Goal: Contribute content: Contribute content

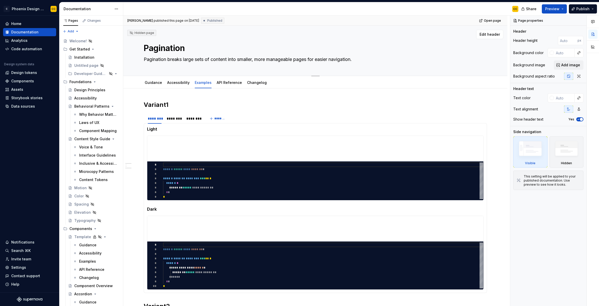
type textarea "*"
click at [403, 72] on div "Pagination Pagination breaks large sets of content into smaller, more manageabl…" at bounding box center [315, 51] width 343 height 50
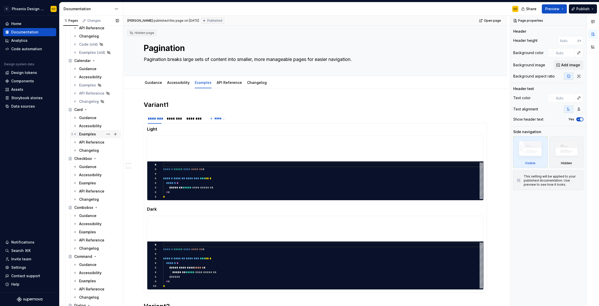
scroll to position [485, 0]
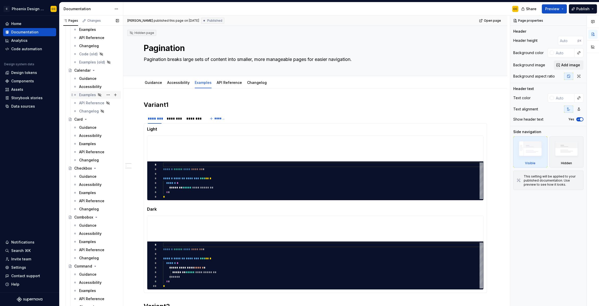
click at [90, 95] on div "Examples" at bounding box center [87, 94] width 17 height 5
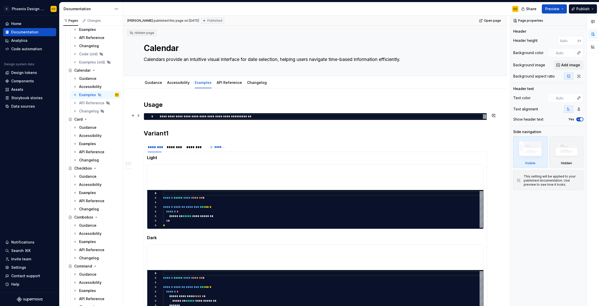
click at [253, 116] on div "**********" at bounding box center [323, 116] width 327 height 5
type textarea "*"
type textarea "**********"
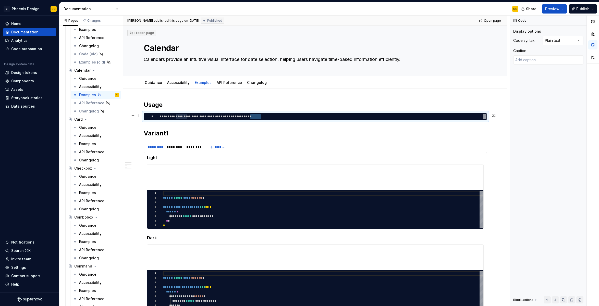
click at [253, 116] on div "**********" at bounding box center [323, 116] width 327 height 5
type textarea "*"
type textarea "**********"
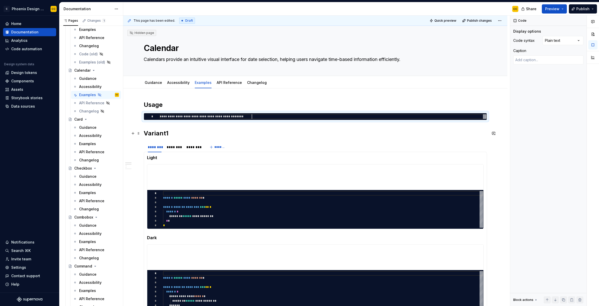
type textarea "*"
type textarea "**********"
type textarea "*"
type textarea "**********"
type textarea "*"
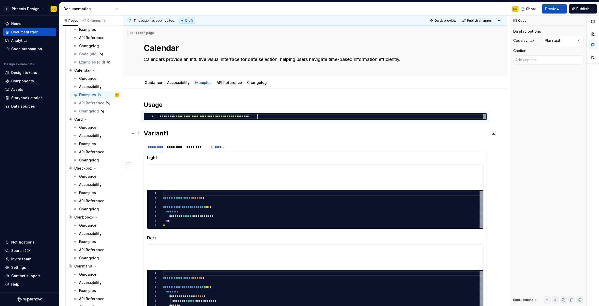
type textarea "**********"
type textarea "*"
type textarea "**********"
type textarea "*"
type textarea "**********"
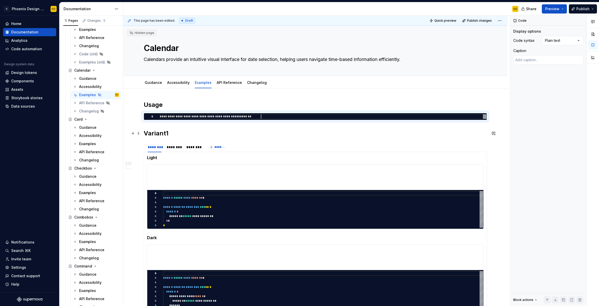
type textarea "*"
type textarea "**********"
type textarea "*"
type textarea "**********"
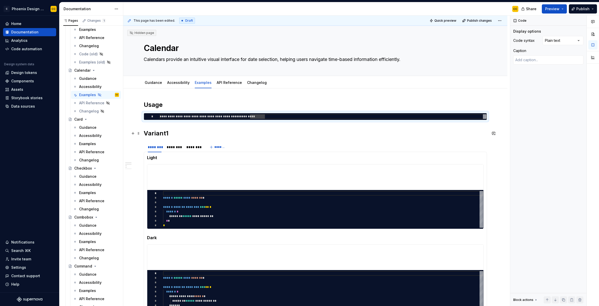
click at [150, 133] on h2 "Variant1" at bounding box center [315, 133] width 343 height 8
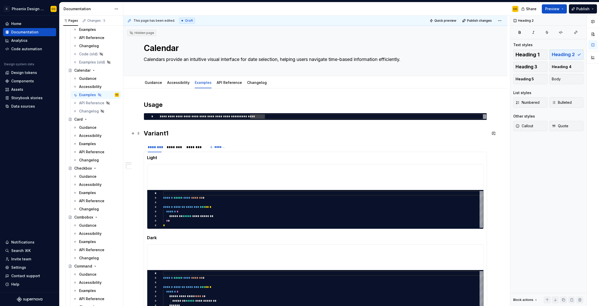
click at [145, 133] on h2 "Variant1" at bounding box center [315, 133] width 343 height 8
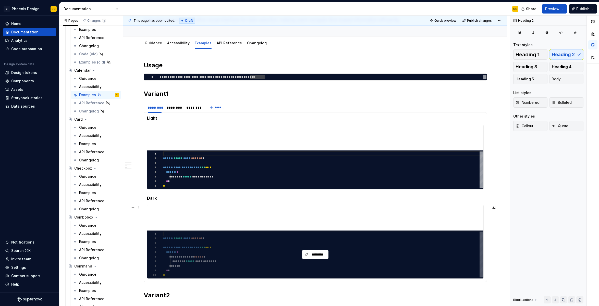
scroll to position [151, 0]
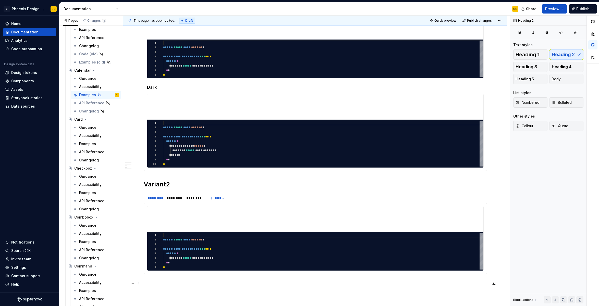
click at [314, 284] on p at bounding box center [315, 284] width 343 height 6
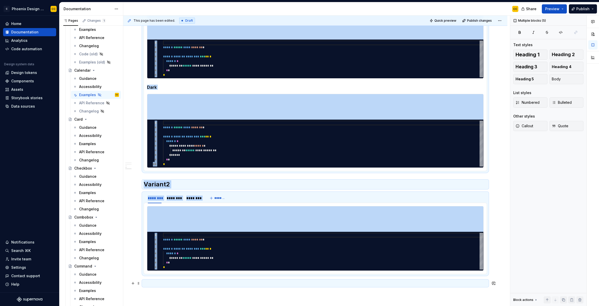
type textarea "*"
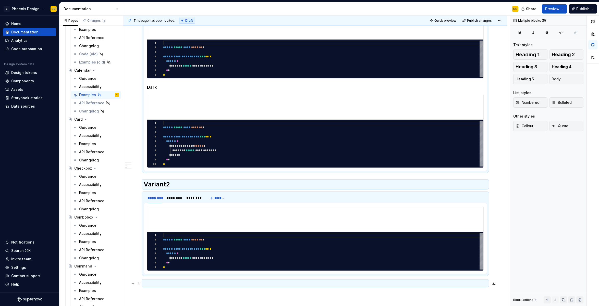
scroll to position [0, 0]
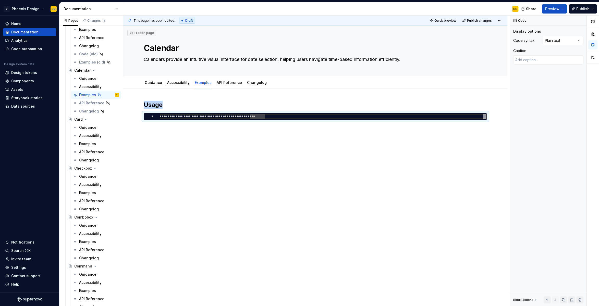
click at [196, 152] on div "**********" at bounding box center [315, 154] width 384 height 130
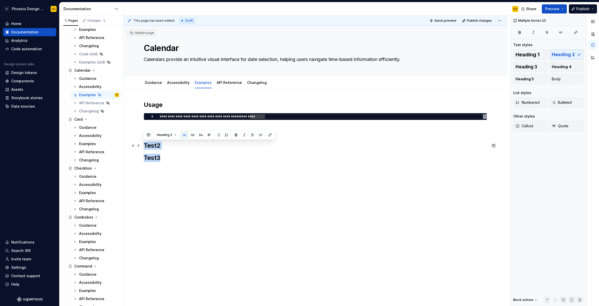
drag, startPoint x: 176, startPoint y: 158, endPoint x: 145, endPoint y: 146, distance: 33.4
click at [145, 146] on div "**********" at bounding box center [315, 131] width 343 height 61
copy div "Test2 Test3"
click at [169, 159] on h2 "Test3" at bounding box center [315, 158] width 343 height 8
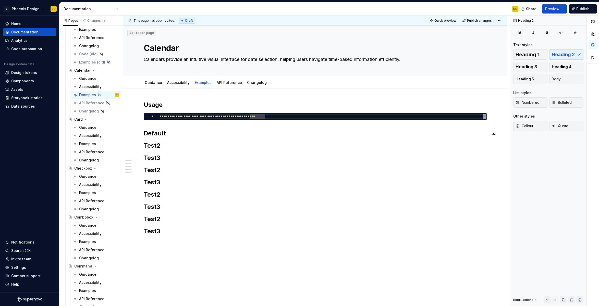
click at [197, 137] on h2 "Default" at bounding box center [315, 133] width 343 height 8
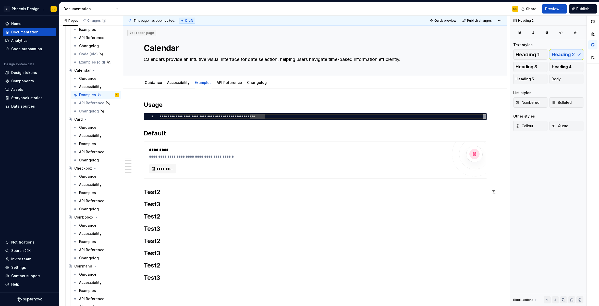
click at [179, 192] on h2 "Test2" at bounding box center [315, 192] width 343 height 8
click at [138, 144] on span at bounding box center [139, 144] width 4 height 7
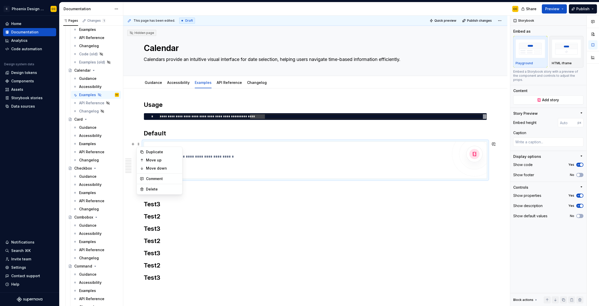
click at [197, 198] on div "**********" at bounding box center [315, 191] width 343 height 181
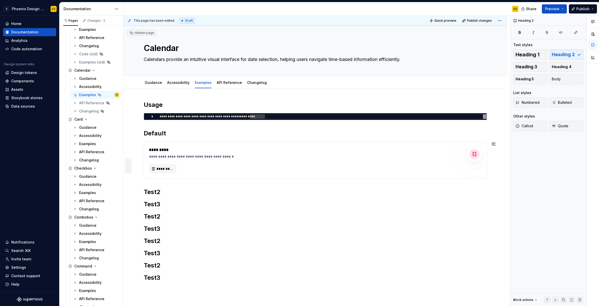
click at [196, 192] on h2 "Test2" at bounding box center [315, 192] width 343 height 8
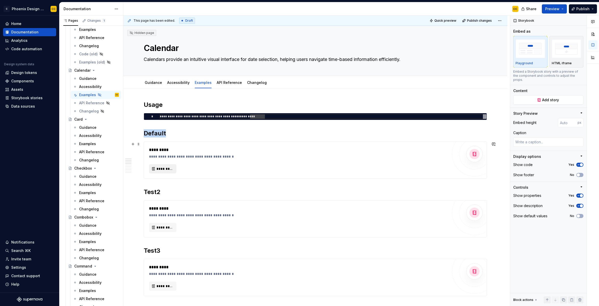
click at [169, 167] on span "*********" at bounding box center [164, 168] width 17 height 5
type textarea "*"
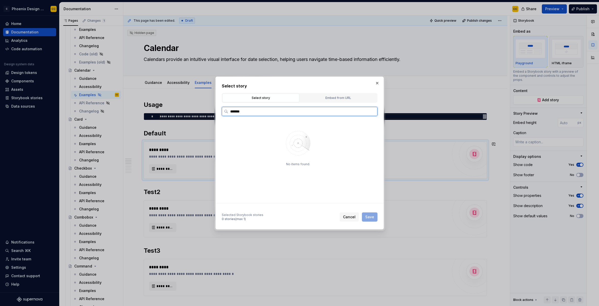
type input "********"
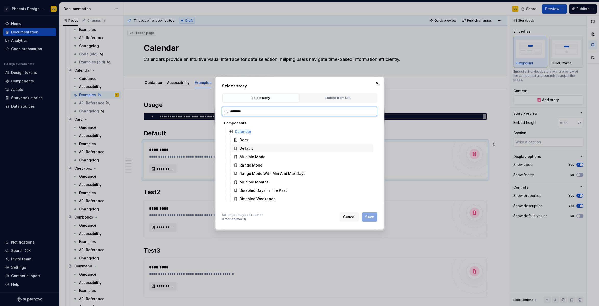
click at [260, 147] on div "Default" at bounding box center [302, 148] width 142 height 8
click at [374, 215] on button "Save" at bounding box center [370, 217] width 16 height 9
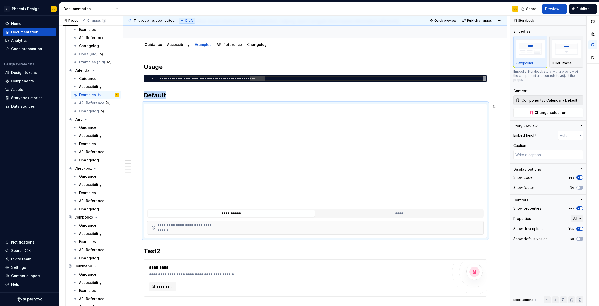
scroll to position [74, 0]
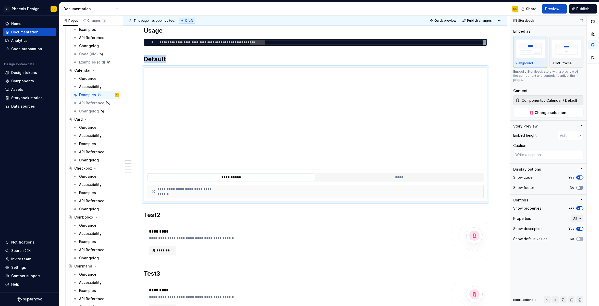
click at [581, 186] on button "No" at bounding box center [579, 188] width 7 height 4
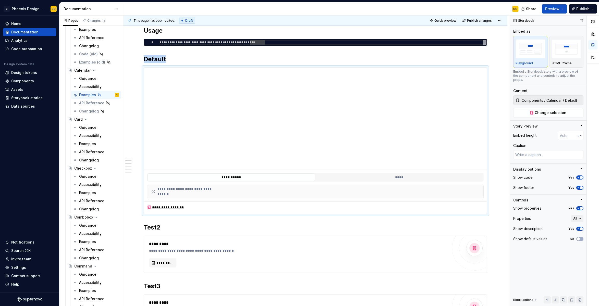
click at [582, 207] on span "button" at bounding box center [581, 208] width 3 height 3
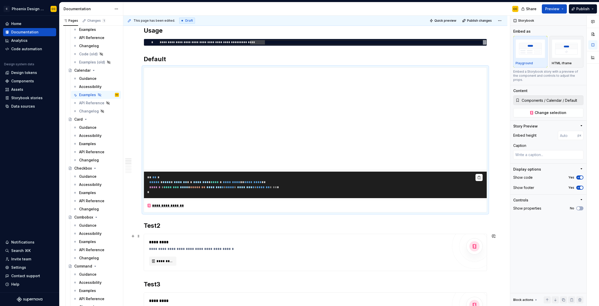
drag, startPoint x: 391, startPoint y: 233, endPoint x: 364, endPoint y: 198, distance: 43.7
click at [391, 234] on div "**********" at bounding box center [315, 252] width 343 height 37
click at [256, 191] on pre "* * ** * ***** * **** * ******* * * ******** * **** * ********* * * ********* *…" at bounding box center [315, 185] width 343 height 27
click at [254, 188] on span "*" at bounding box center [253, 187] width 2 height 3
click at [152, 227] on h2 "Test2" at bounding box center [315, 226] width 343 height 8
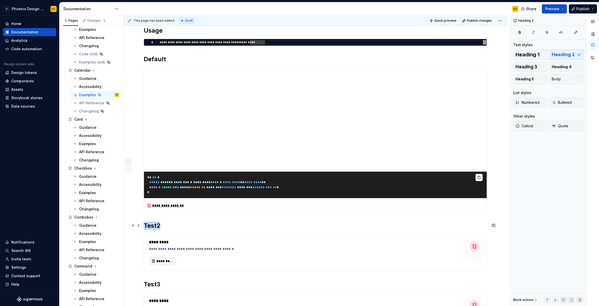
click at [152, 227] on h2 "Test2" at bounding box center [315, 226] width 343 height 8
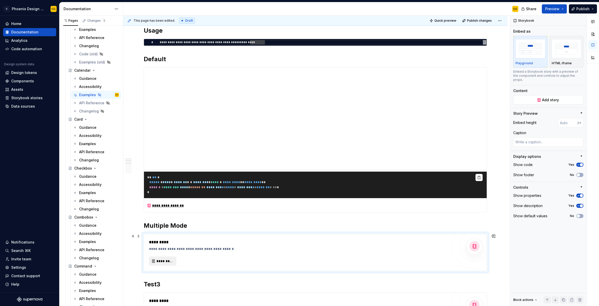
click at [164, 262] on span "*********" at bounding box center [164, 261] width 17 height 5
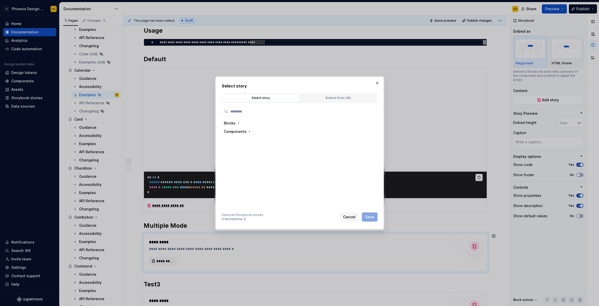
type textarea "*"
click at [263, 112] on input "search" at bounding box center [302, 111] width 149 height 5
type input "********"
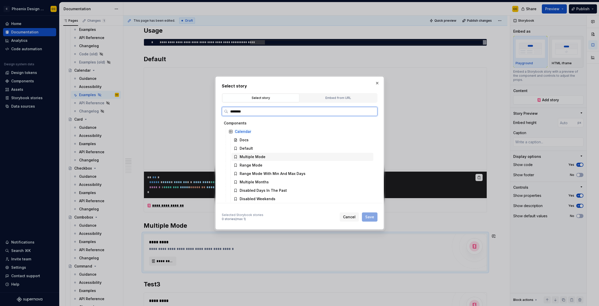
click at [268, 156] on div "Multiple Mode" at bounding box center [302, 157] width 142 height 8
click at [368, 218] on span "Save" at bounding box center [369, 217] width 9 height 5
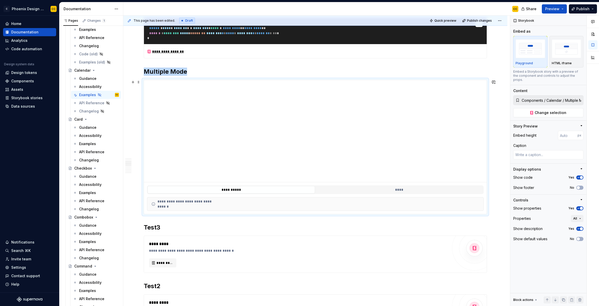
scroll to position [229, 0]
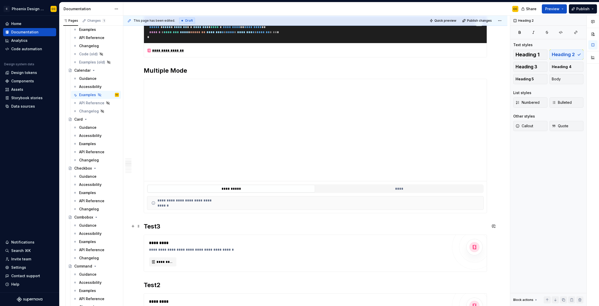
click at [156, 230] on h2 "Test3" at bounding box center [315, 227] width 343 height 8
click at [170, 263] on span "*********" at bounding box center [164, 262] width 17 height 5
type textarea "*"
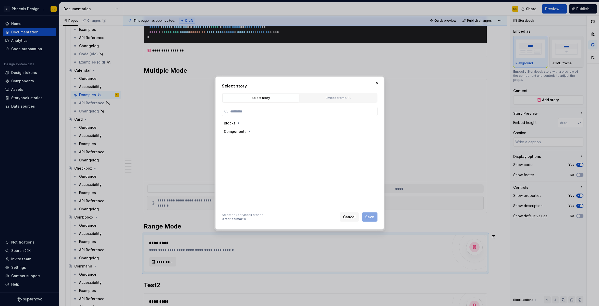
click at [240, 111] on input "search" at bounding box center [302, 111] width 149 height 5
type input "********"
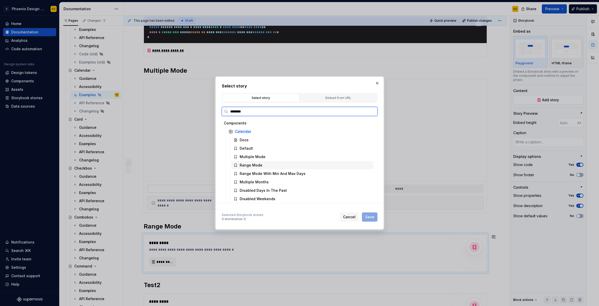
click at [255, 164] on div "Range Mode" at bounding box center [251, 165] width 23 height 5
click at [375, 215] on button "Save" at bounding box center [370, 217] width 16 height 9
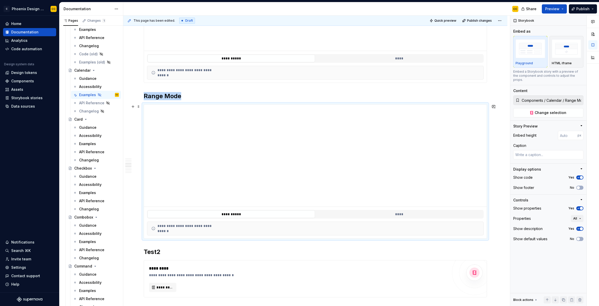
scroll to position [399, 0]
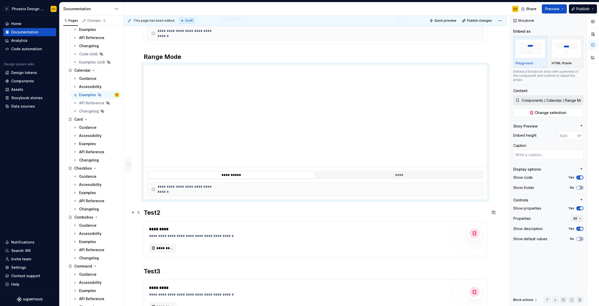
click at [161, 212] on h2 "Test2" at bounding box center [315, 213] width 343 height 8
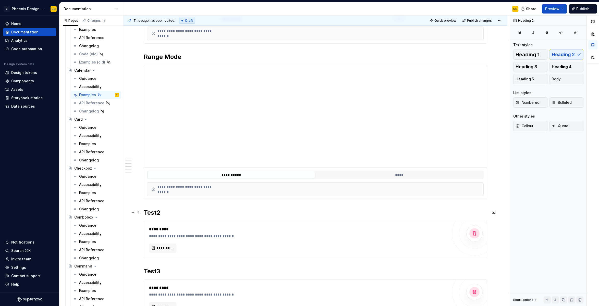
click at [155, 212] on h2 "Test2" at bounding box center [315, 213] width 343 height 8
click at [153, 214] on h2 "Test2" at bounding box center [315, 213] width 343 height 8
click at [154, 212] on h2 "Test2" at bounding box center [315, 213] width 343 height 8
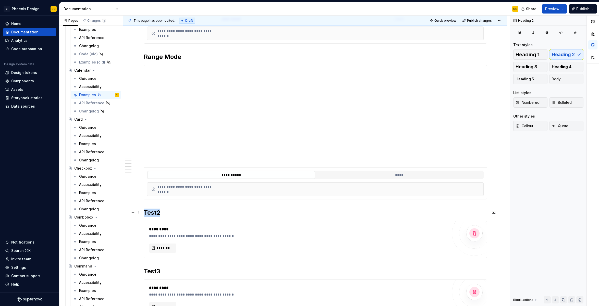
click at [154, 212] on h2 "Test2" at bounding box center [315, 213] width 343 height 8
click at [239, 228] on div "*********" at bounding box center [298, 229] width 299 height 6
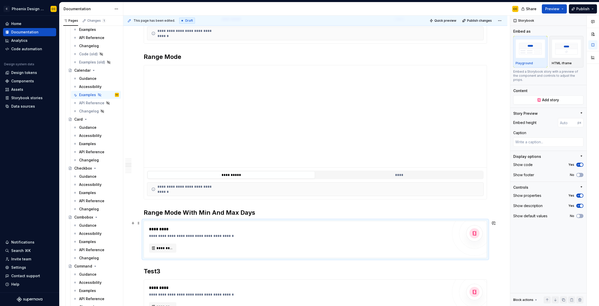
click at [177, 235] on div "**********" at bounding box center [298, 236] width 299 height 5
click at [177, 239] on div "**********" at bounding box center [298, 239] width 299 height 27
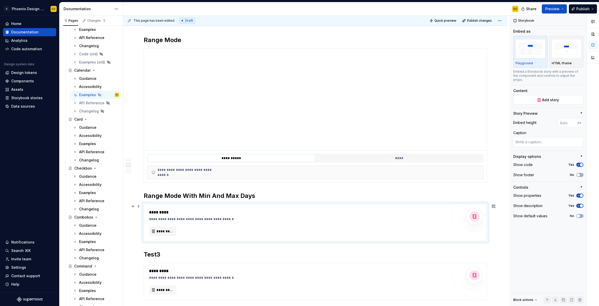
scroll to position [426, 0]
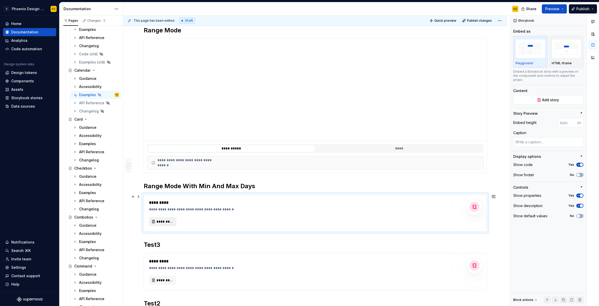
click at [165, 224] on span "*********" at bounding box center [164, 221] width 17 height 5
type textarea "*"
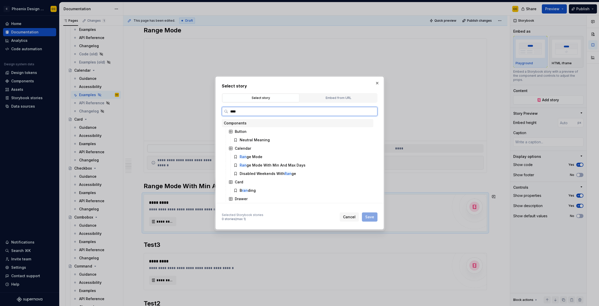
type input "*****"
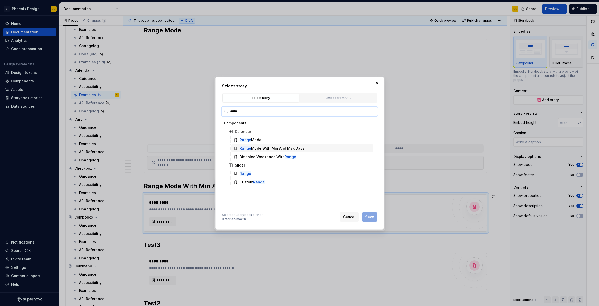
click at [270, 150] on div "Range Mode With Min And Max Days" at bounding box center [272, 148] width 65 height 5
click at [368, 218] on span "Save" at bounding box center [369, 217] width 9 height 5
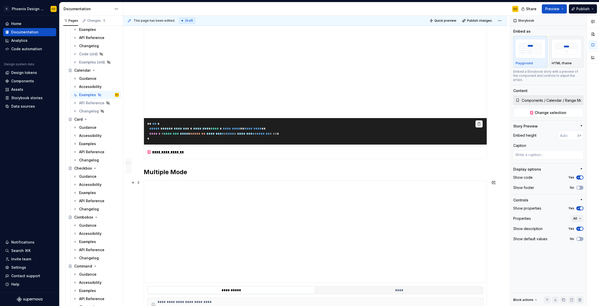
scroll to position [122, 0]
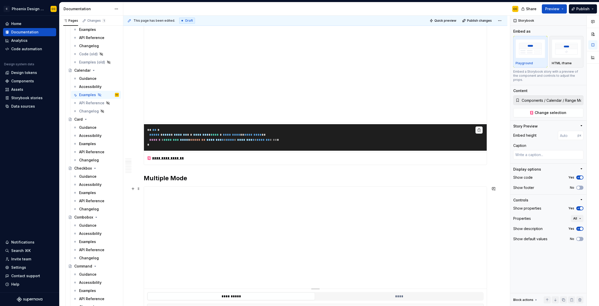
type textarea "*"
type input "Components / Calendar / Multiple Mode"
click at [578, 186] on button "No" at bounding box center [579, 188] width 7 height 4
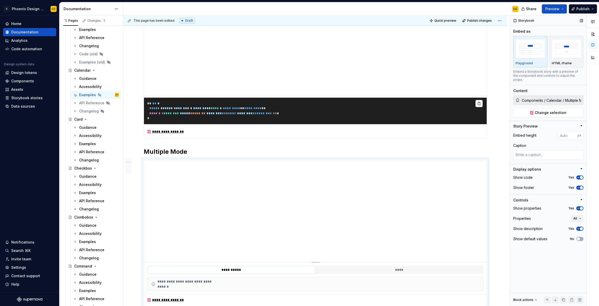
click at [579, 207] on div "Show properties Yes" at bounding box center [548, 208] width 70 height 7
click at [579, 206] on button "Yes" at bounding box center [579, 208] width 7 height 4
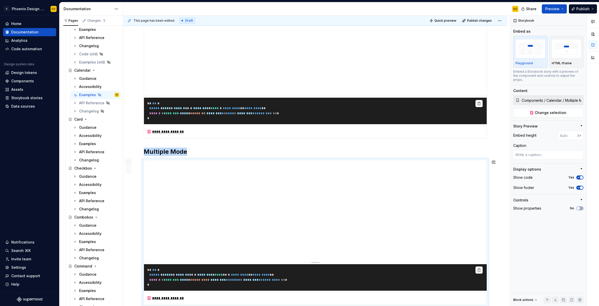
click at [369, 152] on h2 "Multiple Mode" at bounding box center [315, 152] width 343 height 8
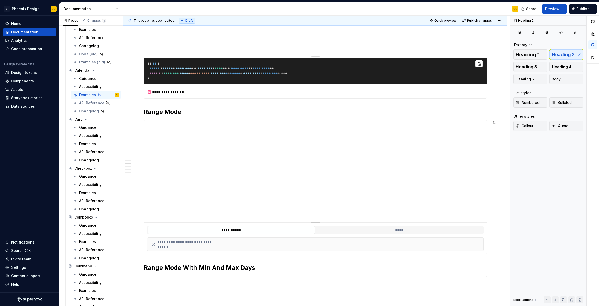
scroll to position [363, 0]
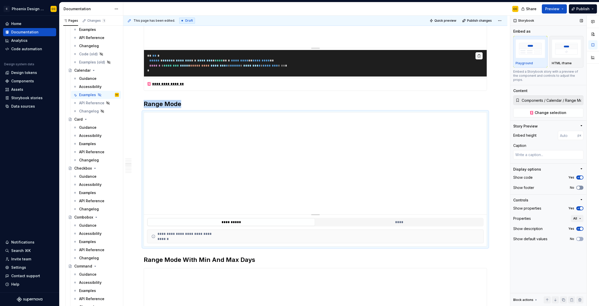
click at [579, 186] on span "button" at bounding box center [578, 187] width 3 height 3
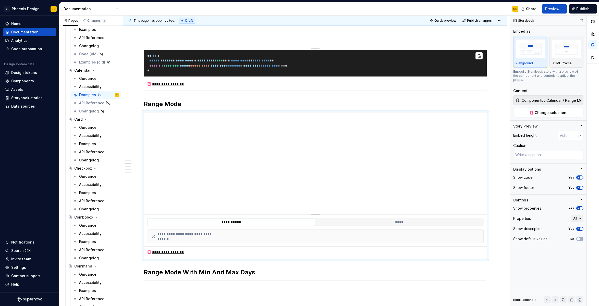
click at [580, 207] on div "Show properties Yes" at bounding box center [548, 208] width 70 height 7
click at [580, 206] on button "Yes" at bounding box center [579, 208] width 7 height 4
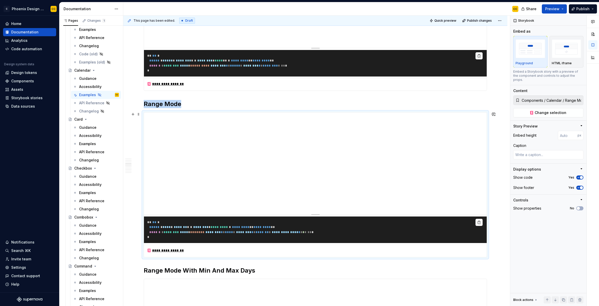
click at [414, 239] on pre "**********" at bounding box center [315, 230] width 343 height 27
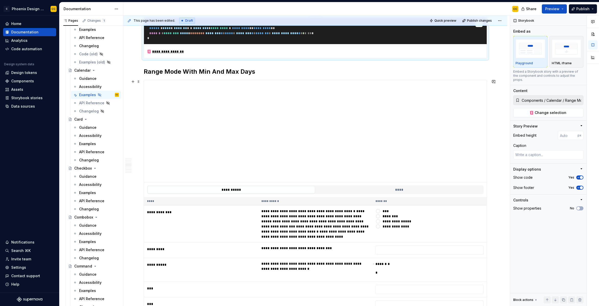
scroll to position [695, 0]
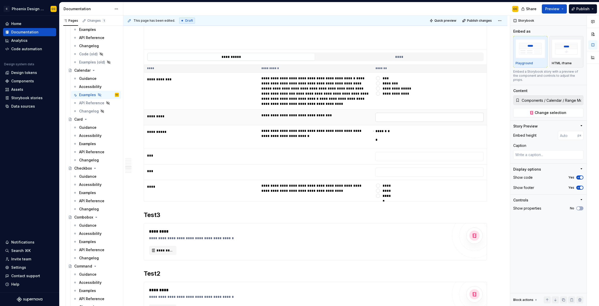
type textarea "*"
type input "Components / Calendar / Range Mode With Min And Max Days"
click at [400, 118] on input "text" at bounding box center [429, 117] width 108 height 9
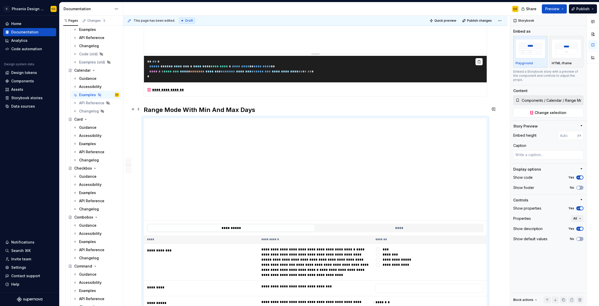
click at [423, 112] on h2 "Range Mode With Min And Max Days" at bounding box center [315, 110] width 343 height 8
click at [581, 186] on button "No" at bounding box center [579, 188] width 7 height 4
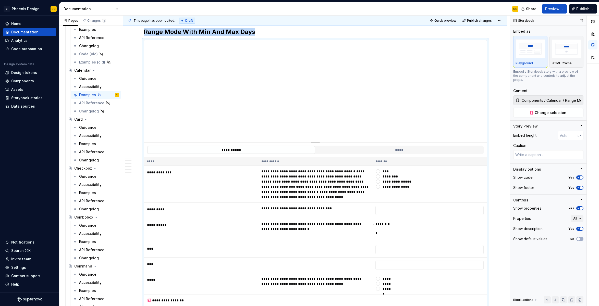
click at [581, 207] on span "button" at bounding box center [581, 208] width 3 height 3
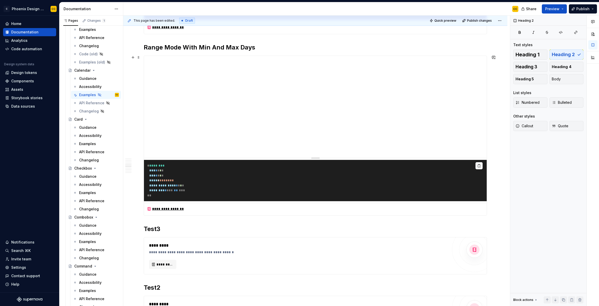
scroll to position [589, 0]
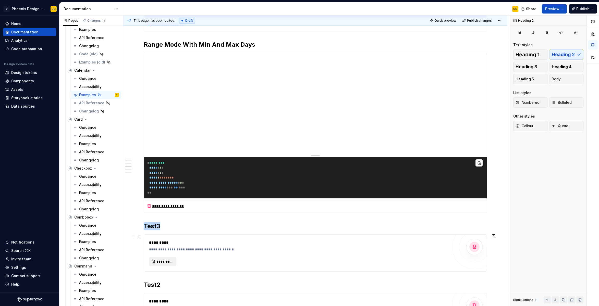
click at [165, 260] on span "*********" at bounding box center [164, 261] width 17 height 5
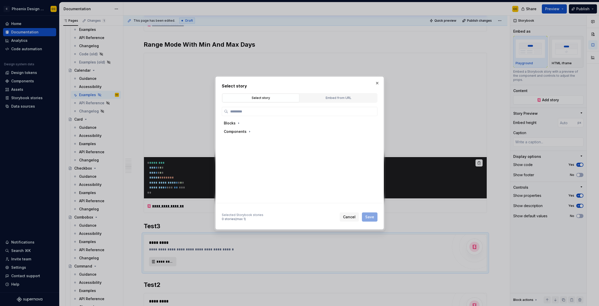
type textarea "*"
type input "********"
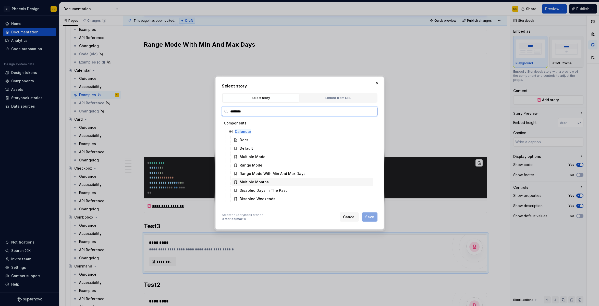
click at [255, 183] on div "Multiple Months" at bounding box center [254, 182] width 29 height 5
click at [371, 217] on span "Save" at bounding box center [369, 217] width 9 height 5
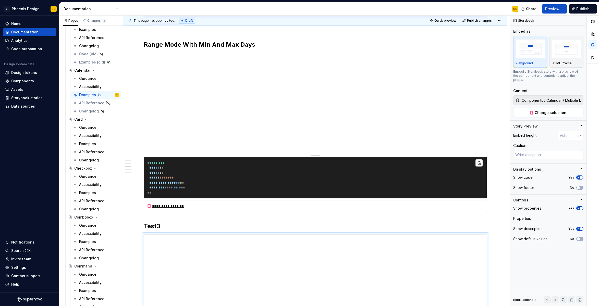
scroll to position [619, 0]
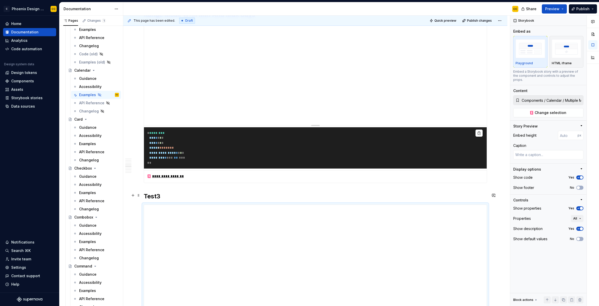
click at [158, 195] on h2 "Test3" at bounding box center [315, 196] width 343 height 8
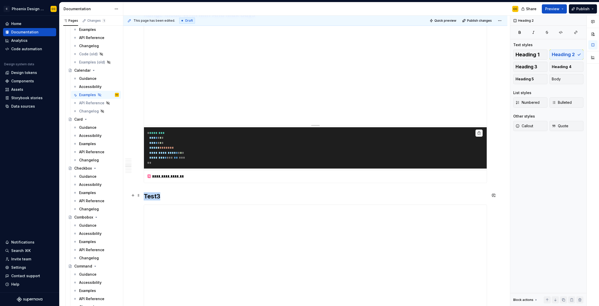
click at [158, 195] on h2 "Test3" at bounding box center [315, 196] width 343 height 8
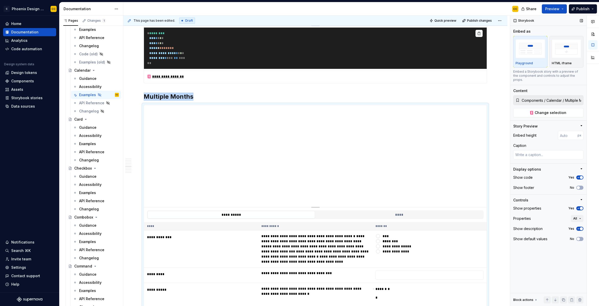
click at [580, 186] on button "No" at bounding box center [579, 188] width 7 height 4
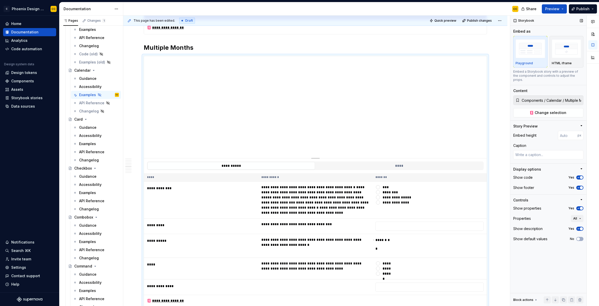
click at [581, 205] on div "Show properties Yes" at bounding box center [548, 208] width 70 height 7
click at [580, 207] on span "button" at bounding box center [581, 208] width 3 height 3
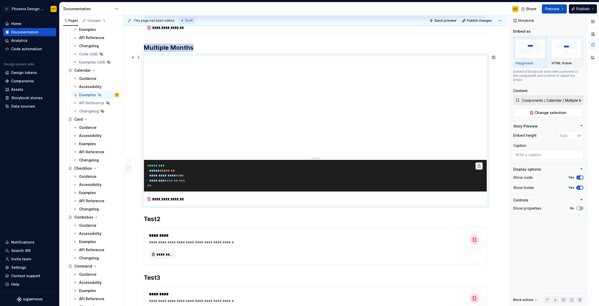
click at [278, 197] on div "**********" at bounding box center [315, 199] width 343 height 13
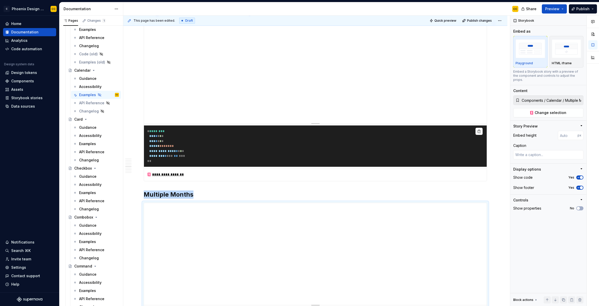
scroll to position [622, 0]
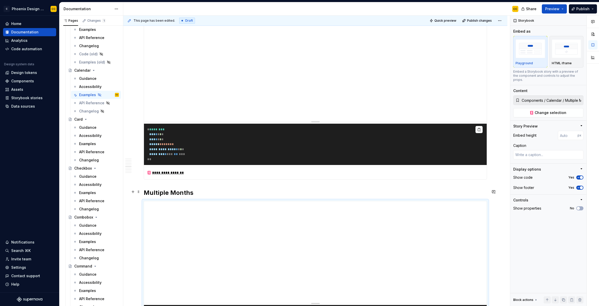
click at [184, 193] on h2 "Multiple Months" at bounding box center [315, 193] width 343 height 8
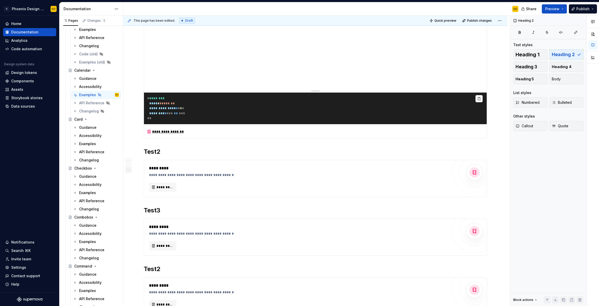
scroll to position [837, 0]
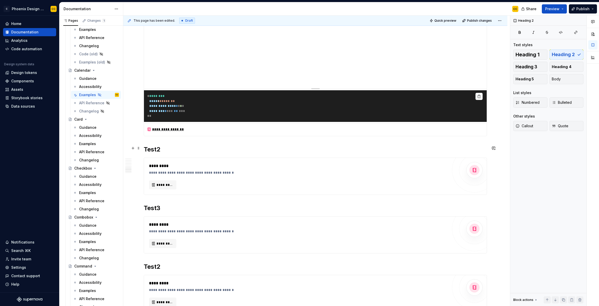
click at [159, 147] on h2 "Test2" at bounding box center [315, 149] width 343 height 8
click at [155, 146] on h2 "Test2" at bounding box center [315, 149] width 343 height 8
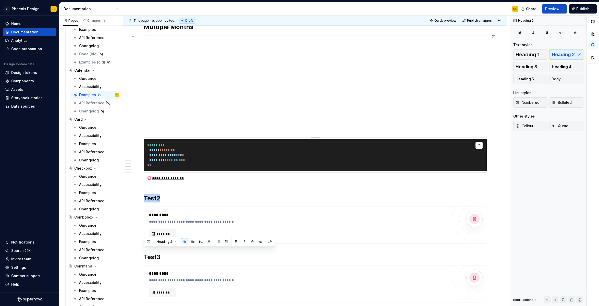
scroll to position [813, 0]
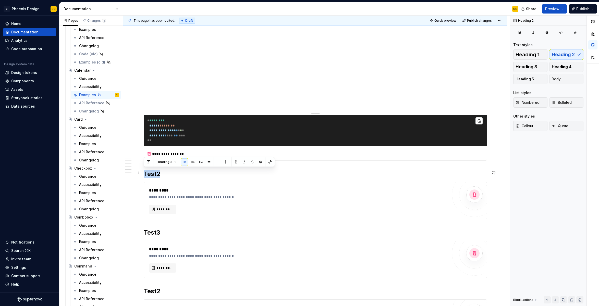
click at [174, 177] on h2 "Test2" at bounding box center [315, 174] width 343 height 8
click at [161, 207] on span "*********" at bounding box center [164, 209] width 17 height 5
type textarea "*"
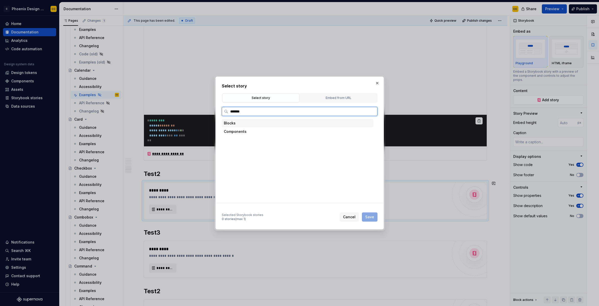
type input "********"
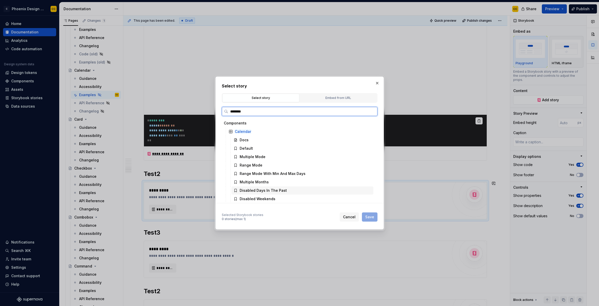
click at [277, 191] on div "Disabled Days In The Past" at bounding box center [263, 190] width 47 height 5
click at [369, 219] on span "Save" at bounding box center [369, 217] width 9 height 5
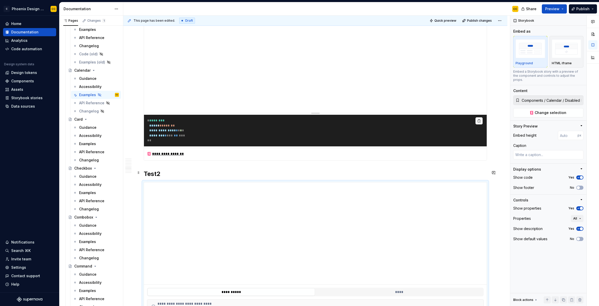
click at [157, 172] on h2 "Test2" at bounding box center [315, 174] width 343 height 8
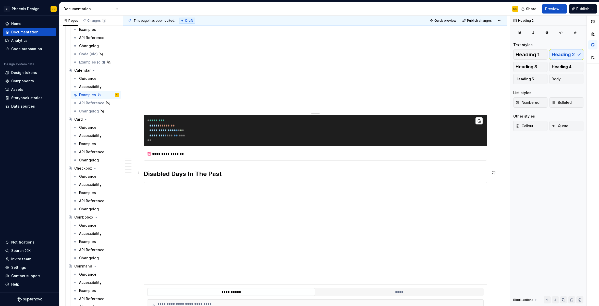
click at [188, 172] on h2 "Disabled Days In The Past" at bounding box center [315, 174] width 343 height 8
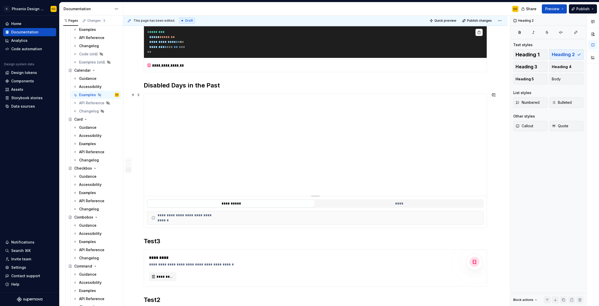
scroll to position [907, 0]
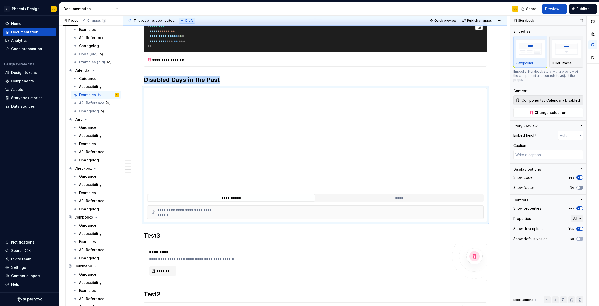
click at [580, 186] on button "No" at bounding box center [579, 188] width 7 height 4
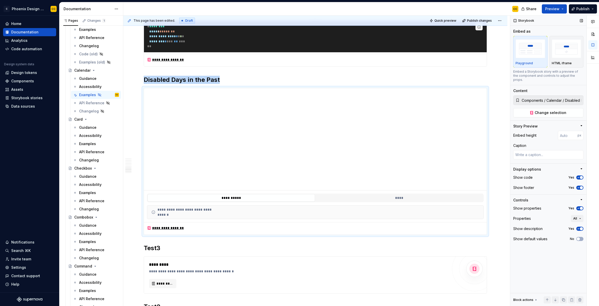
click at [581, 207] on span "button" at bounding box center [581, 208] width 3 height 3
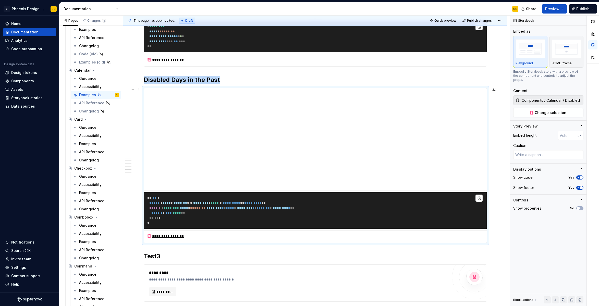
click at [348, 227] on pre "* * ** * ***** * **** * ******* * * ******** * **** * ********* * * ********* *…" at bounding box center [315, 210] width 343 height 36
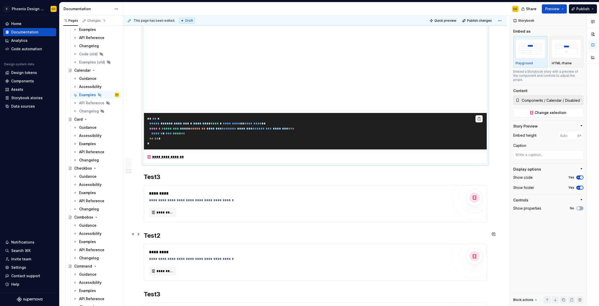
scroll to position [1006, 0]
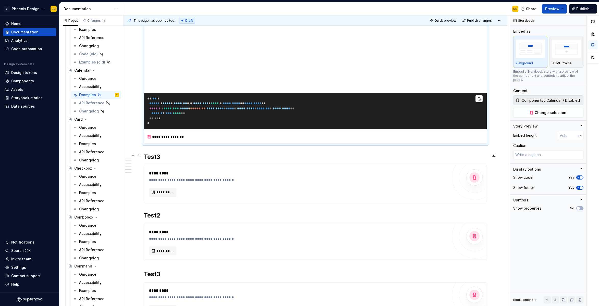
click at [154, 157] on h2 "Test3" at bounding box center [315, 157] width 343 height 8
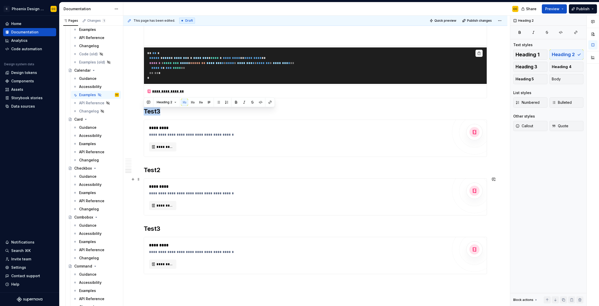
scroll to position [1047, 0]
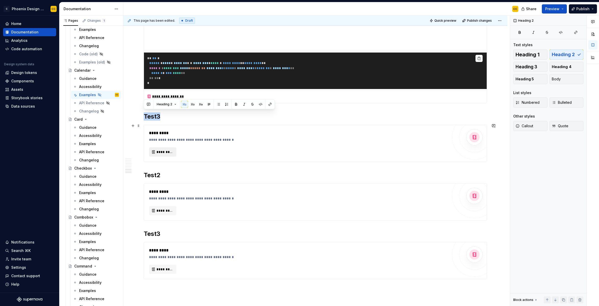
click at [166, 150] on span "*********" at bounding box center [164, 152] width 17 height 5
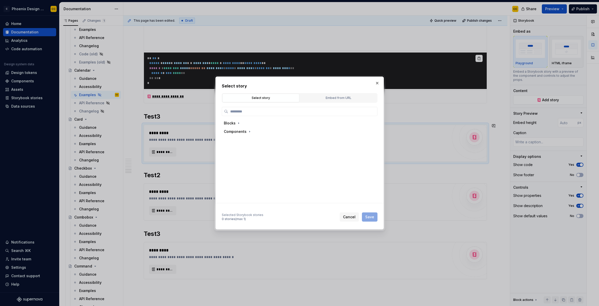
type textarea "*"
type input "********"
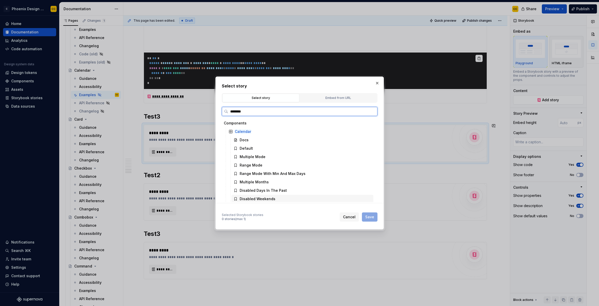
click at [271, 200] on div "Disabled Weekends" at bounding box center [258, 199] width 36 height 5
click at [369, 219] on span "Save" at bounding box center [369, 217] width 9 height 5
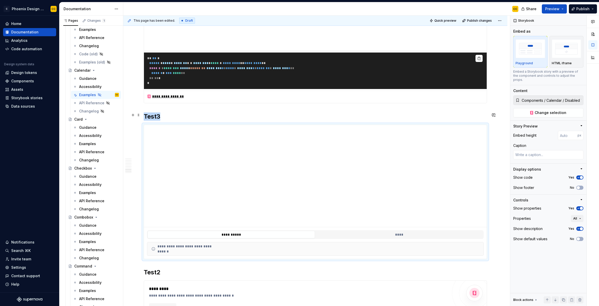
click at [150, 115] on h2 "Test3" at bounding box center [315, 117] width 343 height 8
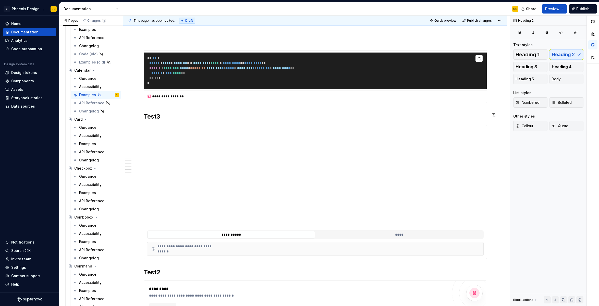
click at [150, 115] on h2 "Test3" at bounding box center [315, 117] width 343 height 8
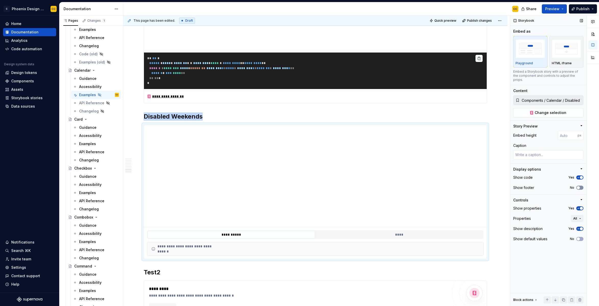
click at [581, 186] on button "No" at bounding box center [579, 188] width 7 height 4
click at [582, 207] on span "button" at bounding box center [581, 208] width 3 height 3
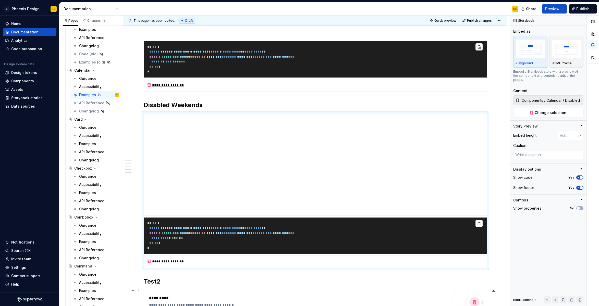
scroll to position [1133, 0]
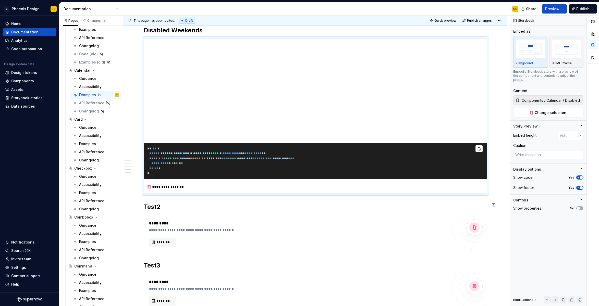
click at [160, 205] on h2 "Test2" at bounding box center [315, 207] width 343 height 8
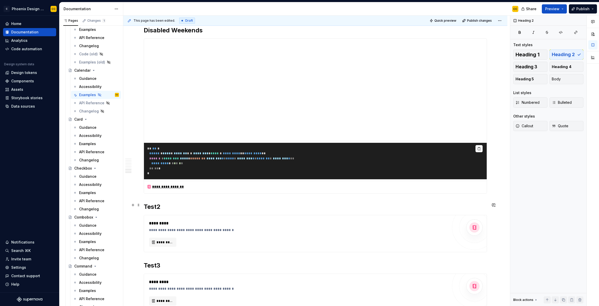
click at [160, 205] on h2 "Test2" at bounding box center [315, 207] width 343 height 8
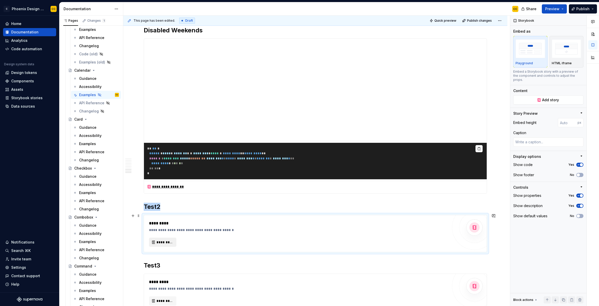
click at [164, 242] on span "*********" at bounding box center [164, 242] width 17 height 5
type textarea "*"
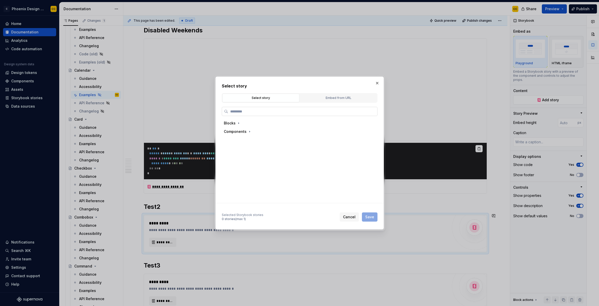
click at [247, 112] on input "search" at bounding box center [302, 111] width 149 height 5
type input "********"
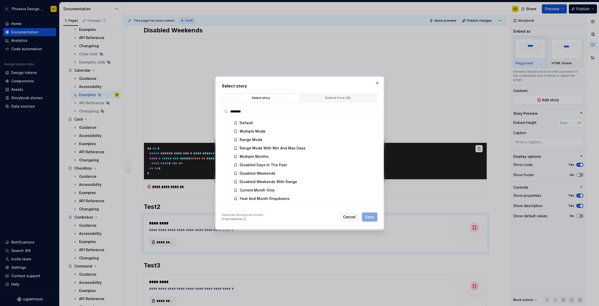
scroll to position [26, 0]
click at [288, 183] on div "Disabled Weekends With Range" at bounding box center [268, 181] width 57 height 5
click at [367, 215] on span "Save" at bounding box center [369, 217] width 9 height 5
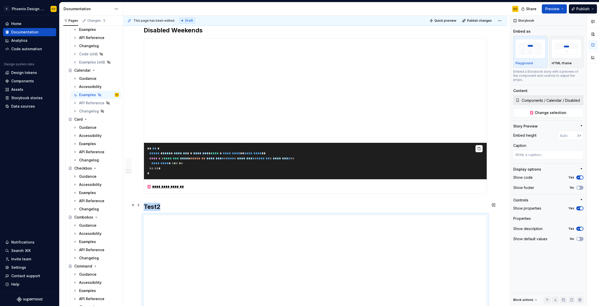
scroll to position [1143, 0]
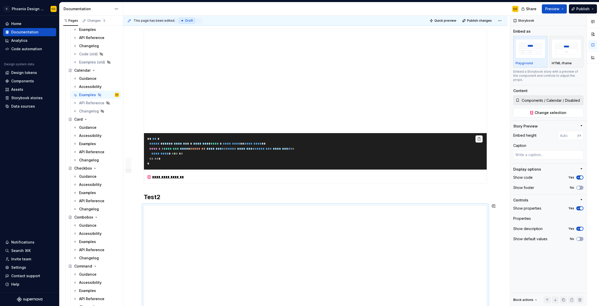
click at [155, 198] on h2 "Test2" at bounding box center [315, 197] width 343 height 8
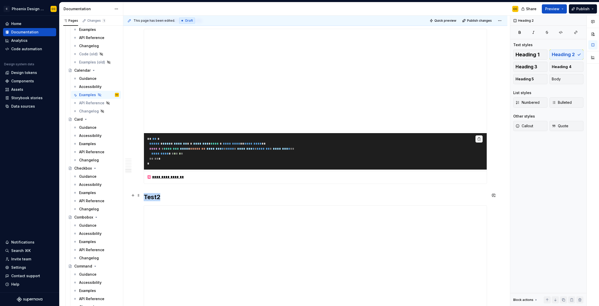
click at [155, 198] on h2 "Test2" at bounding box center [315, 197] width 343 height 8
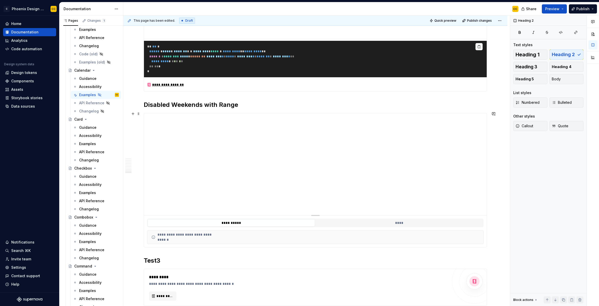
scroll to position [1248, 0]
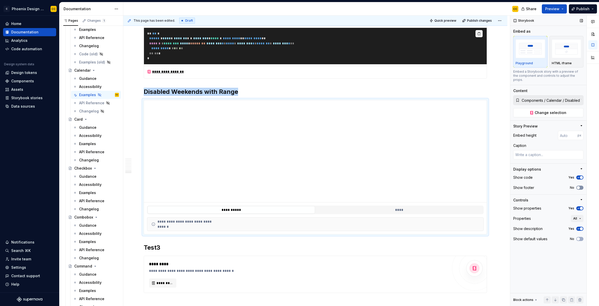
click at [580, 186] on icon "button" at bounding box center [578, 187] width 4 height 3
drag, startPoint x: 580, startPoint y: 205, endPoint x: 559, endPoint y: 204, distance: 21.2
click at [580, 207] on span "button" at bounding box center [581, 208] width 3 height 3
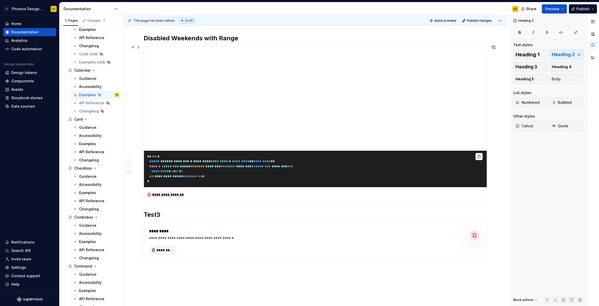
scroll to position [1311, 0]
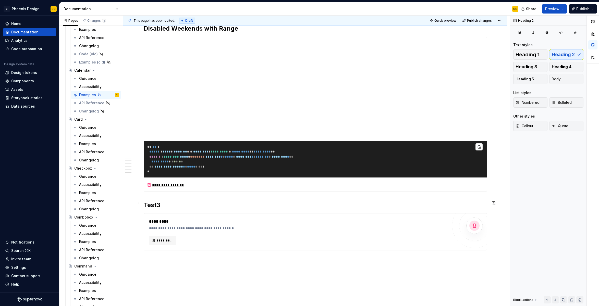
click at [154, 203] on h2 "Test3" at bounding box center [315, 205] width 343 height 8
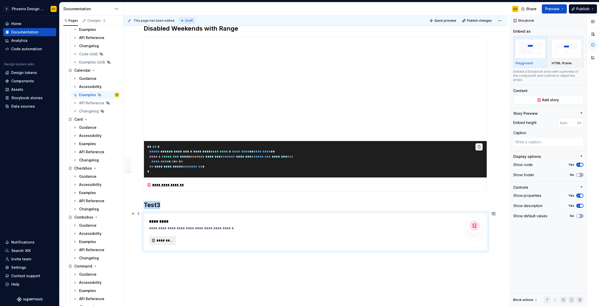
click at [167, 238] on span "*********" at bounding box center [164, 240] width 17 height 5
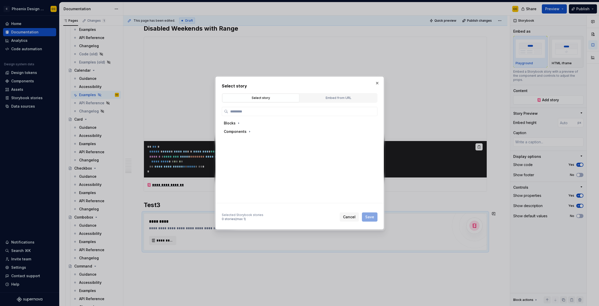
type textarea "*"
click at [243, 112] on input "search" at bounding box center [302, 111] width 149 height 5
type input "********"
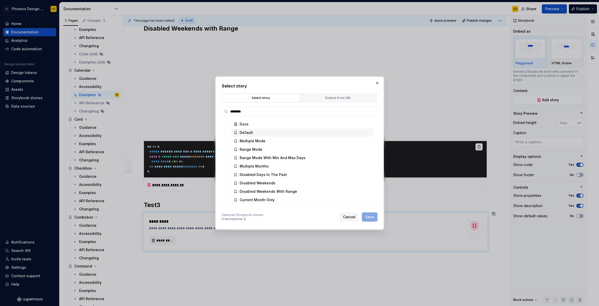
scroll to position [27, 0]
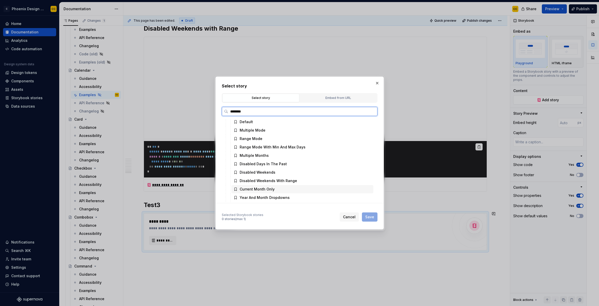
click at [271, 190] on div "Current Month Only" at bounding box center [257, 189] width 35 height 5
drag, startPoint x: 372, startPoint y: 218, endPoint x: 149, endPoint y: 192, distance: 224.6
click at [371, 218] on span "Save" at bounding box center [369, 217] width 9 height 5
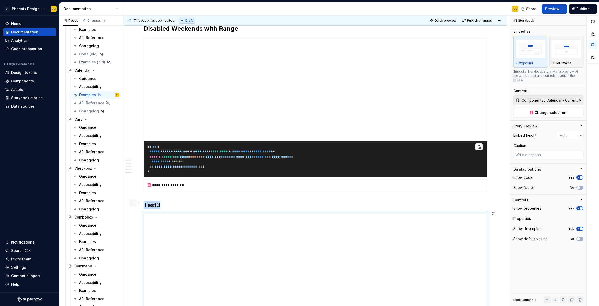
scroll to position [1319, 0]
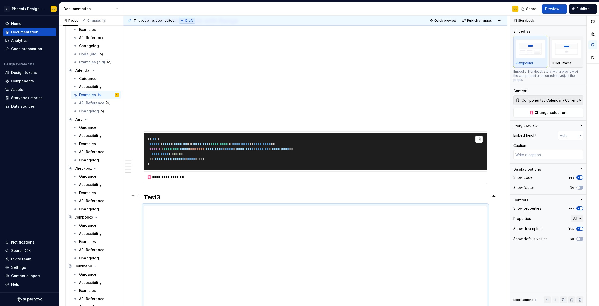
click at [163, 194] on h2 "Test3" at bounding box center [315, 197] width 343 height 8
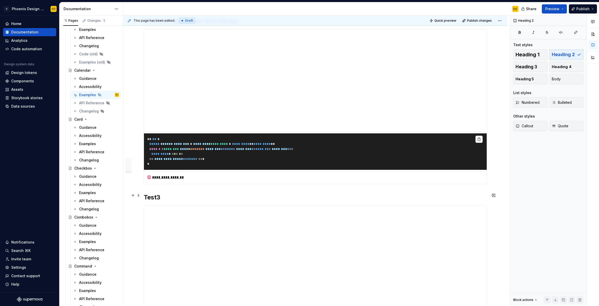
click at [155, 194] on h2 "Test3" at bounding box center [315, 197] width 343 height 8
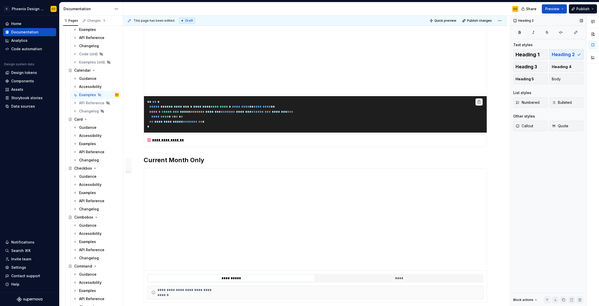
scroll to position [1360, 0]
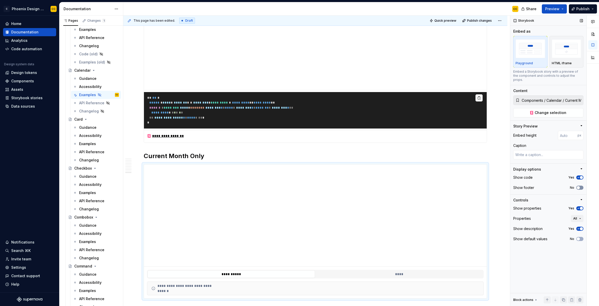
click at [580, 186] on icon "button" at bounding box center [578, 187] width 4 height 3
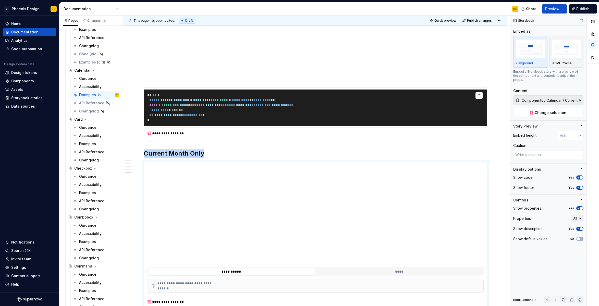
click at [580, 207] on icon "button" at bounding box center [578, 208] width 4 height 3
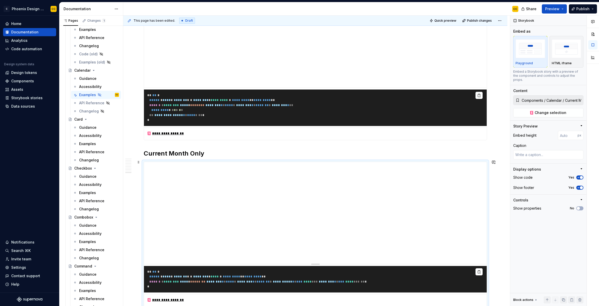
scroll to position [1459, 0]
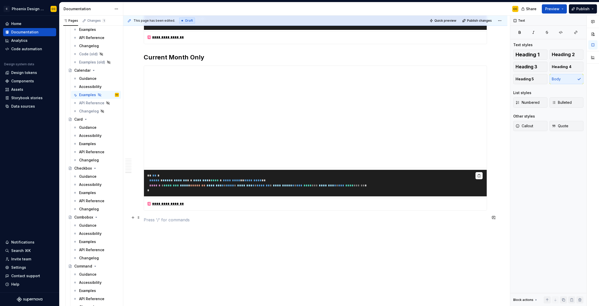
click at [183, 220] on p at bounding box center [315, 220] width 343 height 6
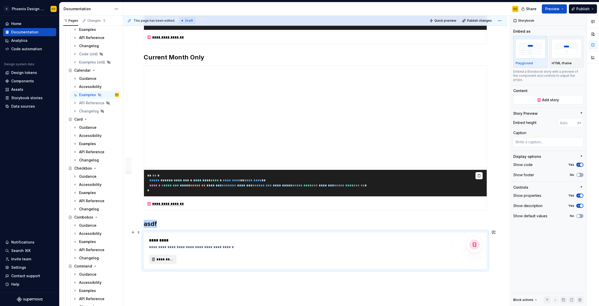
click at [171, 257] on span "*********" at bounding box center [164, 259] width 17 height 5
type textarea "*"
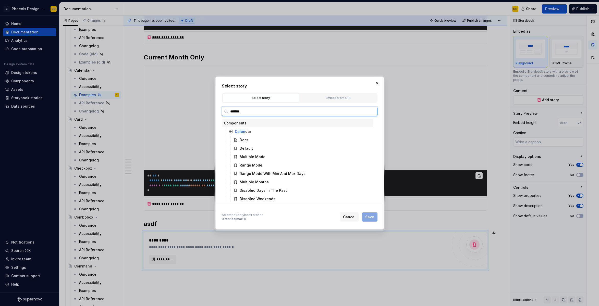
type input "********"
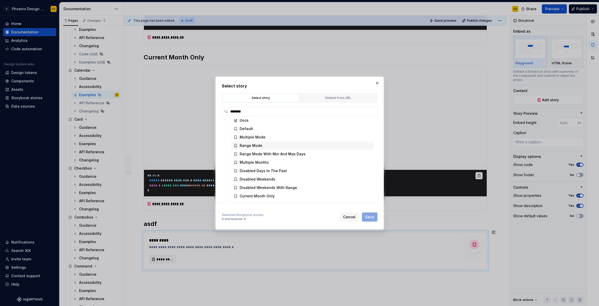
scroll to position [27, 0]
click at [276, 197] on div "Year And Month Dropdowns" at bounding box center [265, 197] width 50 height 5
click at [365, 218] on span "Save" at bounding box center [369, 217] width 9 height 5
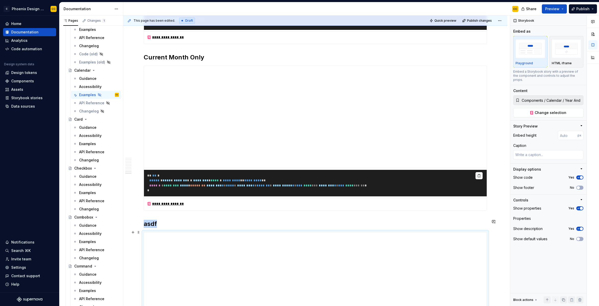
scroll to position [1485, 0]
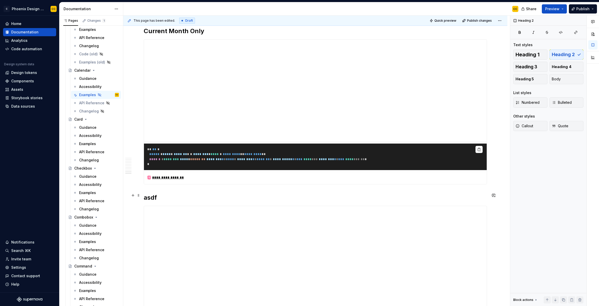
click at [149, 197] on h2 "asdf" at bounding box center [315, 198] width 343 height 8
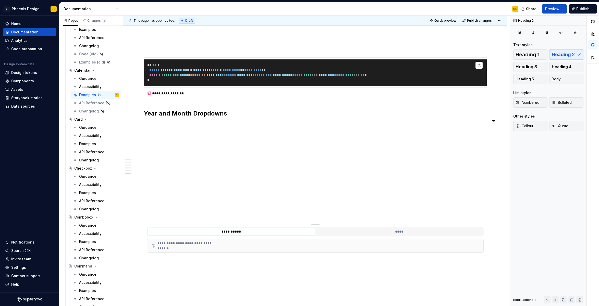
scroll to position [1573, 0]
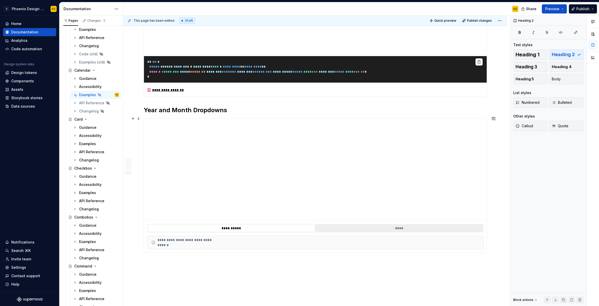
click at [412, 225] on button "****" at bounding box center [398, 229] width 167 height 8
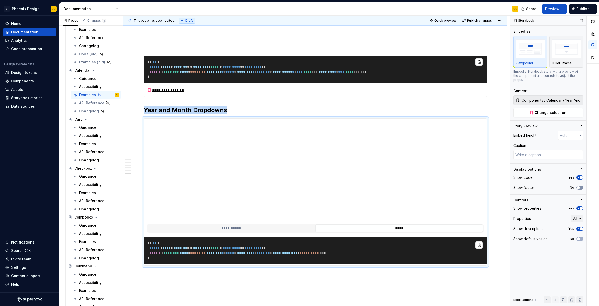
click at [580, 186] on icon "button" at bounding box center [578, 187] width 4 height 3
click at [580, 207] on span "button" at bounding box center [581, 208] width 3 height 3
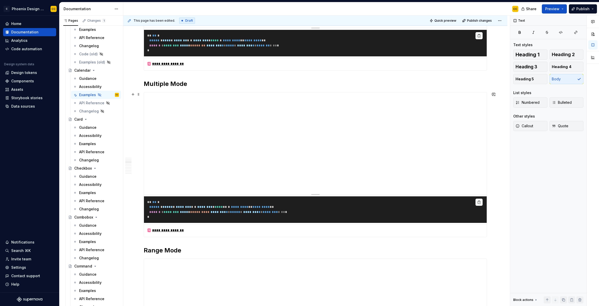
scroll to position [0, 0]
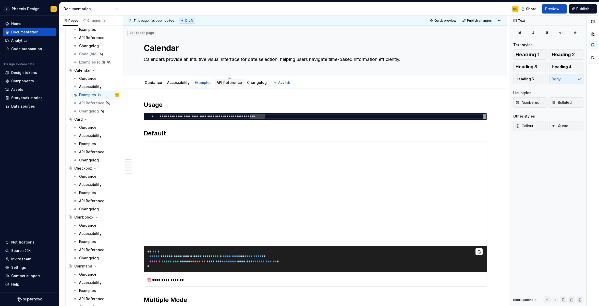
click at [225, 83] on link "API Reference" at bounding box center [229, 82] width 25 height 4
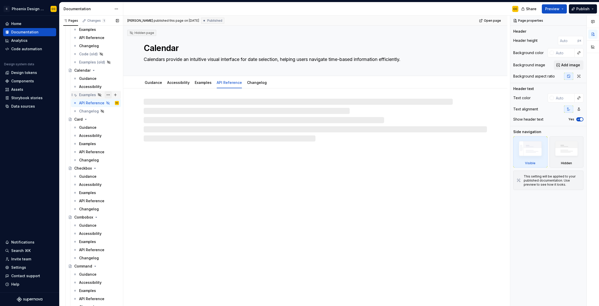
click at [107, 95] on button "Page tree" at bounding box center [108, 94] width 7 height 7
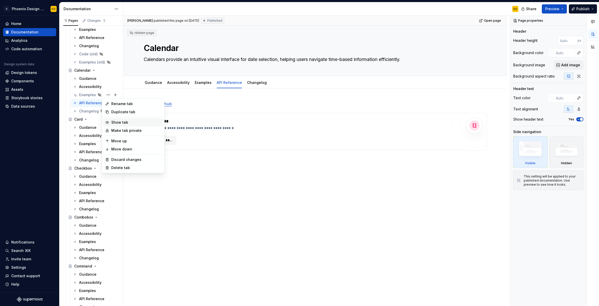
click at [121, 122] on div "Show tab" at bounding box center [136, 122] width 50 height 5
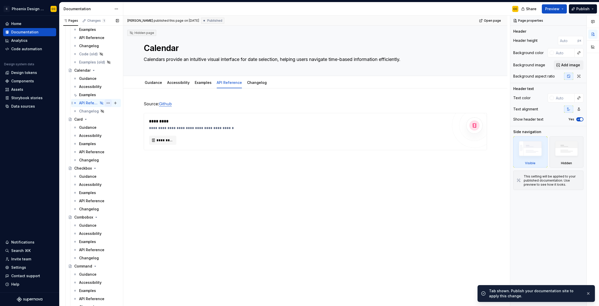
click at [105, 104] on button "Page tree" at bounding box center [108, 103] width 7 height 7
drag, startPoint x: 121, startPoint y: 131, endPoint x: 112, endPoint y: 117, distance: 15.9
click at [120, 131] on div "Show tab" at bounding box center [136, 130] width 50 height 5
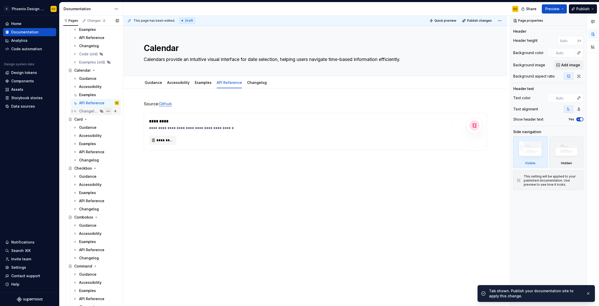
click at [106, 110] on button "Page tree" at bounding box center [108, 111] width 7 height 7
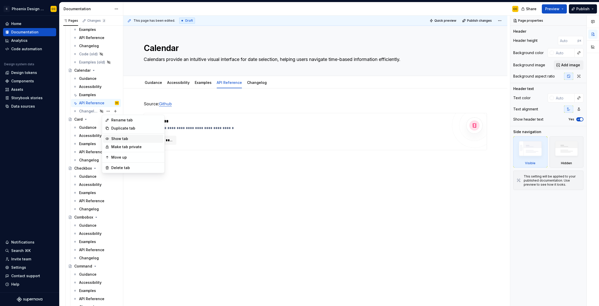
click at [118, 140] on div "Show tab" at bounding box center [136, 138] width 50 height 5
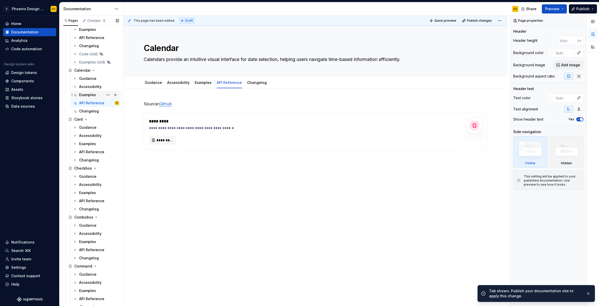
click at [92, 96] on div "Examples" at bounding box center [87, 94] width 17 height 5
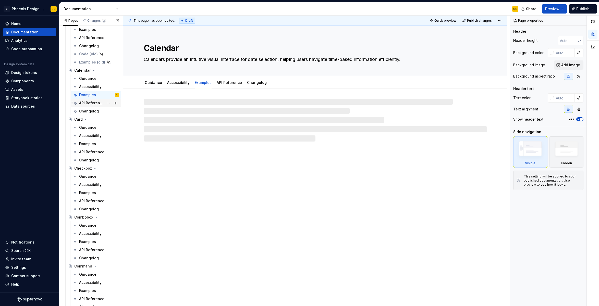
click at [94, 103] on div "API Reference" at bounding box center [91, 103] width 25 height 5
click at [84, 102] on div "API Reference" at bounding box center [91, 103] width 25 height 5
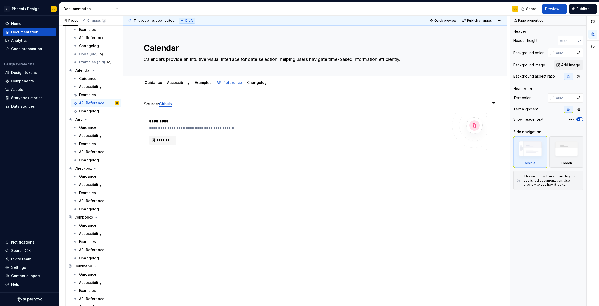
click at [171, 104] on link "Github" at bounding box center [165, 103] width 13 height 5
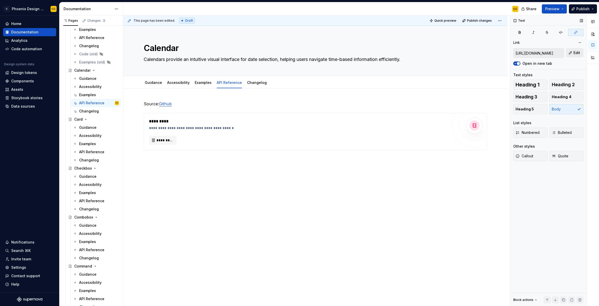
click at [571, 53] on button "Edit" at bounding box center [574, 52] width 17 height 9
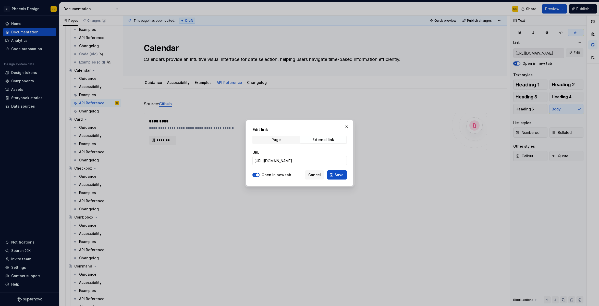
type textarea "*"
click at [321, 162] on input "https://github.com/congaengr/conga-next-ui" at bounding box center [299, 160] width 94 height 9
paste input "/blob/preview/packages/ui/src/components/calendar.tsx"
type input "https://github.com/congaengr/conga-next-ui/blob/preview/packages/ui/src/compone…"
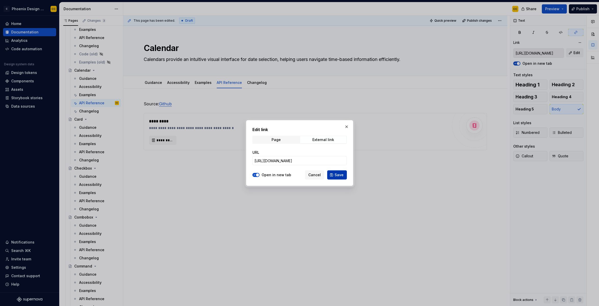
scroll to position [0, 0]
click at [339, 176] on span "Save" at bounding box center [339, 175] width 9 height 5
type input "https://github.com/congaengr/conga-next-ui/blob/preview/packages/ui/src/compone…"
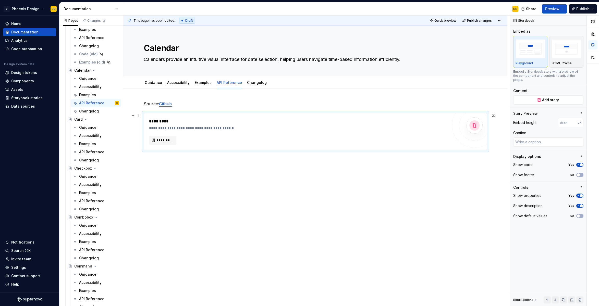
click at [189, 132] on div "**********" at bounding box center [298, 131] width 299 height 27
click at [165, 140] on span "*********" at bounding box center [164, 140] width 17 height 5
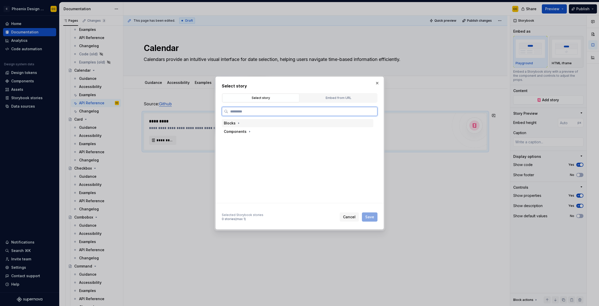
type textarea "*"
type input "********"
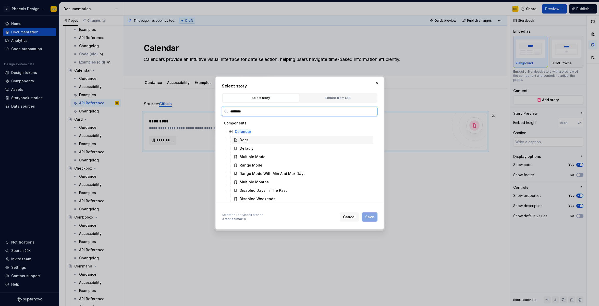
click at [261, 142] on div "Docs" at bounding box center [302, 140] width 142 height 8
click at [373, 215] on span "Save" at bounding box center [369, 217] width 9 height 5
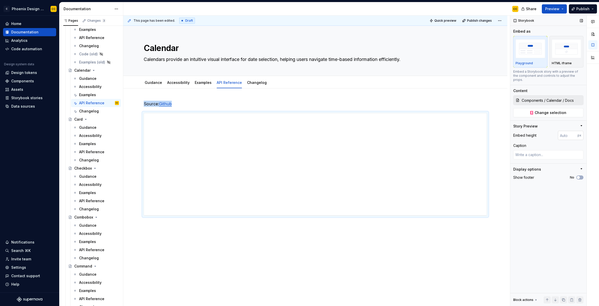
type textarea "*"
click at [566, 132] on input "number" at bounding box center [568, 135] width 20 height 9
type input "1200"
click at [496, 174] on div "Source: Github" at bounding box center [315, 310] width 384 height 442
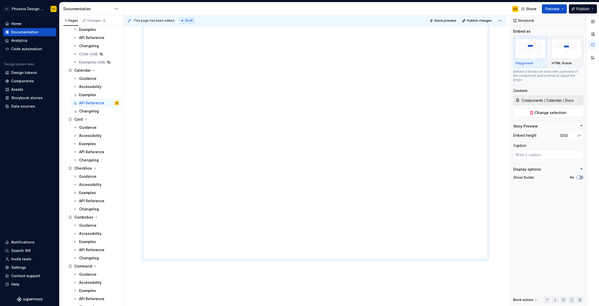
scroll to position [162, 0]
type textarea "*"
drag, startPoint x: 569, startPoint y: 133, endPoint x: 527, endPoint y: 128, distance: 42.2
click at [530, 131] on div "Embed height 1200 px" at bounding box center [548, 135] width 70 height 9
type input "900"
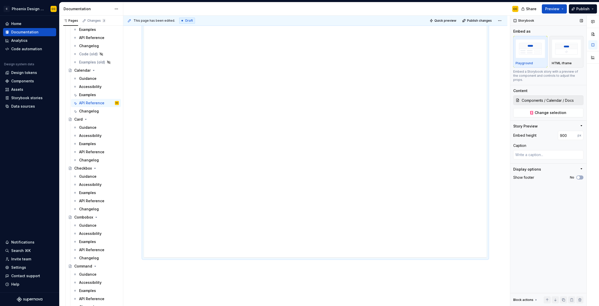
type textarea "*"
click at [562, 131] on input "900" at bounding box center [568, 135] width 20 height 9
type input "800"
type textarea "*"
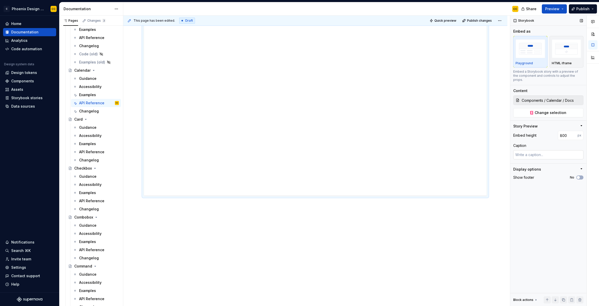
scroll to position [122, 0]
drag, startPoint x: 568, startPoint y: 132, endPoint x: 562, endPoint y: 132, distance: 6.1
click at [562, 132] on input "800" at bounding box center [568, 135] width 20 height 9
type input "850"
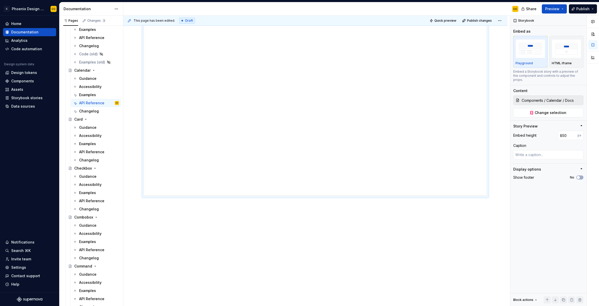
click at [416, 271] on div "Source: Github" at bounding box center [315, 130] width 384 height 352
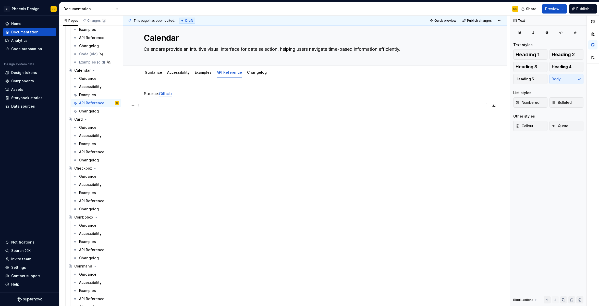
scroll to position [0, 0]
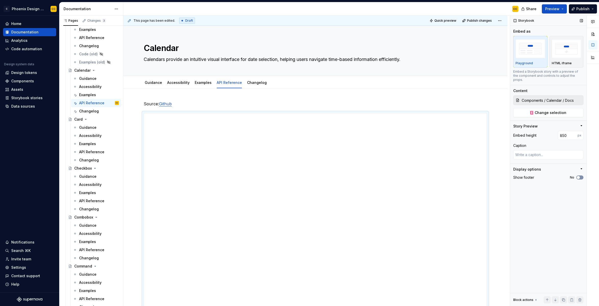
click at [578, 176] on span "button" at bounding box center [578, 177] width 3 height 3
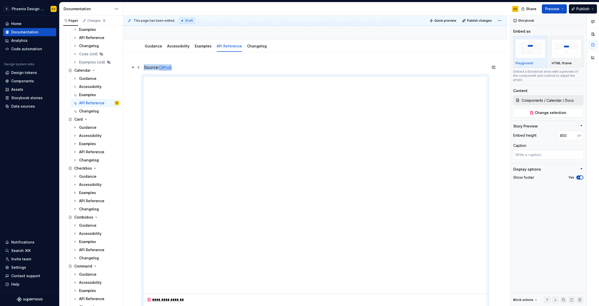
click at [414, 68] on p "Source: Github" at bounding box center [315, 67] width 343 height 6
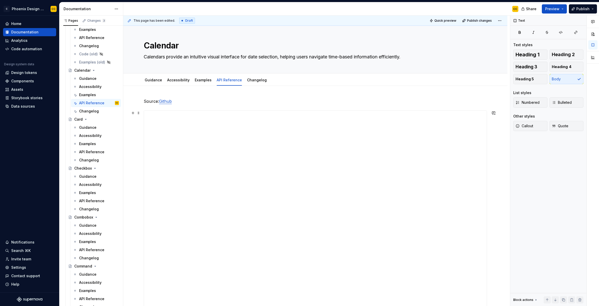
scroll to position [0, 0]
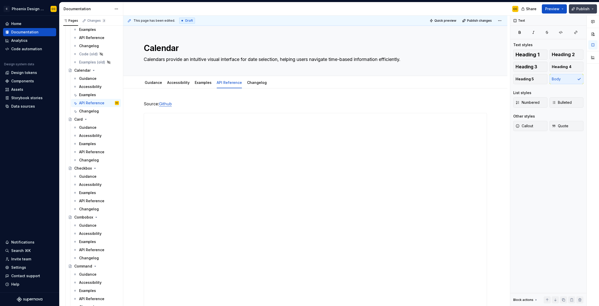
click at [581, 8] on span "Publish" at bounding box center [582, 8] width 13 height 5
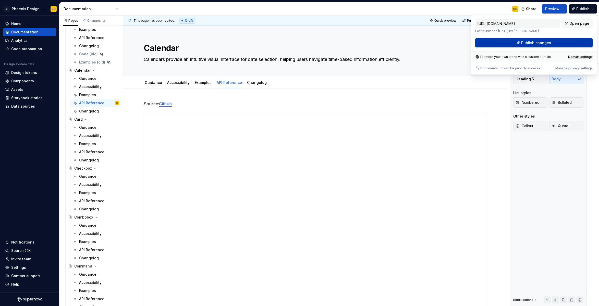
click at [528, 44] on span "Publish changes" at bounding box center [536, 42] width 30 height 5
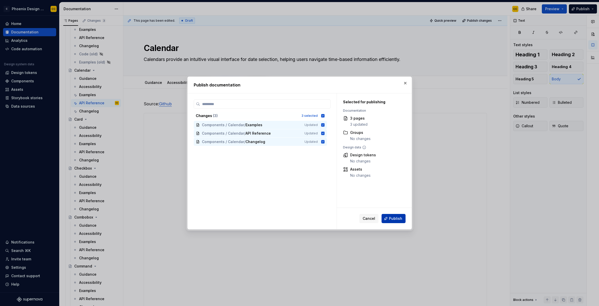
click at [390, 218] on span "Publish" at bounding box center [395, 218] width 13 height 5
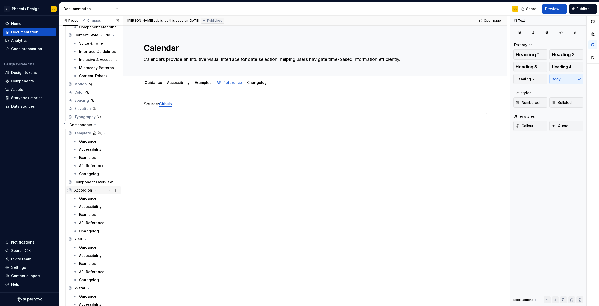
scroll to position [106, 0]
click at [106, 132] on button "Page tree" at bounding box center [108, 131] width 7 height 7
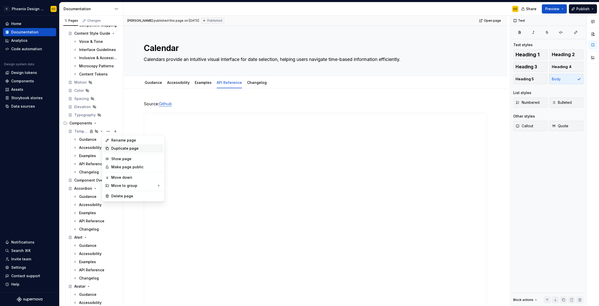
click at [121, 149] on div "Duplicate page" at bounding box center [136, 148] width 50 height 5
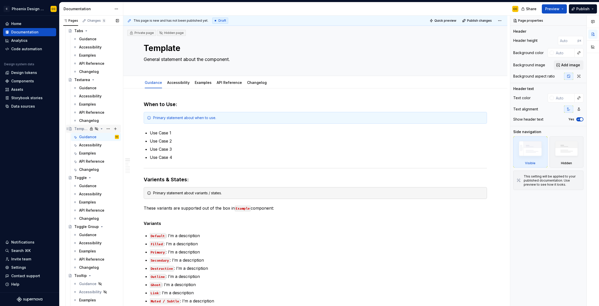
scroll to position [1309, 0]
click at [79, 178] on div "Template" at bounding box center [81, 177] width 14 height 5
click at [107, 179] on button "Page tree" at bounding box center [108, 177] width 7 height 7
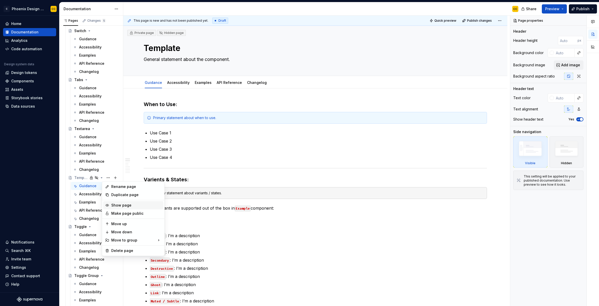
click at [121, 205] on div "Show page" at bounding box center [136, 205] width 50 height 5
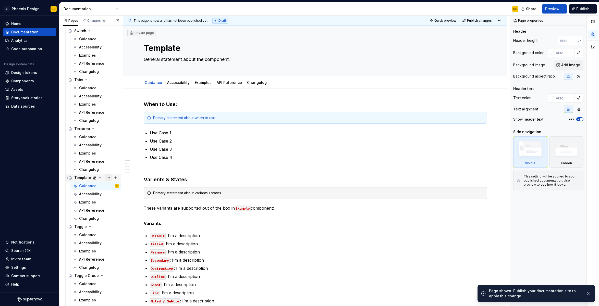
click at [105, 177] on button "Page tree" at bounding box center [108, 177] width 7 height 7
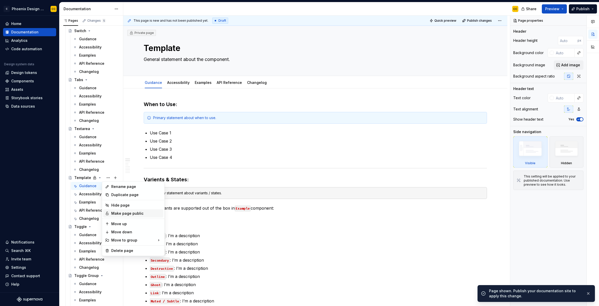
click at [120, 213] on div "Make page public" at bounding box center [136, 213] width 50 height 5
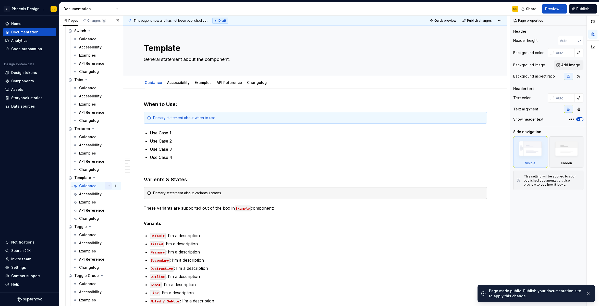
click at [107, 185] on button "Page tree" at bounding box center [108, 185] width 7 height 7
drag, startPoint x: 115, startPoint y: 213, endPoint x: 98, endPoint y: 198, distance: 22.6
click at [115, 213] on div "Hide tab" at bounding box center [136, 213] width 50 height 5
click at [105, 194] on button "Page tree" at bounding box center [108, 194] width 7 height 7
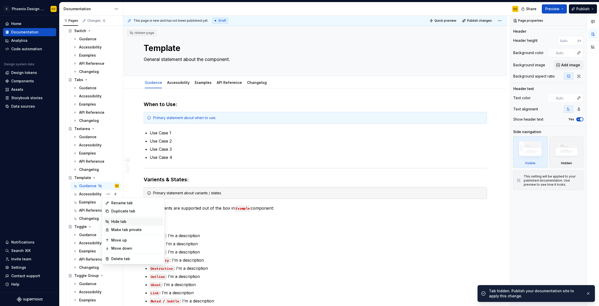
click at [118, 223] on div "Hide tab" at bounding box center [136, 221] width 50 height 5
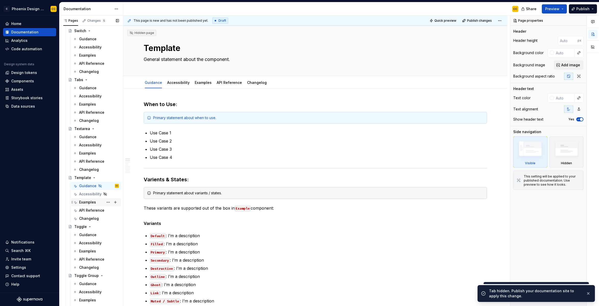
click at [88, 203] on div "Examples" at bounding box center [87, 202] width 17 height 5
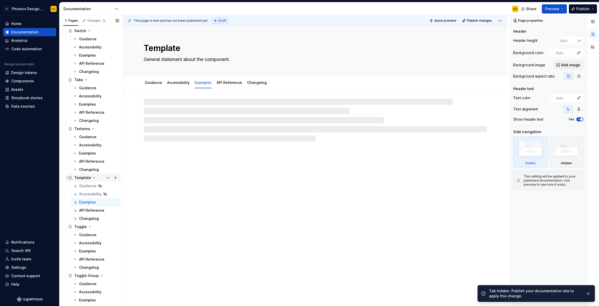
click at [83, 175] on div "Template" at bounding box center [82, 177] width 17 height 5
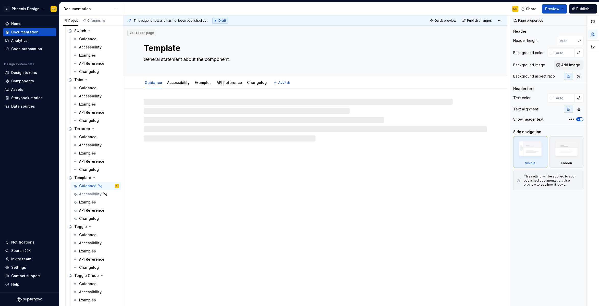
click at [166, 49] on textarea "Template" at bounding box center [314, 48] width 343 height 12
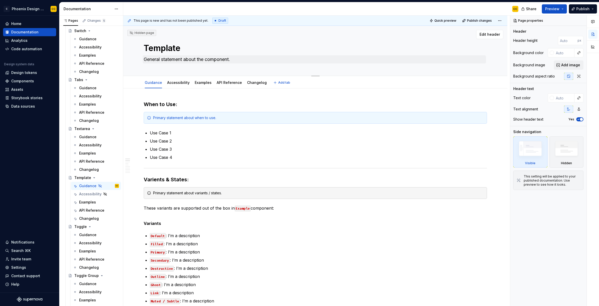
type textarea "*"
type textarea "T"
type textarea "*"
type textarea "To"
type textarea "*"
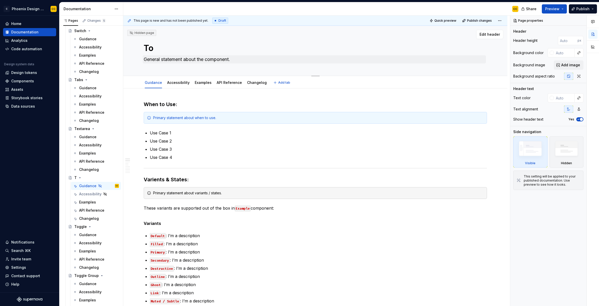
type textarea "Toa"
type textarea "*"
type textarea "Toast"
type textarea "*"
type textarea "Toast"
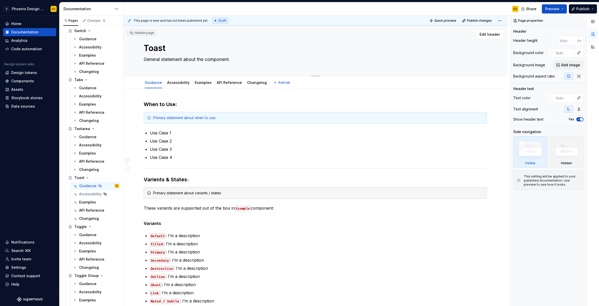
click at [209, 55] on textarea "General statement about the component." at bounding box center [314, 59] width 343 height 8
click at [230, 61] on textarea "General statement about the component." at bounding box center [314, 59] width 343 height 8
paste textarea "An opinionated toast component for Reac"
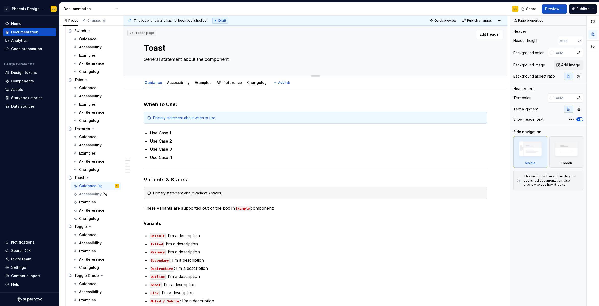
type textarea "*"
type textarea "An opinionated toast component for React."
type textarea "*"
type textarea "An opinionated toast component for React."
click at [200, 84] on link "Examples" at bounding box center [203, 82] width 17 height 4
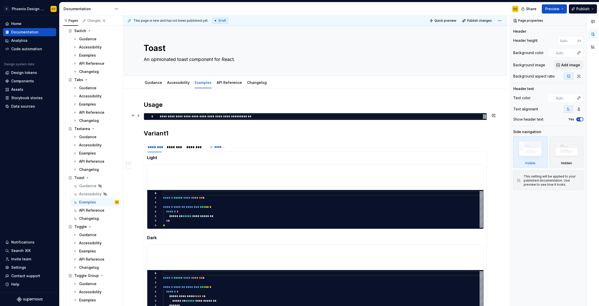
type textarea "*"
type textarea "**********"
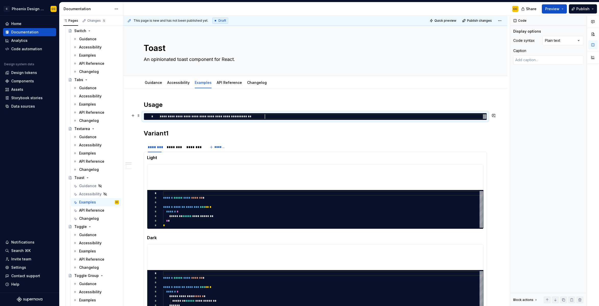
click at [272, 117] on div "**********" at bounding box center [323, 116] width 327 height 5
click at [180, 116] on div "**********" at bounding box center [323, 116] width 327 height 5
type textarea "*"
type textarea "**********"
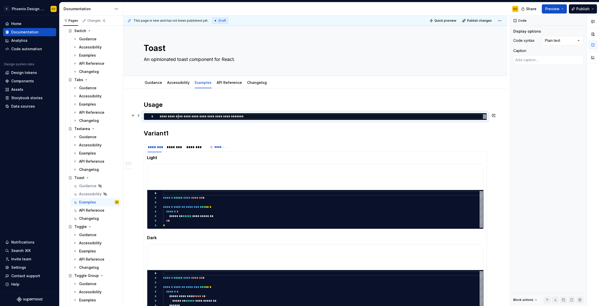
type textarea "*"
type textarea "**********"
type textarea "*"
type textarea "**********"
type textarea "*"
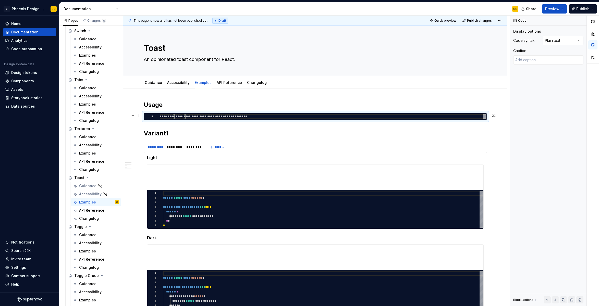
type textarea "**********"
type textarea "*"
type textarea "**********"
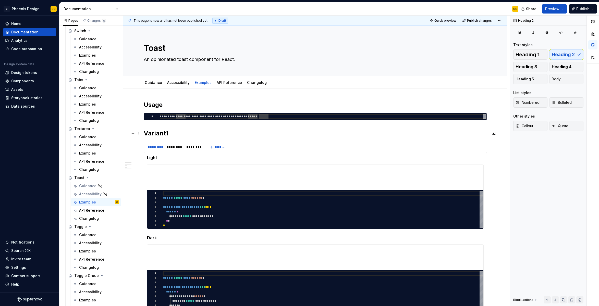
click at [148, 134] on h2 "Variant1" at bounding box center [315, 133] width 343 height 8
type textarea "*"
click at [160, 134] on h2 "Variant1" at bounding box center [315, 133] width 343 height 8
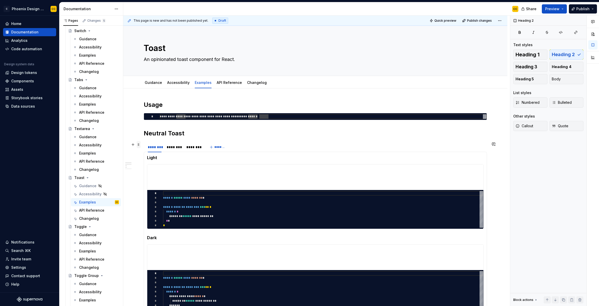
click at [140, 146] on span at bounding box center [139, 144] width 4 height 7
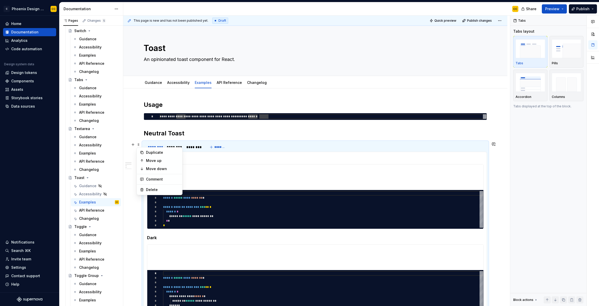
click at [259, 135] on h2 "Neutral Toast" at bounding box center [315, 133] width 343 height 8
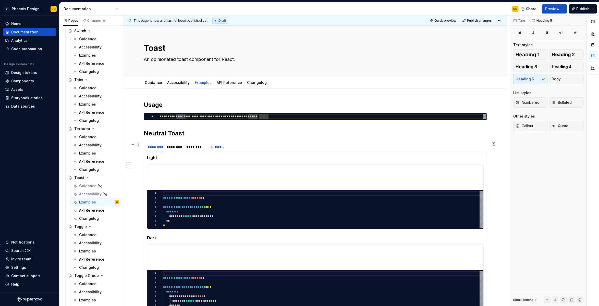
click at [139, 147] on span at bounding box center [139, 144] width 4 height 7
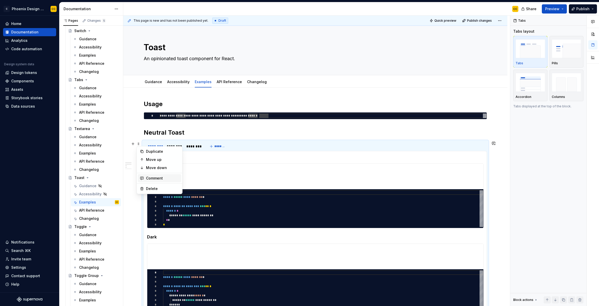
scroll to position [1, 0]
click at [164, 189] on div "Delete" at bounding box center [162, 188] width 33 height 5
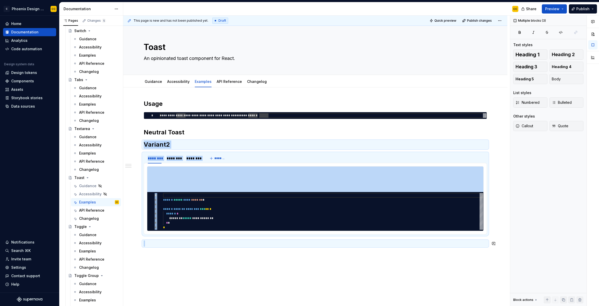
drag, startPoint x: 144, startPoint y: 145, endPoint x: 309, endPoint y: 266, distance: 204.6
click at [309, 266] on div "**********" at bounding box center [315, 216] width 384 height 257
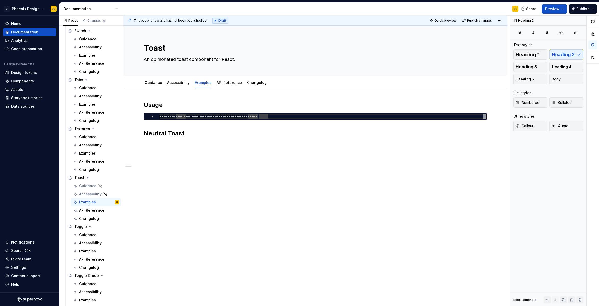
scroll to position [0, 0]
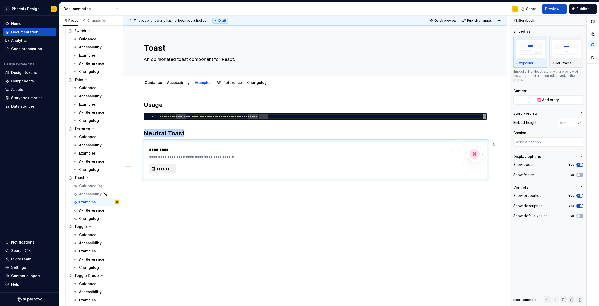
click at [165, 171] on span "*********" at bounding box center [164, 168] width 17 height 5
type textarea "*"
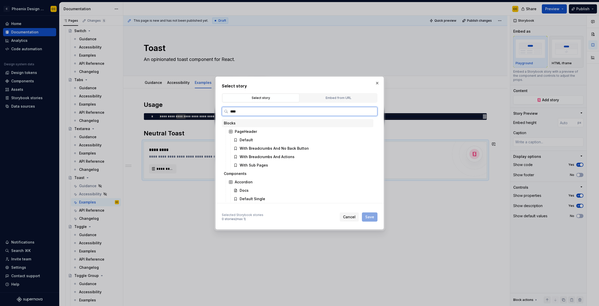
type input "*****"
click at [263, 149] on div "Neutral Toast s" at bounding box center [253, 148] width 26 height 5
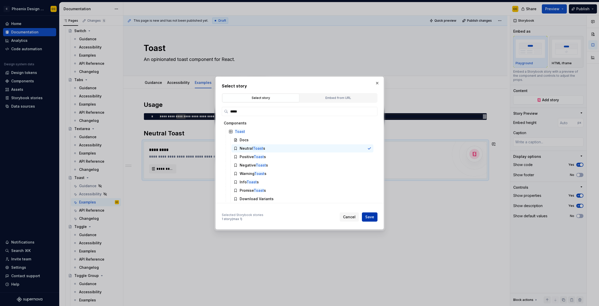
click at [370, 215] on span "Save" at bounding box center [369, 217] width 9 height 5
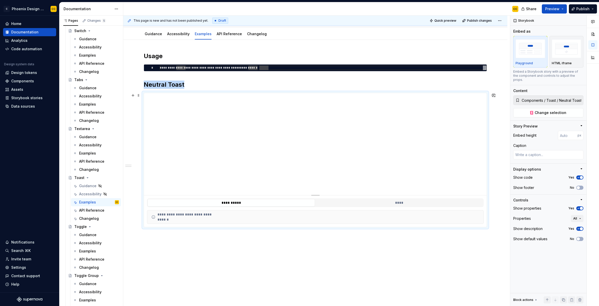
scroll to position [68, 0]
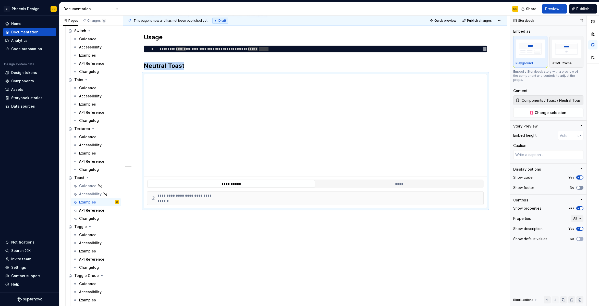
click at [578, 186] on span "button" at bounding box center [578, 187] width 3 height 3
drag, startPoint x: 580, startPoint y: 204, endPoint x: 577, endPoint y: 203, distance: 3.2
click at [580, 207] on span "button" at bounding box center [581, 208] width 3 height 3
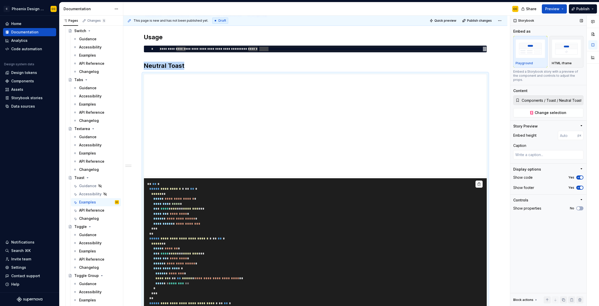
scroll to position [126, 0]
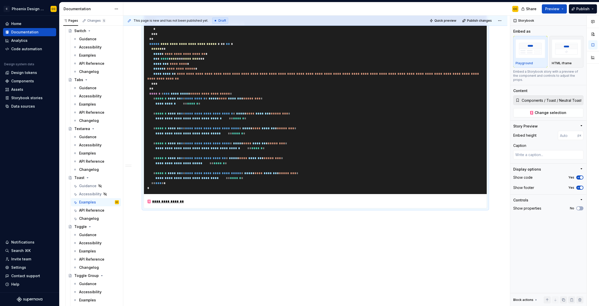
scroll to position [576, 0]
click at [243, 228] on div "**********" at bounding box center [316, 161] width 387 height 291
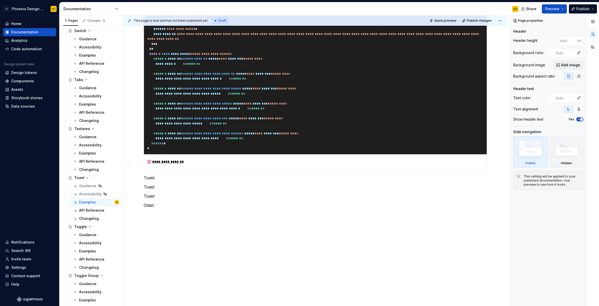
scroll to position [608, 0]
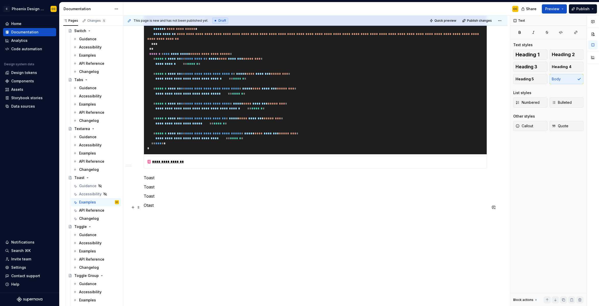
click at [173, 181] on p "Toast" at bounding box center [315, 178] width 343 height 6
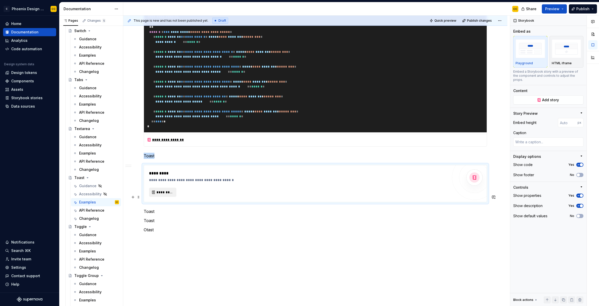
click at [165, 195] on span "*********" at bounding box center [164, 192] width 17 height 5
type textarea "*"
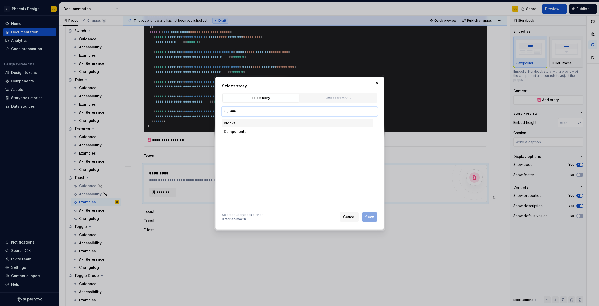
type input "*****"
click at [263, 155] on mark "Toast" at bounding box center [259, 157] width 10 height 4
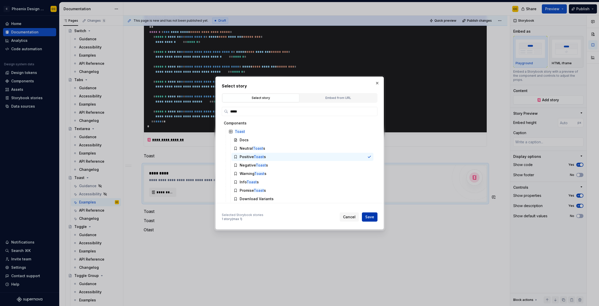
click at [371, 217] on span "Save" at bounding box center [369, 217] width 9 height 5
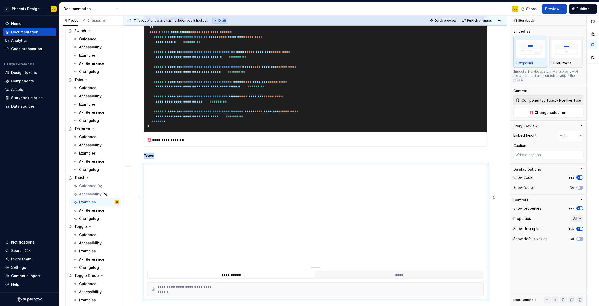
scroll to position [609, 0]
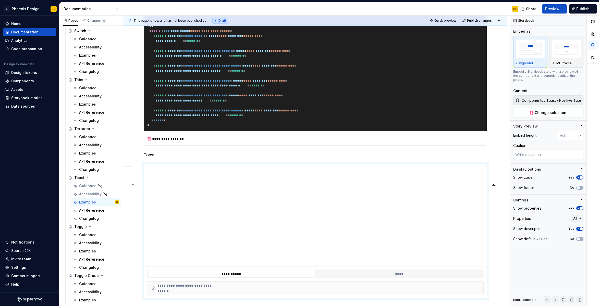
click at [150, 158] on p "Toast" at bounding box center [315, 155] width 343 height 6
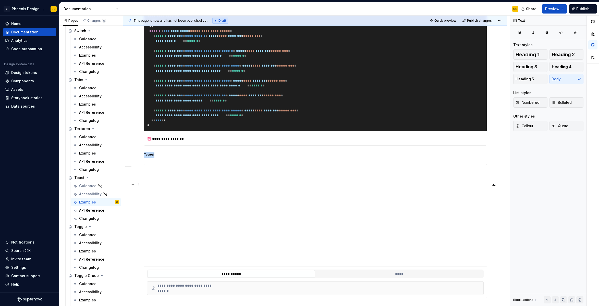
click at [150, 158] on p "Toast" at bounding box center [315, 155] width 343 height 6
click at [168, 158] on p "Positive Toasts" at bounding box center [315, 155] width 343 height 6
click at [557, 55] on span "Heading 2" at bounding box center [563, 54] width 23 height 5
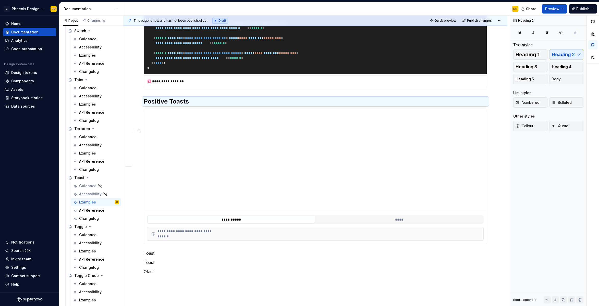
scroll to position [759, 0]
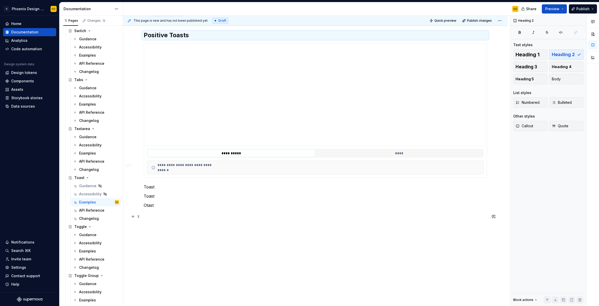
click at [149, 190] on p "Toast" at bounding box center [315, 187] width 343 height 6
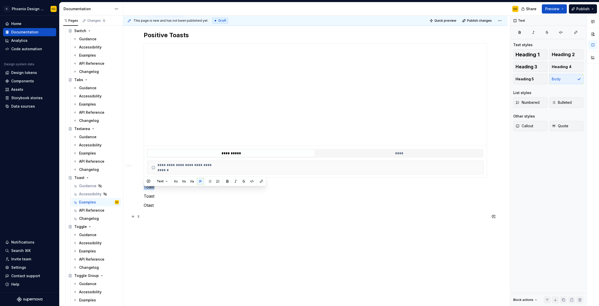
click at [149, 190] on p "Toast" at bounding box center [315, 187] width 343 height 6
drag, startPoint x: 166, startPoint y: 208, endPoint x: 143, endPoint y: 192, distance: 27.8
click at [568, 55] on span "Heading 2" at bounding box center [563, 54] width 23 height 5
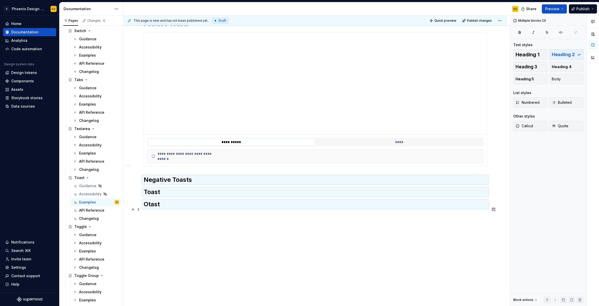
click at [220, 184] on h2 "Negative Toasts" at bounding box center [315, 180] width 343 height 8
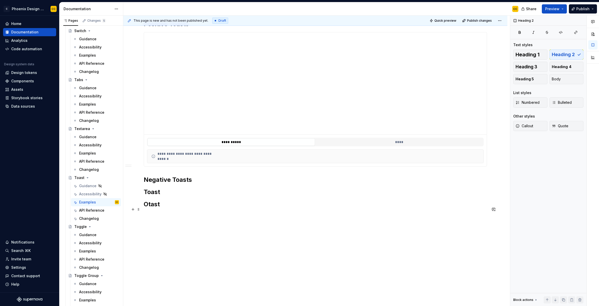
click at [209, 184] on h2 "Negative Toasts" at bounding box center [315, 180] width 343 height 8
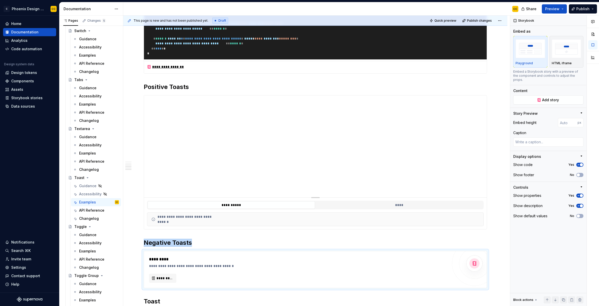
scroll to position [675, 0]
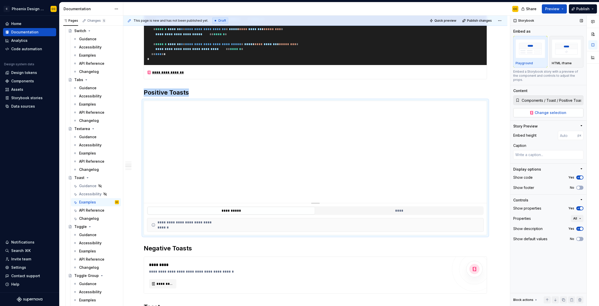
click at [557, 110] on span "Change selection" at bounding box center [551, 112] width 32 height 5
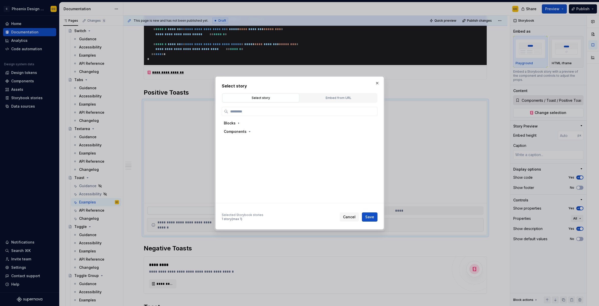
type textarea "*"
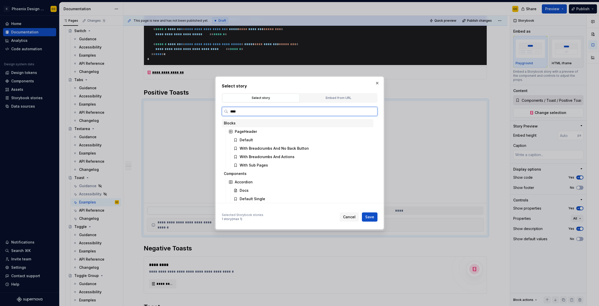
type input "*****"
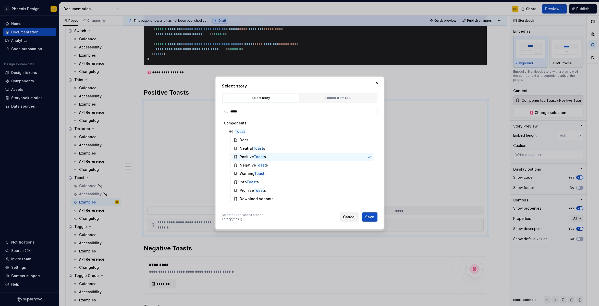
click at [354, 218] on span "Cancel" at bounding box center [349, 217] width 13 height 5
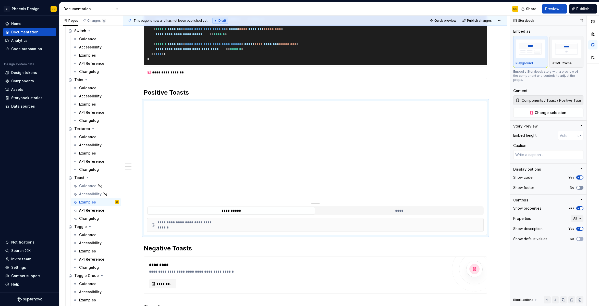
click at [581, 186] on button "No" at bounding box center [579, 188] width 7 height 4
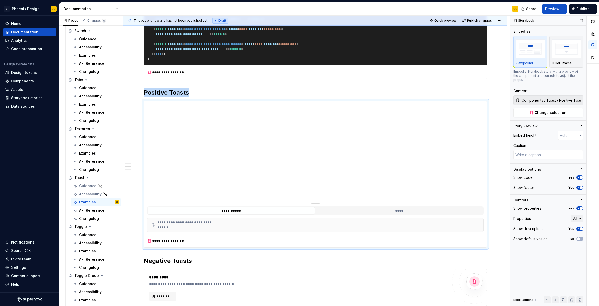
click at [581, 206] on button "Yes" at bounding box center [579, 208] width 7 height 4
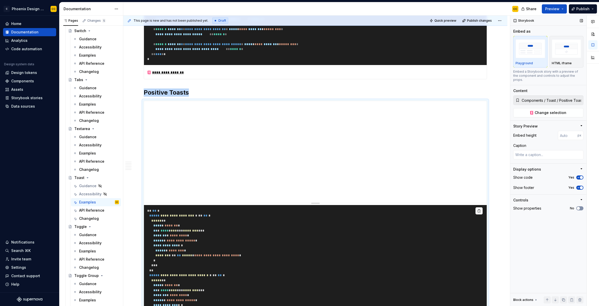
scroll to position [790, 0]
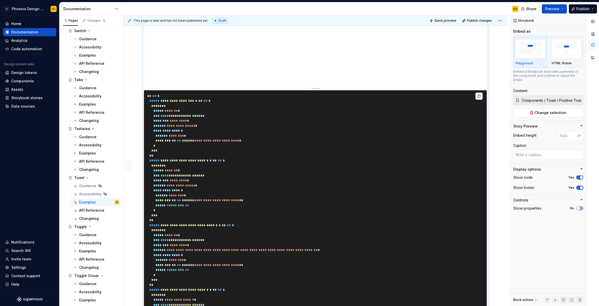
click at [490, 107] on div "**********" at bounding box center [315, 69] width 384 height 1542
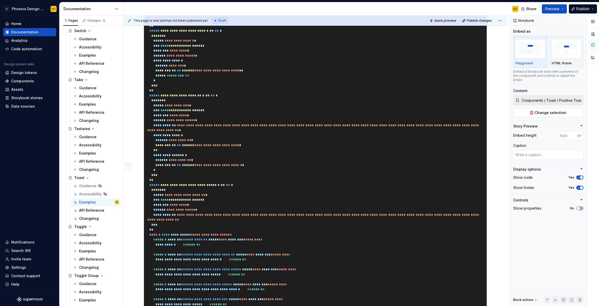
click at [510, 130] on div "**********" at bounding box center [316, 161] width 387 height 291
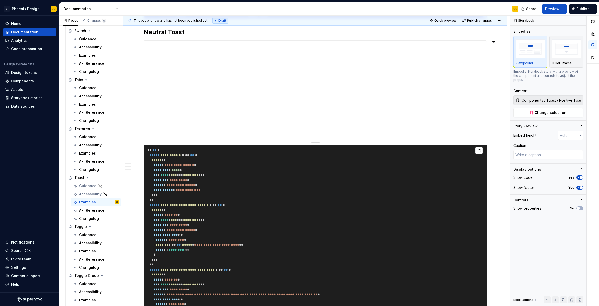
scroll to position [44, 0]
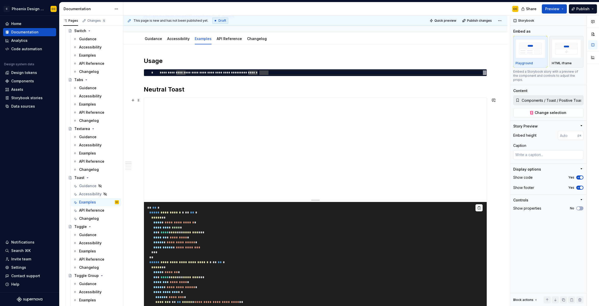
type textarea "*"
type input "Components / Toast / Neutral Toasts"
type textarea "*"
click at [566, 131] on input "number" at bounding box center [568, 135] width 20 height 9
type input "1000"
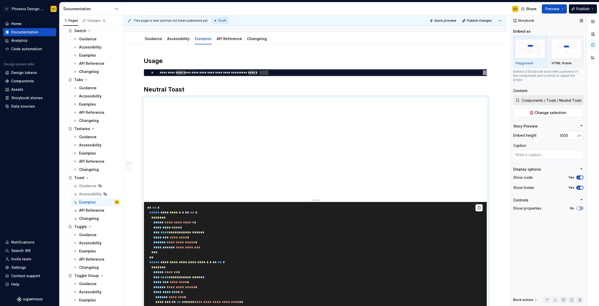
type textarea "*"
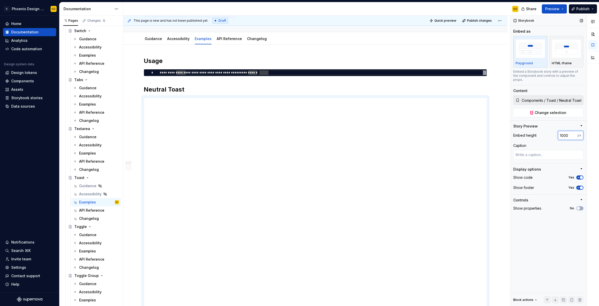
click at [564, 131] on input "1000" at bounding box center [568, 135] width 20 height 9
type input "500"
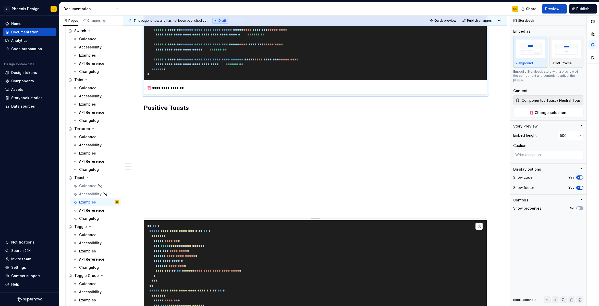
scroll to position [701, 0]
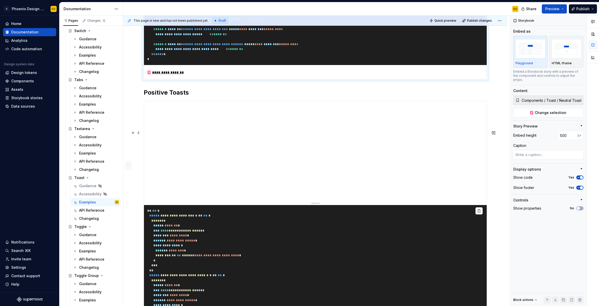
type textarea "*"
type input "Components / Toast / Positive Toasts"
type textarea "*"
click at [564, 132] on input "number" at bounding box center [568, 135] width 20 height 9
type input "500"
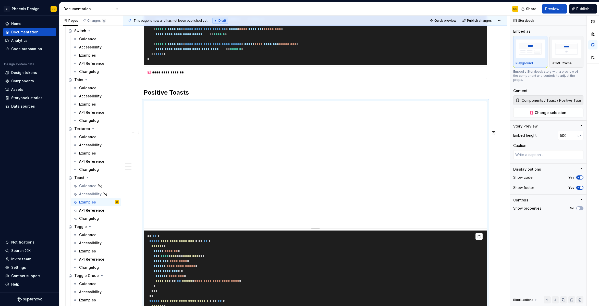
click at [503, 162] on div "**********" at bounding box center [315, 184] width 384 height 1593
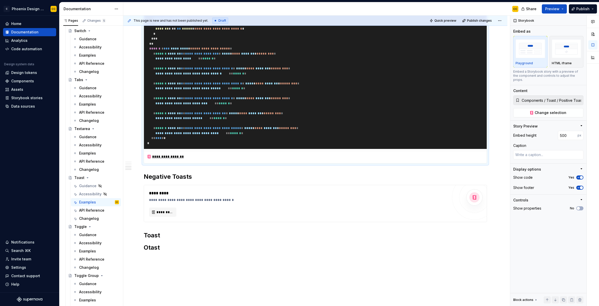
scroll to position [1434, 0]
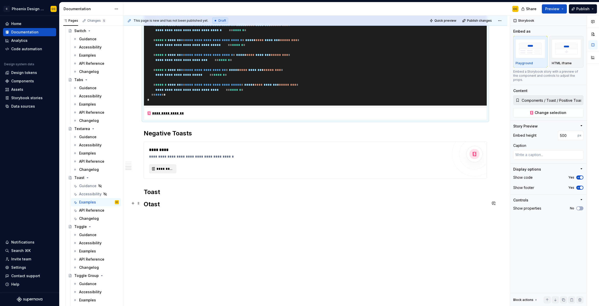
type textarea "*"
click at [172, 168] on span "*********" at bounding box center [164, 168] width 17 height 5
type textarea "*"
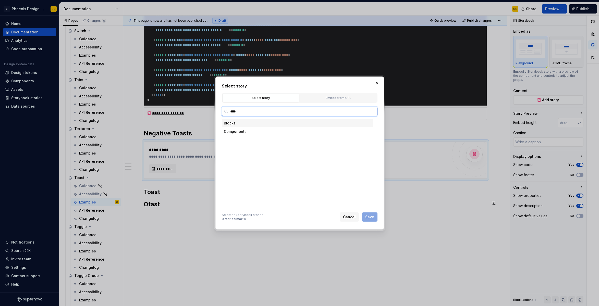
type input "*****"
click at [254, 167] on div "Negative Toast s" at bounding box center [254, 165] width 28 height 5
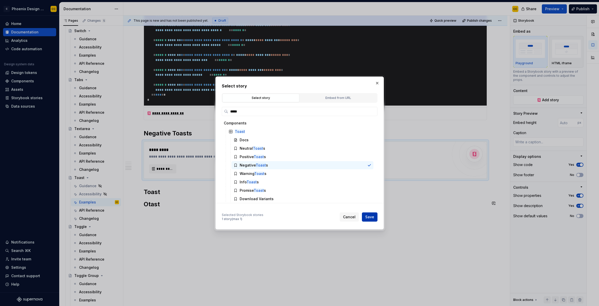
click at [370, 217] on span "Save" at bounding box center [369, 217] width 9 height 5
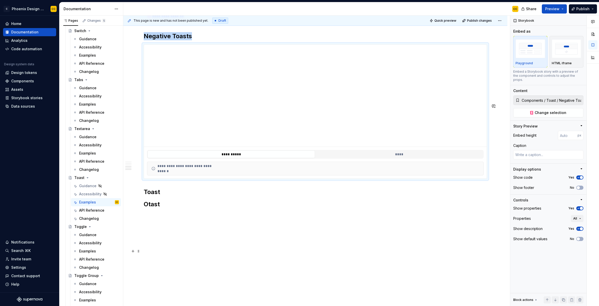
scroll to position [1531, 0]
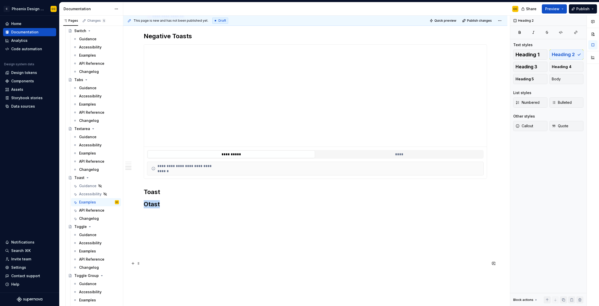
drag, startPoint x: 166, startPoint y: 207, endPoint x: 144, endPoint y: 204, distance: 22.1
click at [144, 204] on h2 "Otast" at bounding box center [315, 204] width 343 height 8
drag, startPoint x: 171, startPoint y: 219, endPoint x: 164, endPoint y: 206, distance: 14.8
click at [170, 219] on div "**********" at bounding box center [316, 161] width 387 height 291
drag, startPoint x: 161, startPoint y: 191, endPoint x: 143, endPoint y: 191, distance: 17.9
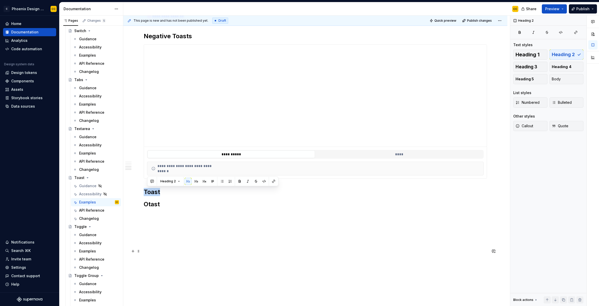
copy h2 "Toast"
click at [170, 205] on h2 "Otast" at bounding box center [315, 204] width 343 height 8
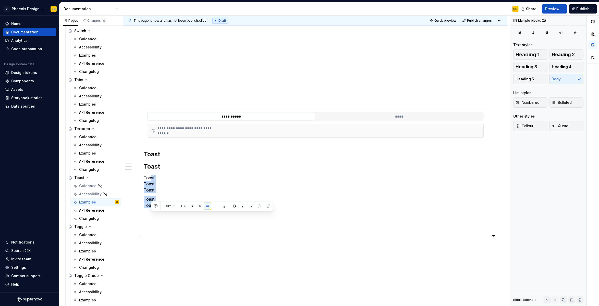
drag, startPoint x: 165, startPoint y: 242, endPoint x: 151, endPoint y: 215, distance: 29.9
click at [561, 55] on span "Heading 2" at bounding box center [563, 54] width 23 height 5
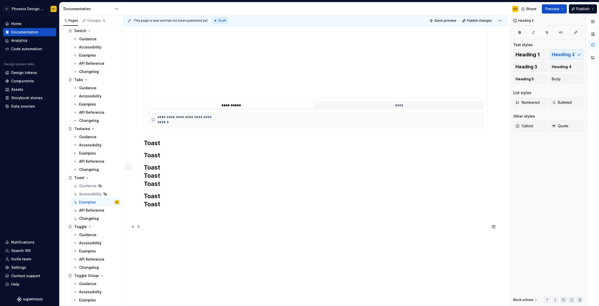
drag, startPoint x: 189, startPoint y: 235, endPoint x: 188, endPoint y: 238, distance: 3.5
click at [188, 188] on h2 "Toast Toast Toast" at bounding box center [315, 176] width 343 height 25
drag, startPoint x: 184, startPoint y: 252, endPoint x: 173, endPoint y: 227, distance: 27.3
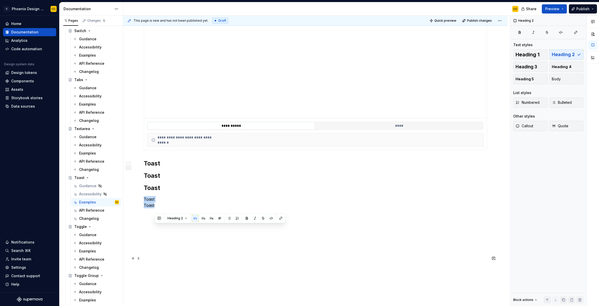
drag, startPoint x: 160, startPoint y: 235, endPoint x: 156, endPoint y: 228, distance: 8.2
click at [156, 209] on p "Toast Toast" at bounding box center [315, 202] width 343 height 12
drag, startPoint x: 190, startPoint y: 238, endPoint x: 195, endPoint y: 226, distance: 12.9
click at [160, 199] on p "Toast" at bounding box center [315, 196] width 343 height 6
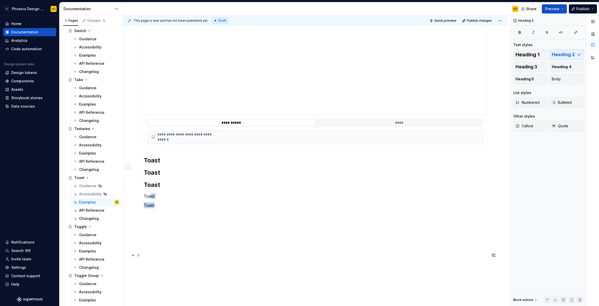
drag, startPoint x: 150, startPoint y: 226, endPoint x: 173, endPoint y: 224, distance: 22.6
click at [558, 56] on span "Heading 2" at bounding box center [563, 54] width 23 height 5
click at [187, 160] on h2 "Toast" at bounding box center [315, 155] width 343 height 8
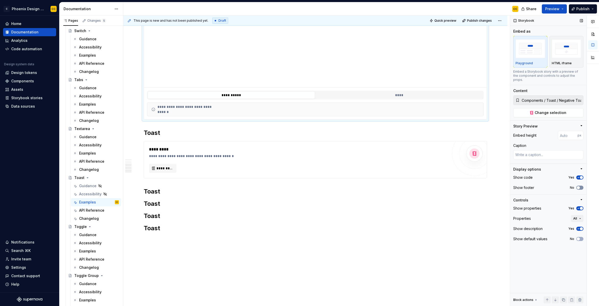
click at [582, 186] on button "No" at bounding box center [579, 188] width 7 height 4
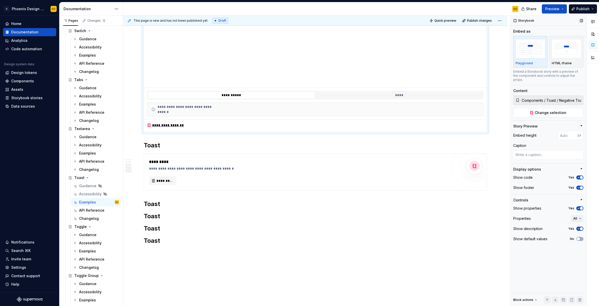
drag, startPoint x: 581, startPoint y: 203, endPoint x: 579, endPoint y: 199, distance: 4.7
click at [581, 207] on span "button" at bounding box center [581, 208] width 3 height 3
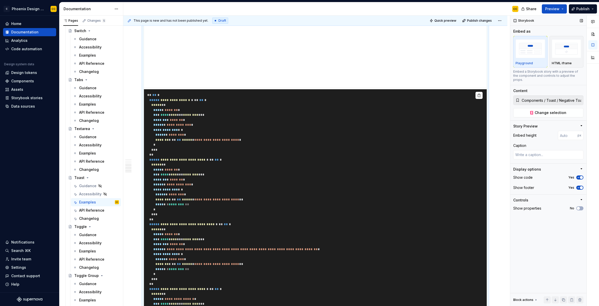
scroll to position [1560, 0]
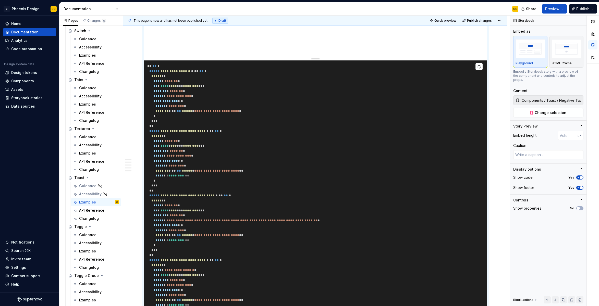
type textarea "*"
click at [564, 131] on input "number" at bounding box center [568, 135] width 20 height 9
type input "500"
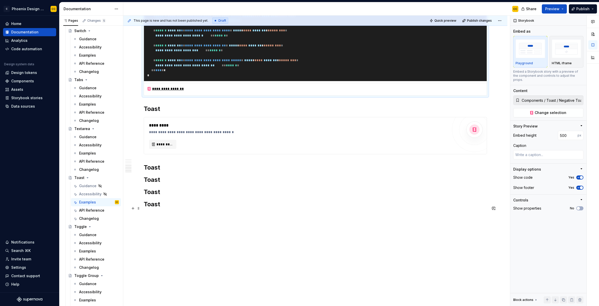
scroll to position [2177, 0]
click at [172, 149] on button "*********" at bounding box center [162, 144] width 27 height 9
type textarea "*"
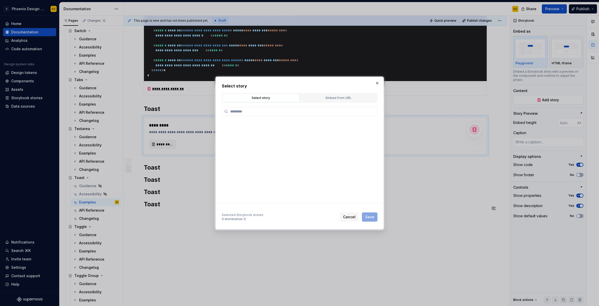
type textarea "*"
type input "*****"
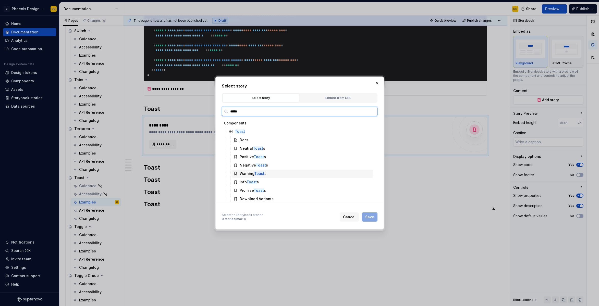
drag, startPoint x: 261, startPoint y: 175, endPoint x: 345, endPoint y: 204, distance: 89.0
click at [261, 175] on mark "Toast" at bounding box center [259, 174] width 10 height 4
click at [370, 218] on span "Save" at bounding box center [369, 217] width 9 height 5
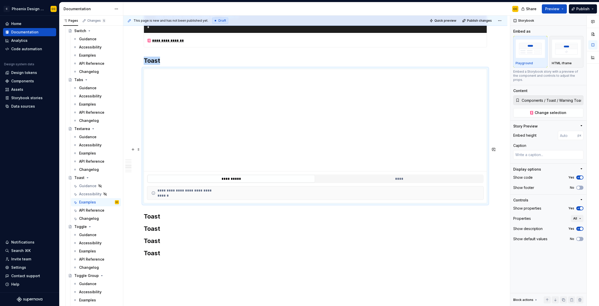
drag, startPoint x: 229, startPoint y: 148, endPoint x: 155, endPoint y: 150, distance: 74.0
click at [229, 65] on h2 "Toast" at bounding box center [315, 61] width 343 height 8
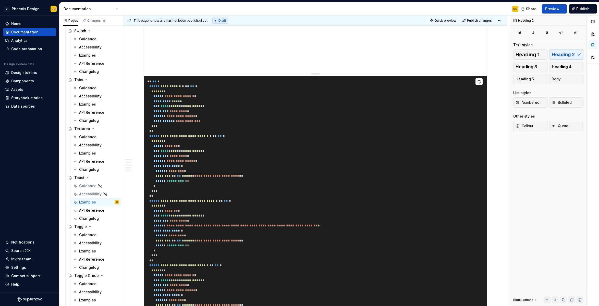
scroll to position [0, 0]
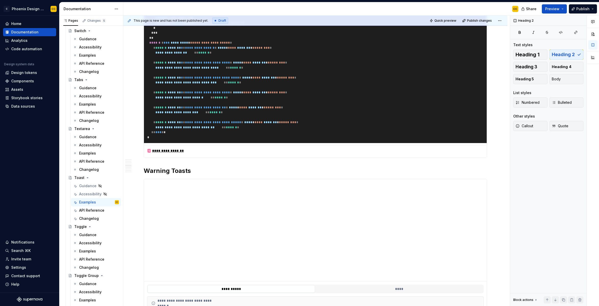
scroll to position [2315, 0]
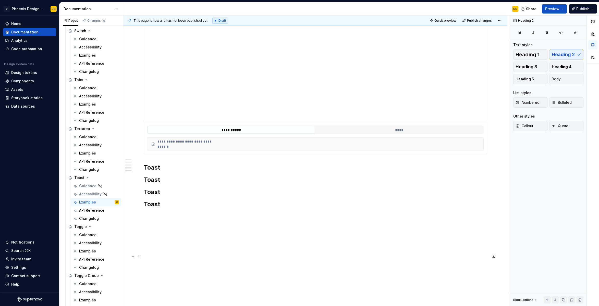
click at [153, 168] on h2 "Toast" at bounding box center [315, 168] width 343 height 8
click at [163, 169] on h2 "Toast" at bounding box center [315, 168] width 343 height 8
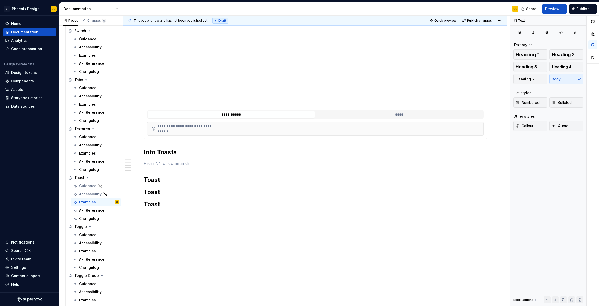
scroll to position [2248, 0]
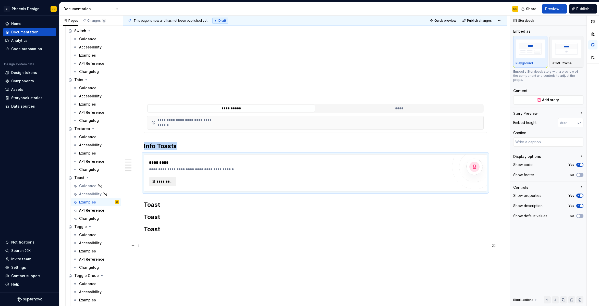
click at [167, 184] on span "*********" at bounding box center [164, 181] width 17 height 5
type textarea "*"
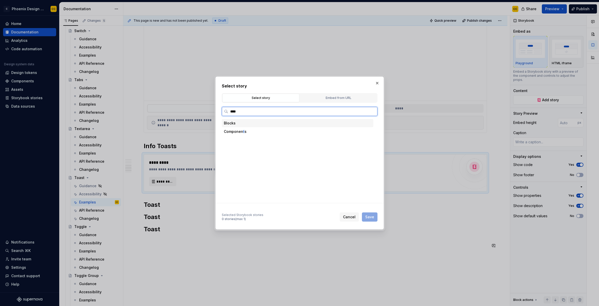
type input "*****"
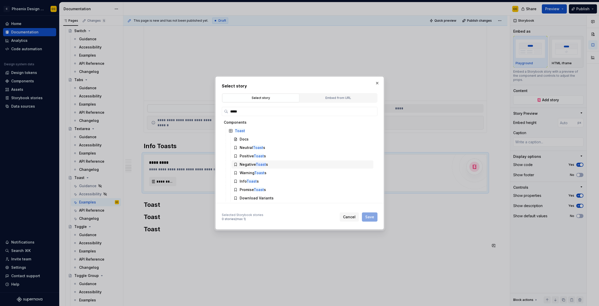
scroll to position [1, 0]
click at [267, 180] on div "Info Toast s" at bounding box center [302, 181] width 142 height 8
click at [372, 220] on button "Save" at bounding box center [370, 217] width 16 height 9
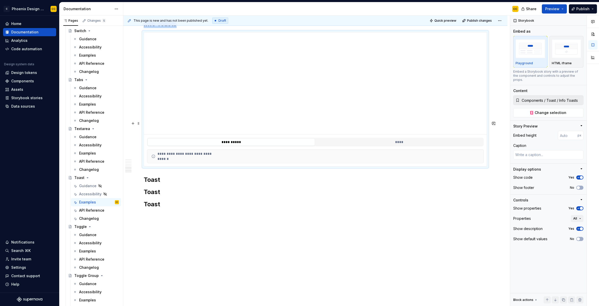
scroll to position [2439, 0]
type textarea "*"
click at [567, 132] on input "number" at bounding box center [568, 135] width 20 height 9
type input "500"
drag, startPoint x: 582, startPoint y: 184, endPoint x: 582, endPoint y: 193, distance: 9.2
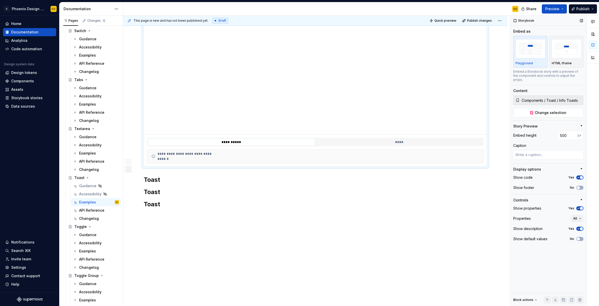
click at [582, 186] on button "No" at bounding box center [579, 188] width 7 height 4
drag, startPoint x: 581, startPoint y: 204, endPoint x: 561, endPoint y: 203, distance: 20.2
click at [581, 207] on span "button" at bounding box center [581, 208] width 3 height 3
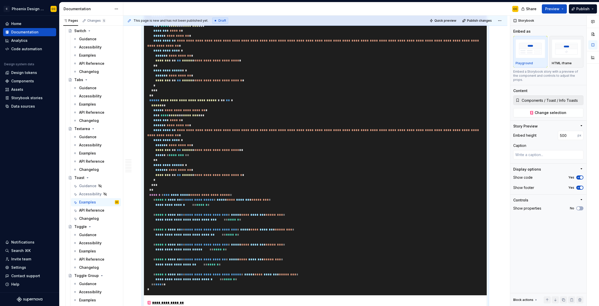
scroll to position [3047, 0]
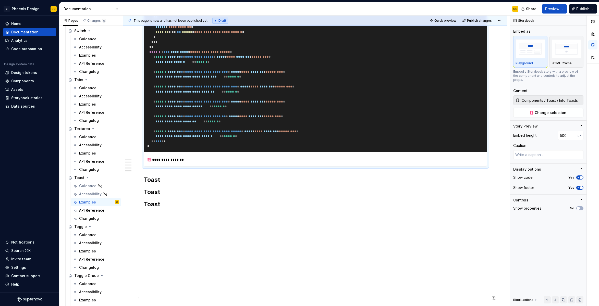
click at [161, 181] on h2 "Toast" at bounding box center [315, 180] width 343 height 8
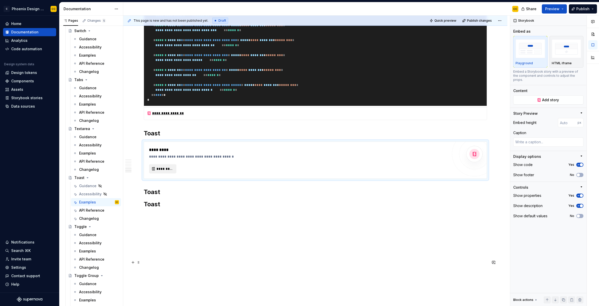
click at [171, 172] on span "*********" at bounding box center [164, 168] width 17 height 5
type textarea "*"
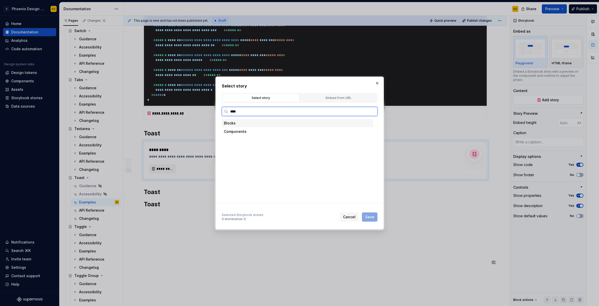
type input "*****"
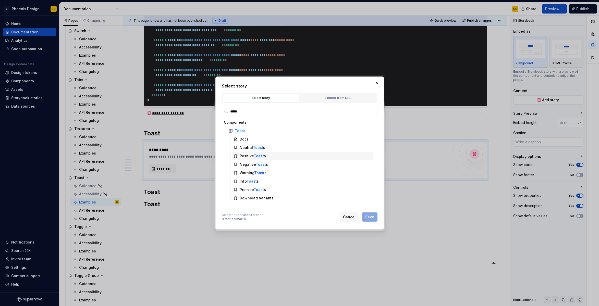
scroll to position [1, 0]
click at [273, 190] on div "Promise Toast s" at bounding box center [302, 189] width 142 height 8
click at [372, 219] on span "Save" at bounding box center [369, 217] width 9 height 5
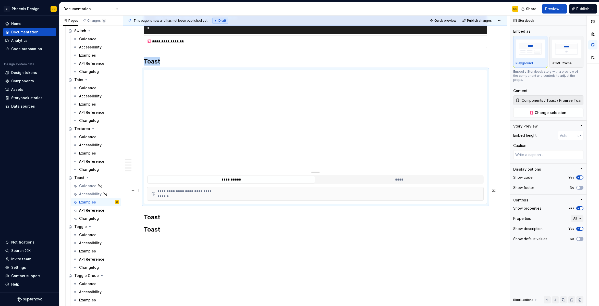
scroll to position [3152, 0]
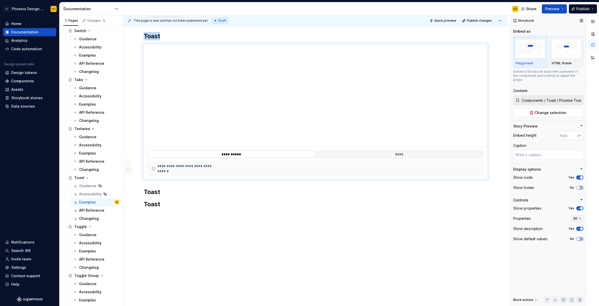
type textarea "*"
click at [564, 131] on input "number" at bounding box center [568, 135] width 20 height 9
type input "500"
click at [580, 186] on button "No" at bounding box center [579, 188] width 7 height 4
drag, startPoint x: 580, startPoint y: 203, endPoint x: 565, endPoint y: 201, distance: 15.4
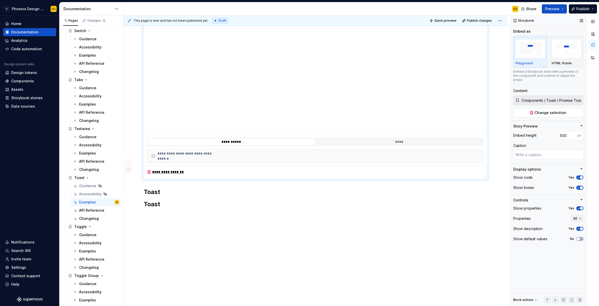
click at [580, 207] on icon "button" at bounding box center [578, 208] width 4 height 3
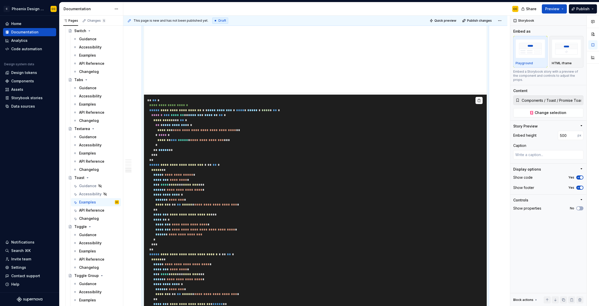
scroll to position [3220, 0]
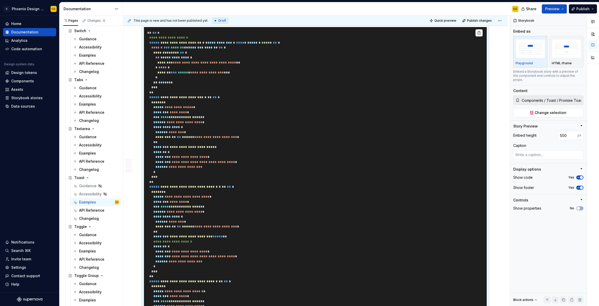
click at [267, 172] on pre "**********" at bounding box center [315, 299] width 343 height 544
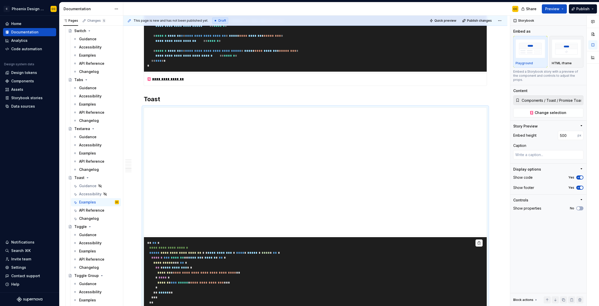
scroll to position [3177, 0]
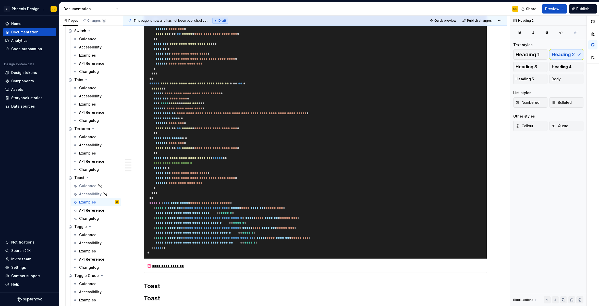
scroll to position [3764, 0]
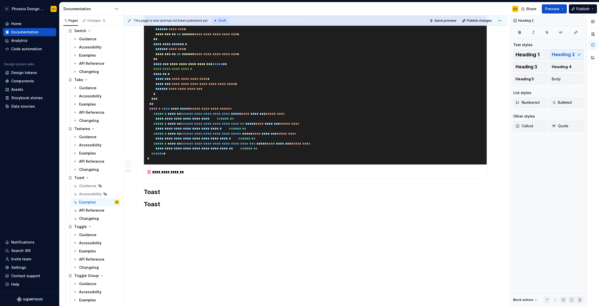
click at [157, 204] on h2 "Toast" at bounding box center [315, 204] width 343 height 8
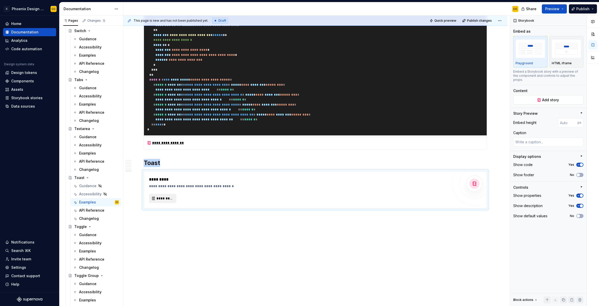
click at [165, 201] on span "*********" at bounding box center [164, 198] width 17 height 5
type textarea "*"
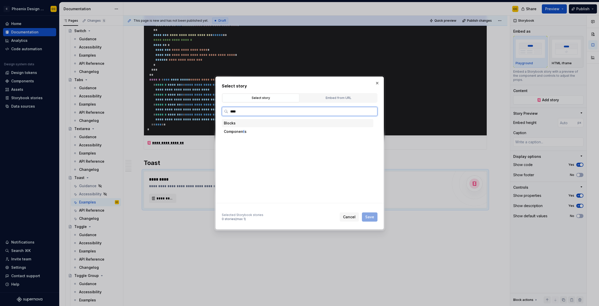
type input "*****"
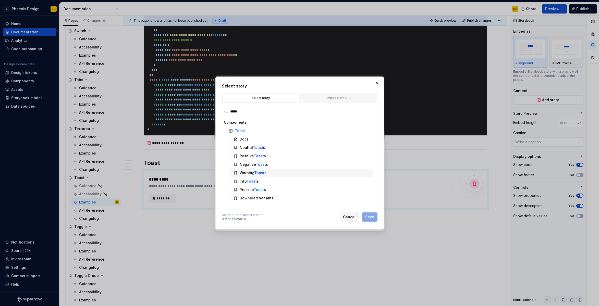
scroll to position [1, 0]
click at [273, 197] on div "Download Variants" at bounding box center [302, 198] width 142 height 8
click at [373, 217] on span "Save" at bounding box center [369, 217] width 9 height 5
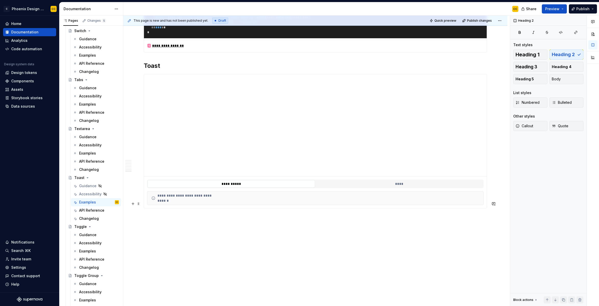
click at [150, 70] on h2 "Toast" at bounding box center [315, 66] width 343 height 8
click at [279, 70] on h2 "Download Variants" at bounding box center [315, 66] width 343 height 8
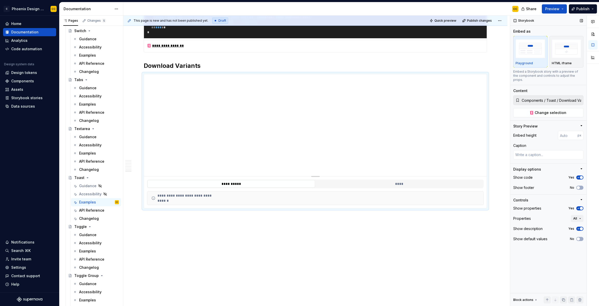
click at [579, 180] on div "Show code Yes Show footer No" at bounding box center [548, 184] width 70 height 20
click at [580, 186] on icon "button" at bounding box center [578, 187] width 4 height 3
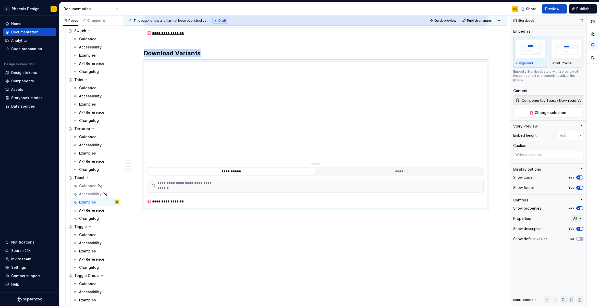
click at [580, 206] on button "Yes" at bounding box center [579, 208] width 7 height 4
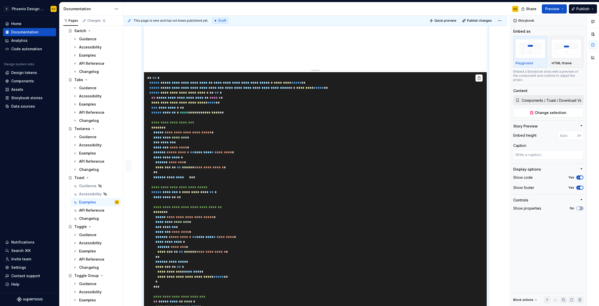
scroll to position [3949, 0]
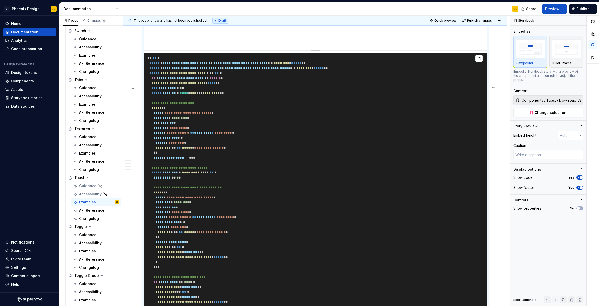
scroll to position [3855, 0]
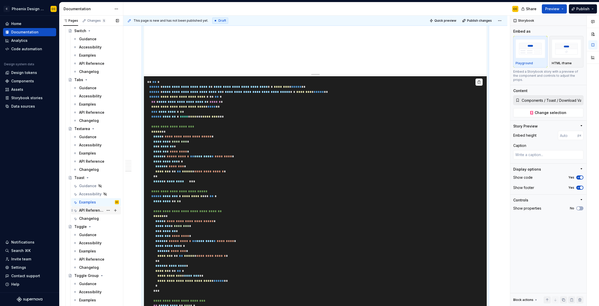
click at [82, 212] on div "API Reference" at bounding box center [91, 210] width 25 height 5
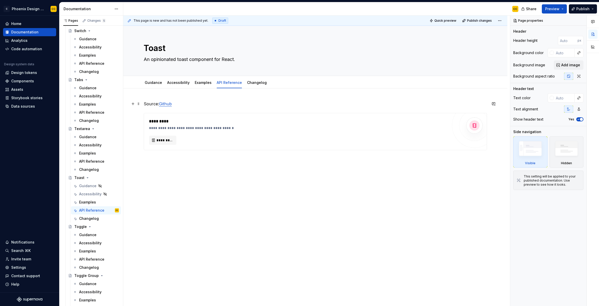
click at [168, 107] on p "Source: Github" at bounding box center [315, 104] width 343 height 6
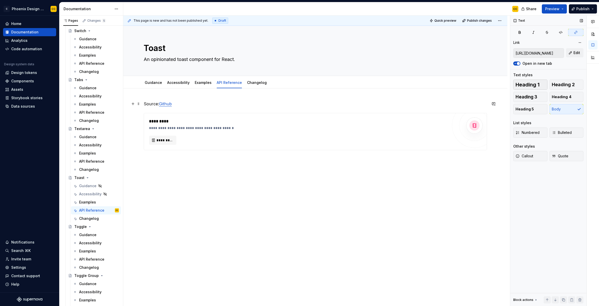
type textarea "*"
click at [573, 54] on button "Edit" at bounding box center [574, 52] width 17 height 9
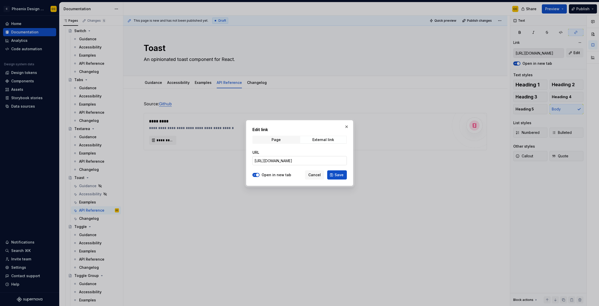
click at [299, 162] on input "https://github.com/congaengr/conga-next-ui" at bounding box center [299, 160] width 94 height 9
paste input "/tree/preview/packages/ui/src/components/toast"
type input "https://github.com/congaengr/conga-next-ui/tree/preview/packages/ui/src/compone…"
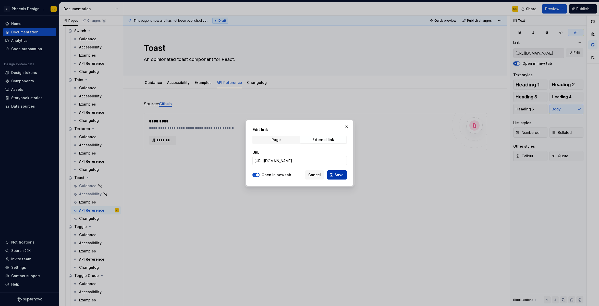
click at [339, 174] on span "Save" at bounding box center [339, 175] width 9 height 5
type input "https://github.com/congaengr/conga-next-ui/tree/preview/packages/ui/src/compone…"
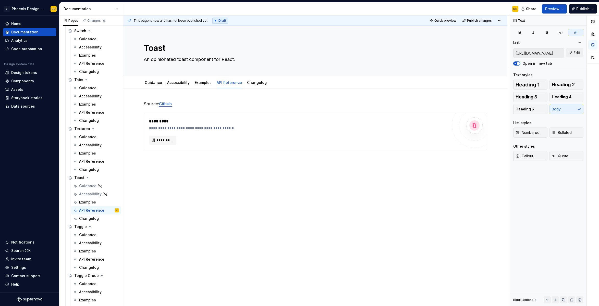
click at [204, 205] on div "**********" at bounding box center [315, 175] width 384 height 172
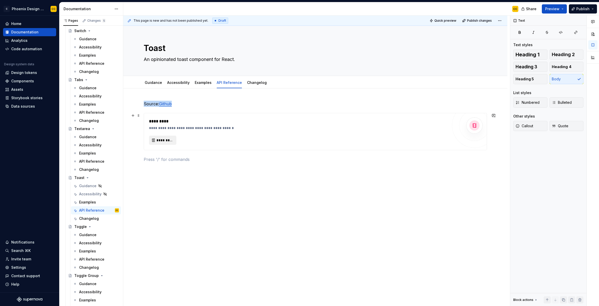
click at [165, 140] on span "*********" at bounding box center [164, 140] width 17 height 5
type textarea "*"
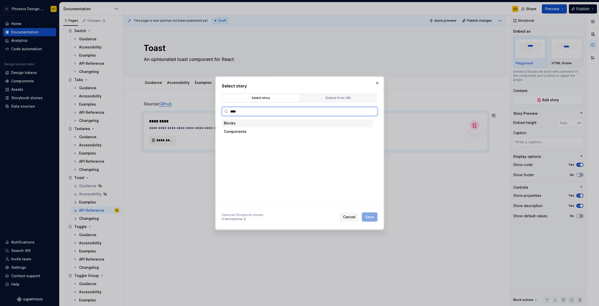
type input "*****"
click at [271, 140] on div "Docs" at bounding box center [302, 140] width 142 height 8
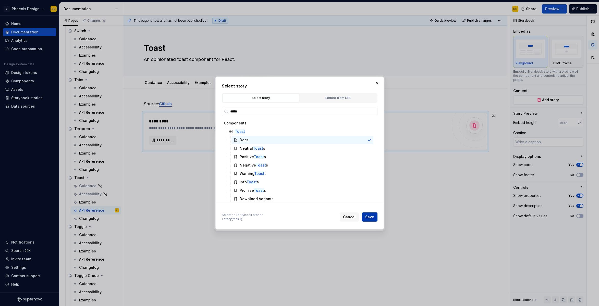
click at [375, 220] on button "Save" at bounding box center [370, 217] width 16 height 9
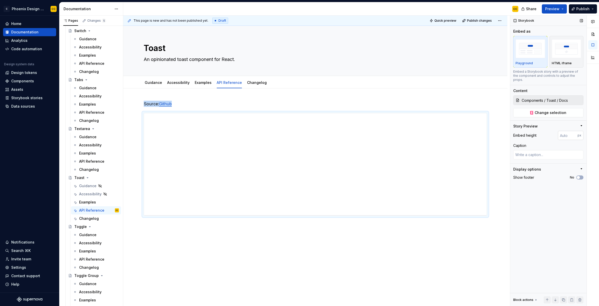
type textarea "*"
click at [562, 132] on input "number" at bounding box center [568, 135] width 20 height 9
type input "2000"
type textarea "*"
click at [559, 131] on input "2000" at bounding box center [568, 135] width 20 height 9
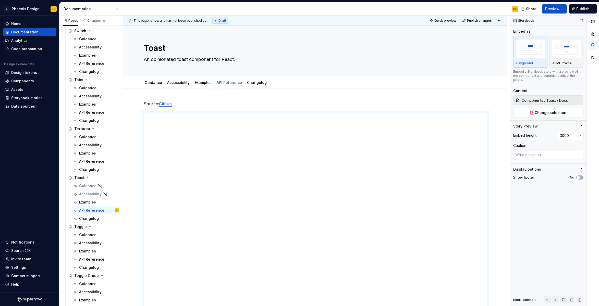
type input "2000"
click at [582, 176] on button "No" at bounding box center [579, 178] width 7 height 4
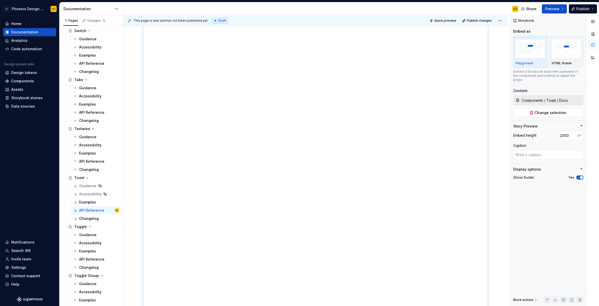
click at [578, 9] on span "Publish" at bounding box center [582, 8] width 13 height 5
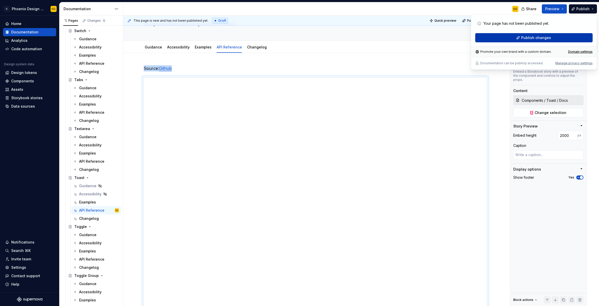
click at [490, 39] on button "Publish changes" at bounding box center [533, 37] width 117 height 9
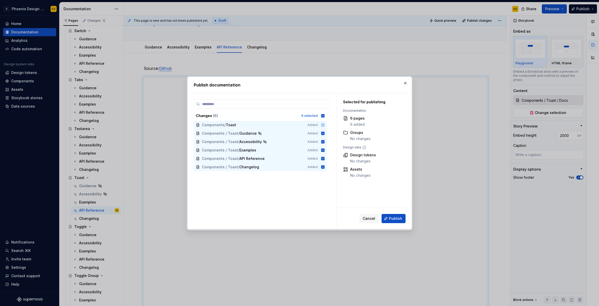
click at [393, 219] on span "Publish" at bounding box center [395, 218] width 13 height 5
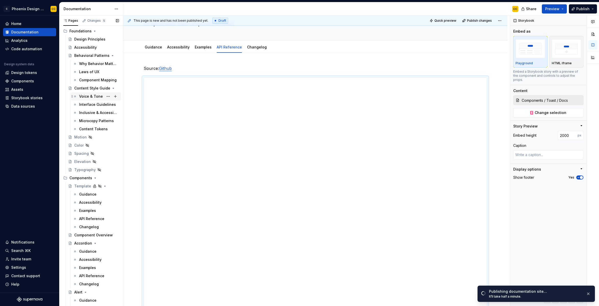
scroll to position [83, 0]
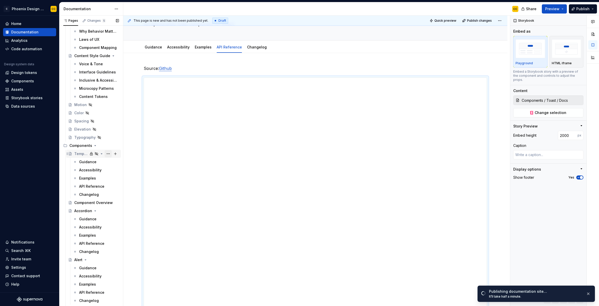
click at [106, 155] on button "Page tree" at bounding box center [108, 153] width 7 height 7
click at [125, 173] on div "Duplicate page" at bounding box center [136, 170] width 50 height 5
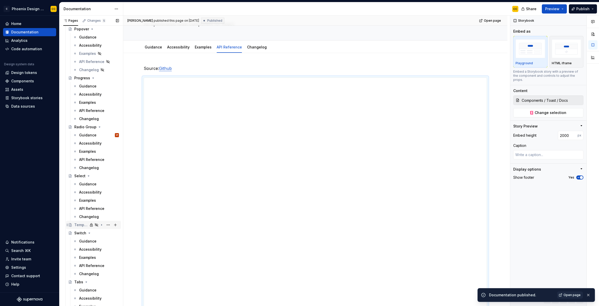
scroll to position [1106, 0]
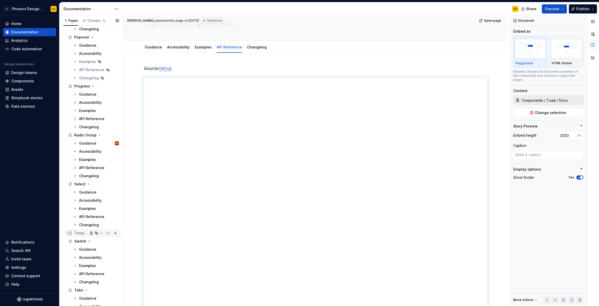
click at [101, 233] on icon "Page tree" at bounding box center [101, 233] width 1 height 1
click at [72, 233] on icon "Page tree" at bounding box center [70, 233] width 4 height 4
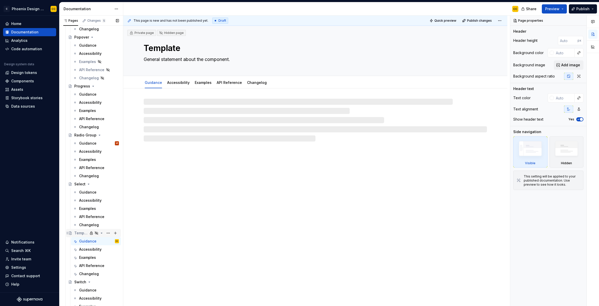
click at [80, 233] on div "Template" at bounding box center [81, 233] width 14 height 5
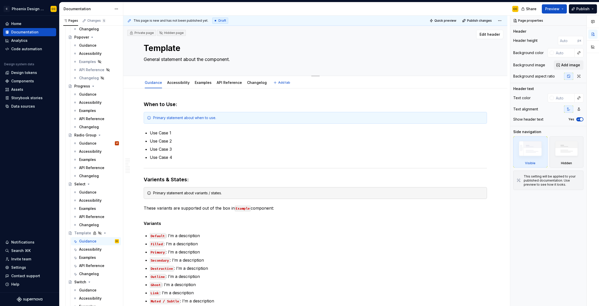
click at [176, 50] on textarea "Template" at bounding box center [314, 48] width 343 height 12
type textarea "*"
type textarea "S"
type textarea "*"
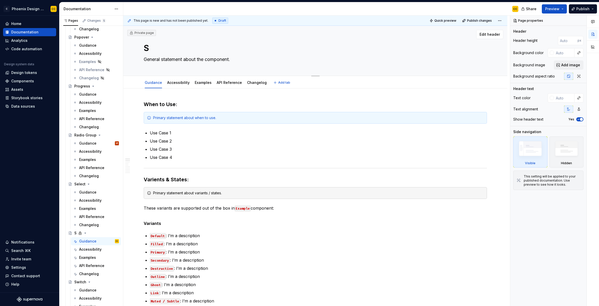
type textarea "Se"
type textarea "*"
type textarea "Sep"
type textarea "*"
type textarea "Se"
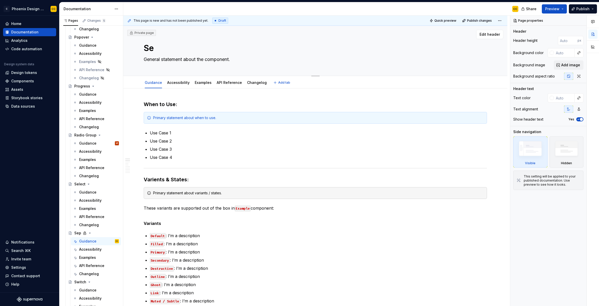
type textarea "*"
type textarea "S"
type textarea "*"
type textarea "Sl"
type textarea "*"
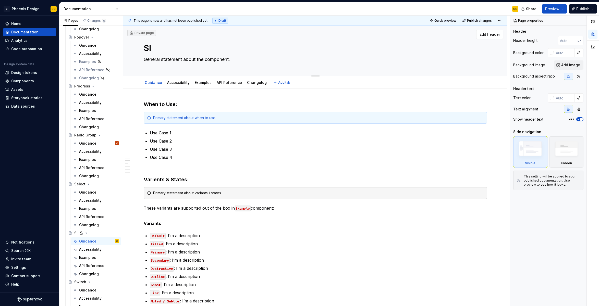
type textarea "Sli"
type textarea "*"
type textarea "Slid"
type textarea "*"
type textarea "Slide"
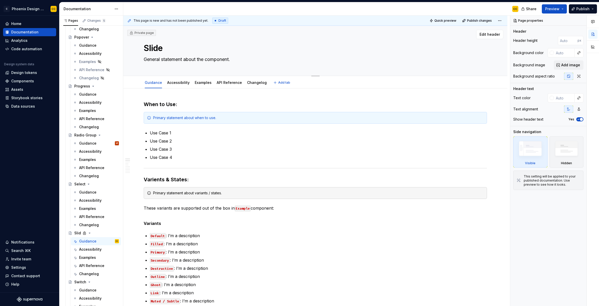
type textarea "*"
type textarea "Slider"
type textarea "*"
type textarea "Slider"
click at [175, 58] on textarea "General statement about the component." at bounding box center [314, 59] width 343 height 8
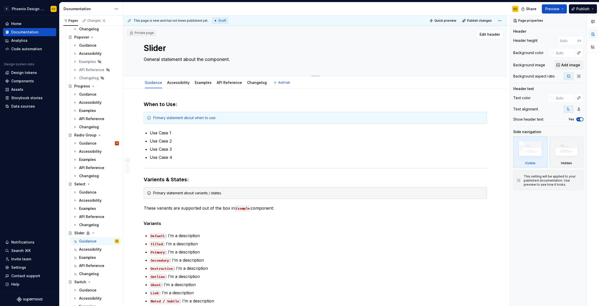
click at [175, 58] on textarea "General statement about the component." at bounding box center [314, 59] width 343 height 8
paste textarea "An input where the user selects a value from within a given range"
type textarea "*"
type textarea "An input where the user selects a value from within a given range."
type textarea "*"
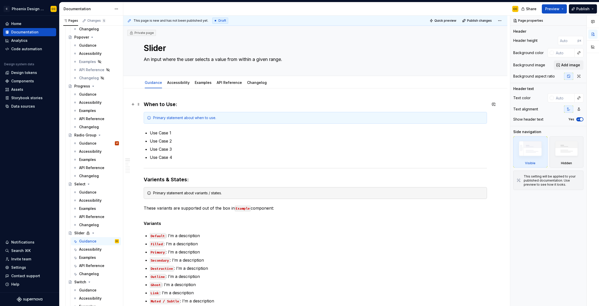
type textarea "An input where the user selects a value from within a given range."
click at [183, 105] on h3 "When to Use:" at bounding box center [315, 104] width 343 height 7
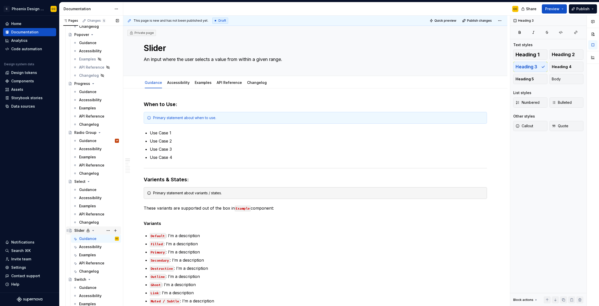
scroll to position [1114, 0]
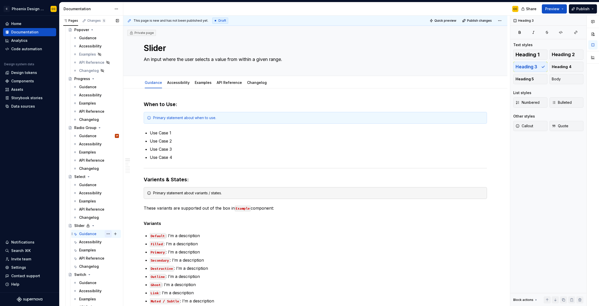
click at [106, 234] on button "Page tree" at bounding box center [108, 233] width 7 height 7
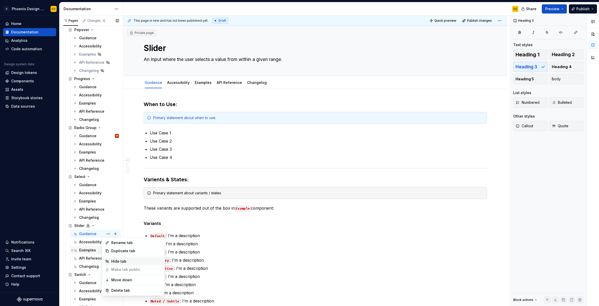
click at [117, 260] on div "Hide tab" at bounding box center [136, 261] width 50 height 5
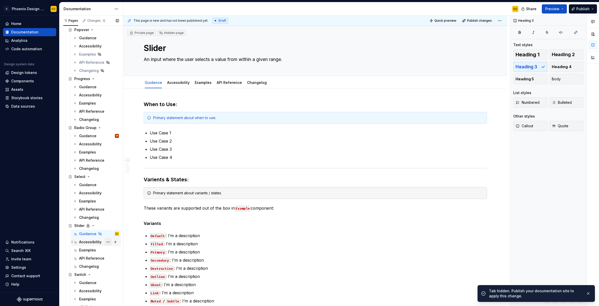
click at [105, 242] on button "Page tree" at bounding box center [108, 242] width 7 height 7
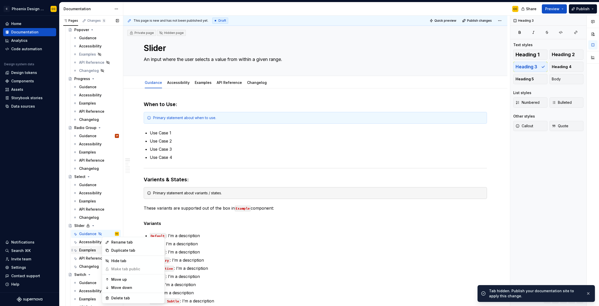
drag, startPoint x: 120, startPoint y: 262, endPoint x: 103, endPoint y: 253, distance: 19.2
click at [120, 262] on div "Hide tab" at bounding box center [136, 261] width 50 height 5
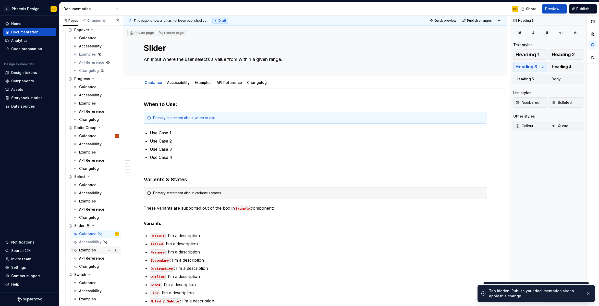
click at [90, 251] on div "Examples" at bounding box center [87, 250] width 17 height 5
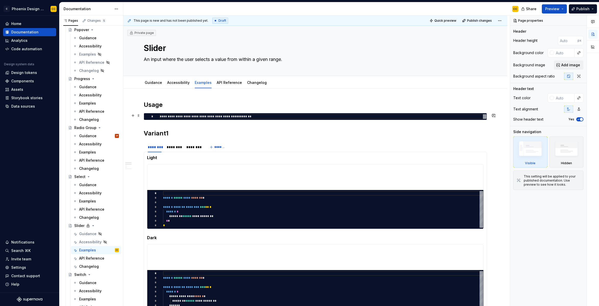
click at [280, 115] on div "**********" at bounding box center [323, 116] width 327 height 5
type textarea "*"
type textarea "**********"
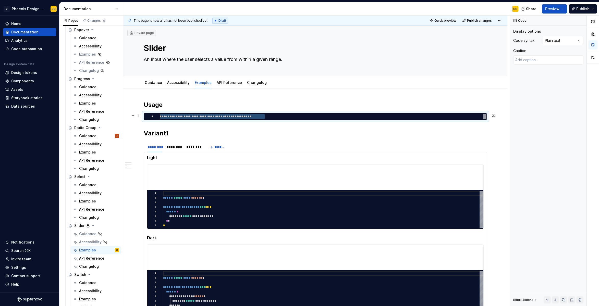
type textarea "*"
type textarea "**********"
type textarea "*"
click at [165, 135] on h2 "Variant1" at bounding box center [315, 133] width 343 height 8
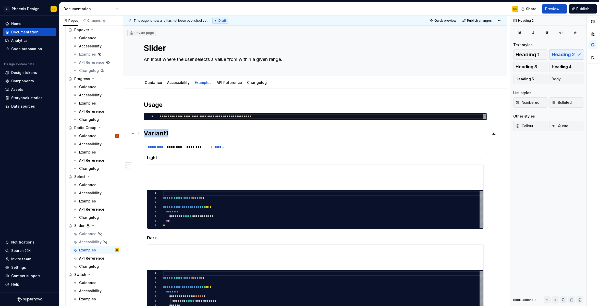
click at [165, 135] on h2 "Variant1" at bounding box center [315, 133] width 343 height 8
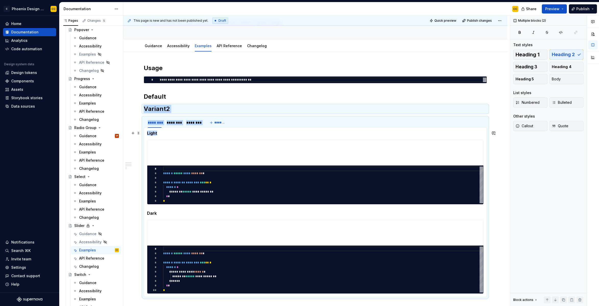
scroll to position [226, 0]
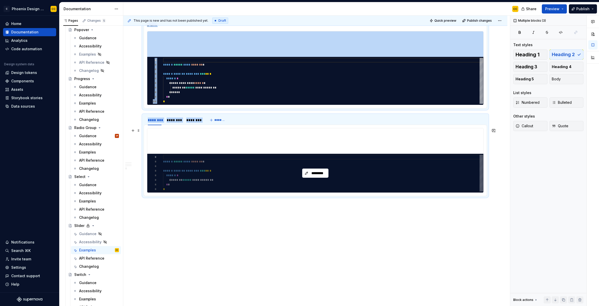
drag, startPoint x: 147, startPoint y: 130, endPoint x: 207, endPoint y: 173, distance: 74.2
click at [207, 173] on div "**********" at bounding box center [315, 41] width 343 height 333
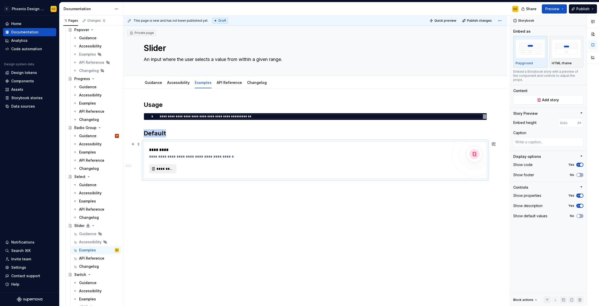
click at [165, 173] on button "*********" at bounding box center [162, 168] width 27 height 9
click at [153, 172] on button "*********" at bounding box center [162, 168] width 27 height 9
type textarea "*"
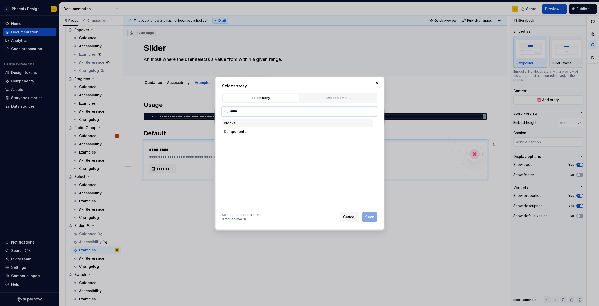
type input "******"
click at [257, 148] on div "Default" at bounding box center [302, 148] width 142 height 8
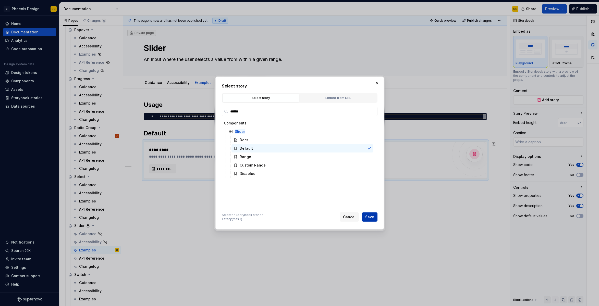
click at [371, 219] on span "Save" at bounding box center [369, 217] width 9 height 5
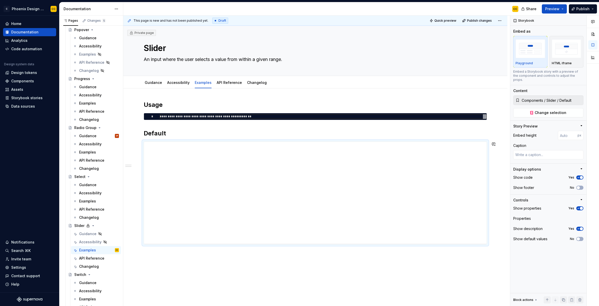
click at [190, 245] on div at bounding box center [315, 193] width 343 height 103
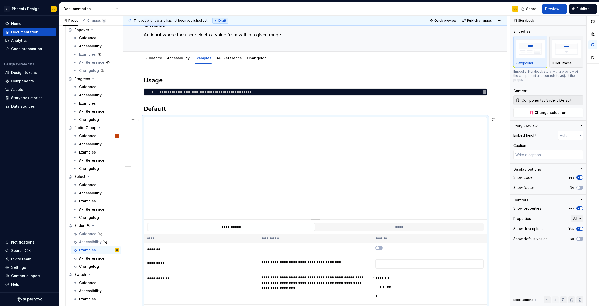
scroll to position [36, 0]
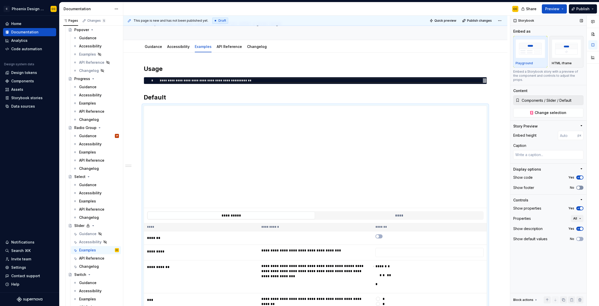
click at [580, 186] on button "No" at bounding box center [579, 188] width 7 height 4
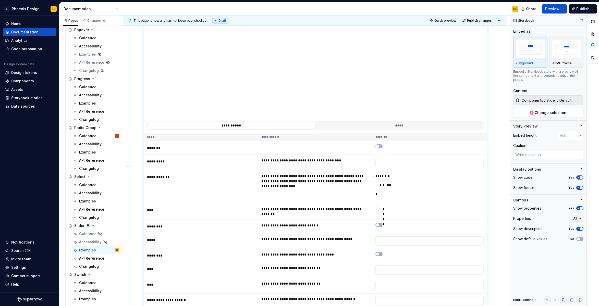
click at [582, 206] on button "Yes" at bounding box center [579, 208] width 7 height 4
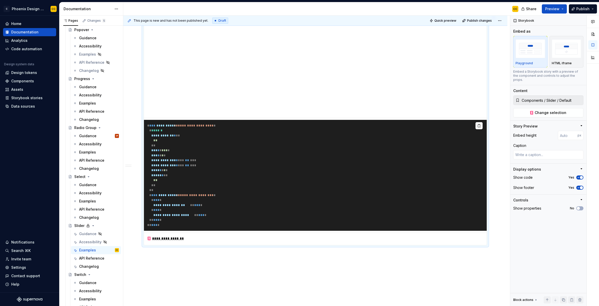
click at [248, 267] on div "**********" at bounding box center [315, 152] width 384 height 381
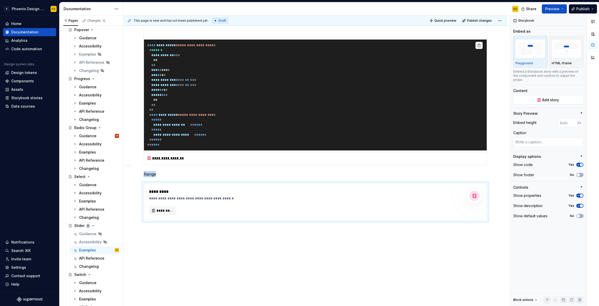
scroll to position [219, 0]
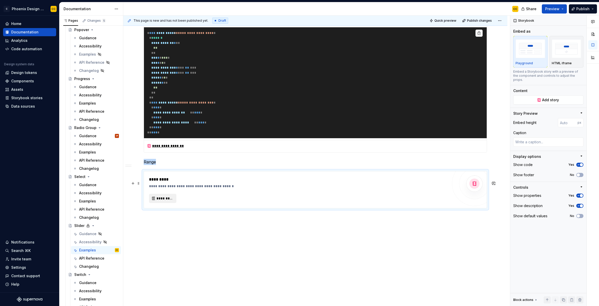
click at [161, 201] on span "*********" at bounding box center [164, 198] width 17 height 5
type textarea "*"
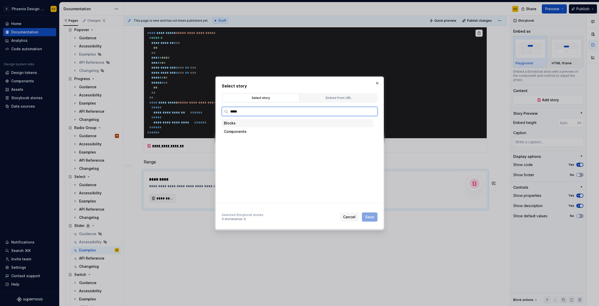
type input "******"
click at [256, 157] on div "Range" at bounding box center [302, 157] width 142 height 8
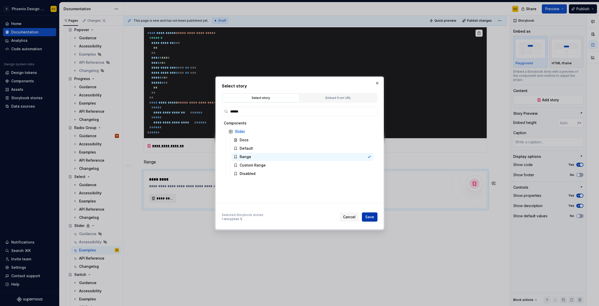
click at [368, 216] on span "Save" at bounding box center [369, 217] width 9 height 5
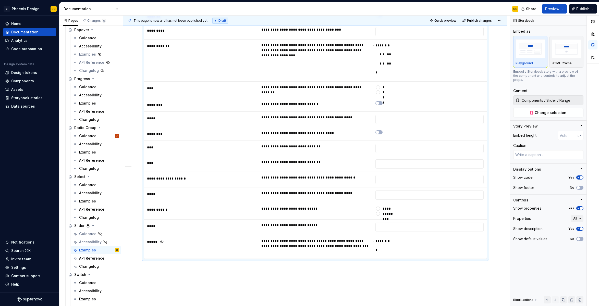
scroll to position [566, 0]
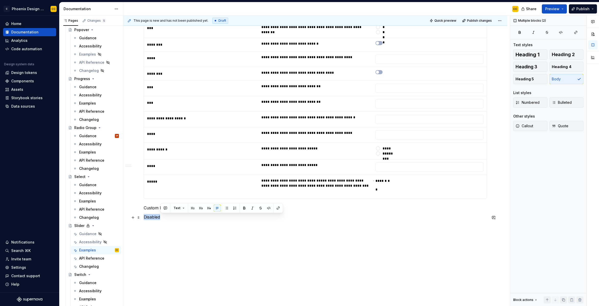
drag, startPoint x: 175, startPoint y: 227, endPoint x: 173, endPoint y: 218, distance: 9.9
drag, startPoint x: 149, startPoint y: 219, endPoint x: 155, endPoint y: 226, distance: 9.2
click at [565, 56] on span "Heading 2" at bounding box center [563, 54] width 23 height 5
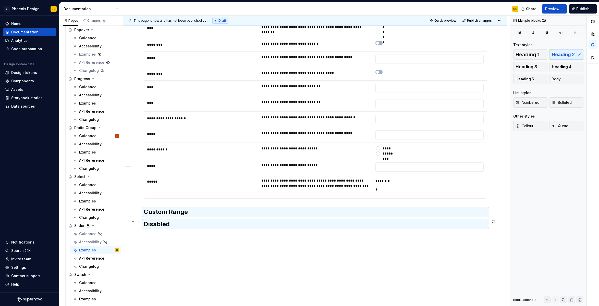
click at [296, 216] on h2 "Custom Range" at bounding box center [315, 212] width 343 height 8
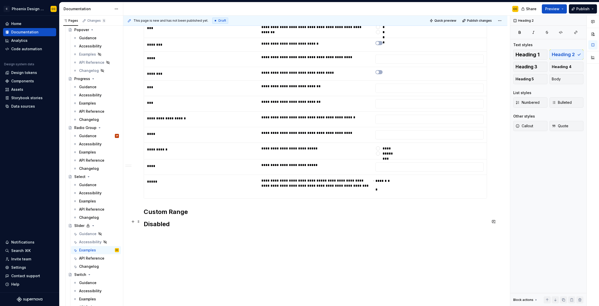
click at [300, 216] on h2 "Custom Range" at bounding box center [315, 212] width 343 height 8
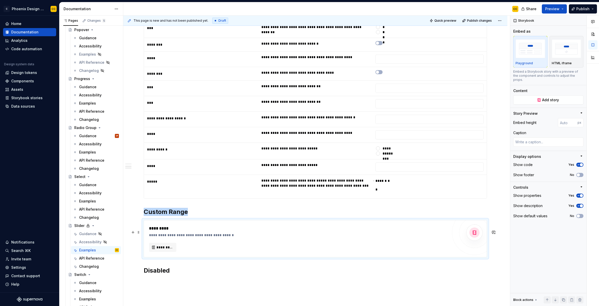
click at [176, 252] on button "*********" at bounding box center [162, 247] width 27 height 9
type textarea "*"
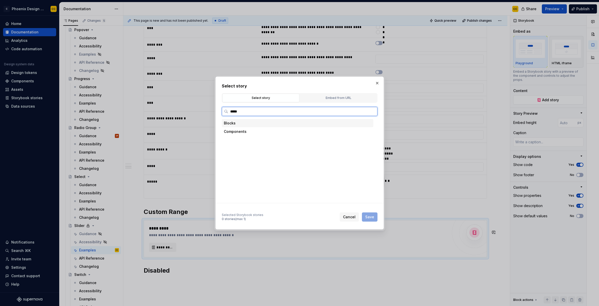
type input "******"
drag, startPoint x: 256, startPoint y: 166, endPoint x: 300, endPoint y: 177, distance: 45.6
click at [257, 166] on div "Custom Range" at bounding box center [253, 165] width 26 height 5
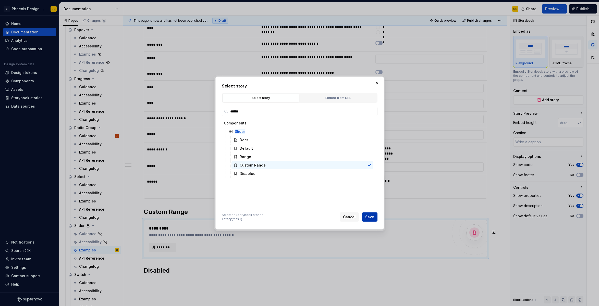
click at [368, 217] on span "Save" at bounding box center [369, 217] width 9 height 5
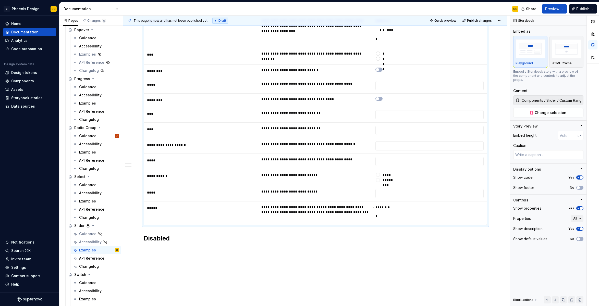
scroll to position [970, 0]
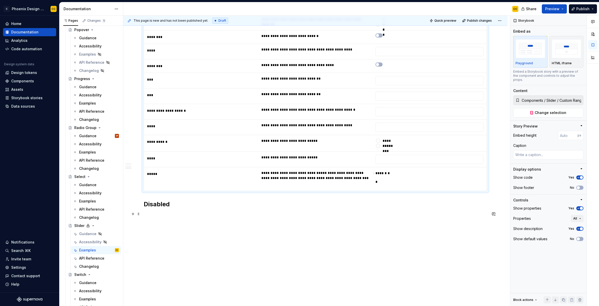
click at [177, 217] on div "**********" at bounding box center [316, 161] width 387 height 291
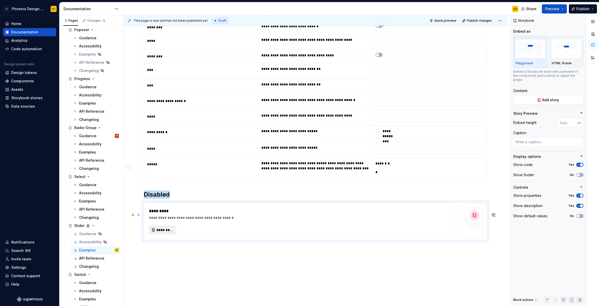
click at [166, 235] on button "*********" at bounding box center [162, 230] width 27 height 9
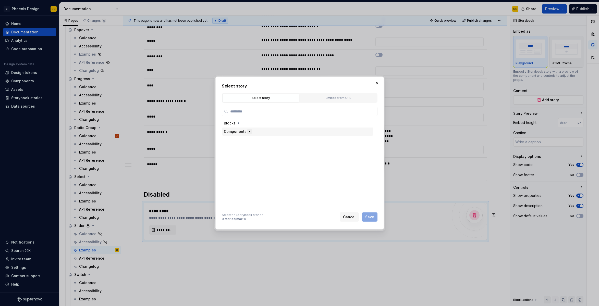
click at [248, 130] on icon "button" at bounding box center [250, 132] width 4 height 4
click at [251, 113] on input "search" at bounding box center [302, 111] width 149 height 5
click at [378, 83] on button "button" at bounding box center [377, 83] width 7 height 7
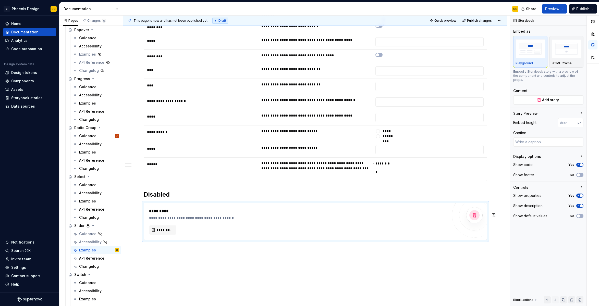
click at [169, 256] on div "**********" at bounding box center [316, 161] width 387 height 291
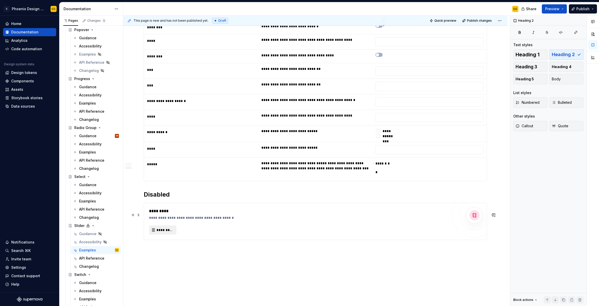
click at [169, 235] on button "*********" at bounding box center [162, 230] width 27 height 9
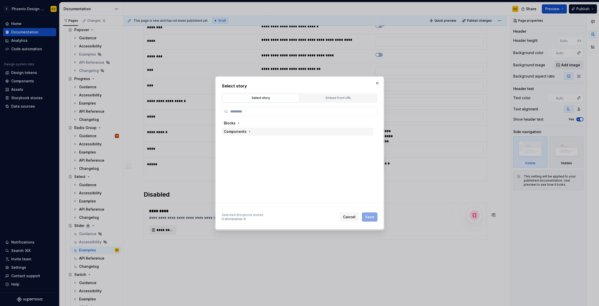
click at [348, 215] on span "Cancel" at bounding box center [349, 217] width 13 height 5
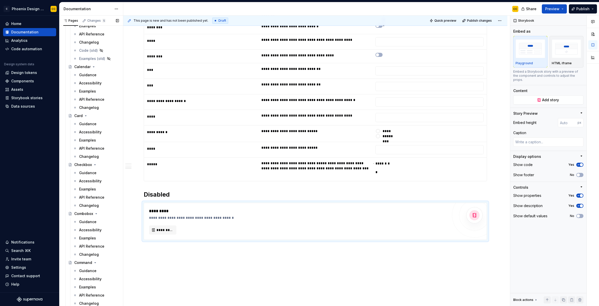
scroll to position [487, 0]
click at [174, 235] on button "*********" at bounding box center [162, 230] width 27 height 9
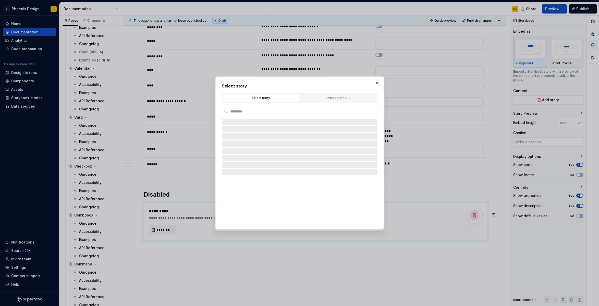
type textarea "*"
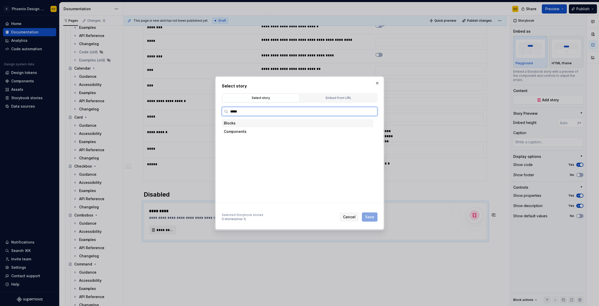
type input "******"
click at [270, 174] on div "Disabled" at bounding box center [302, 174] width 142 height 8
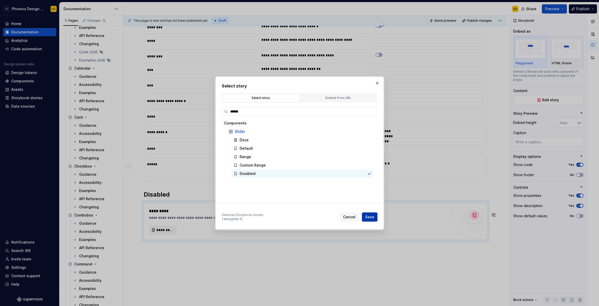
click at [373, 215] on span "Save" at bounding box center [369, 217] width 9 height 5
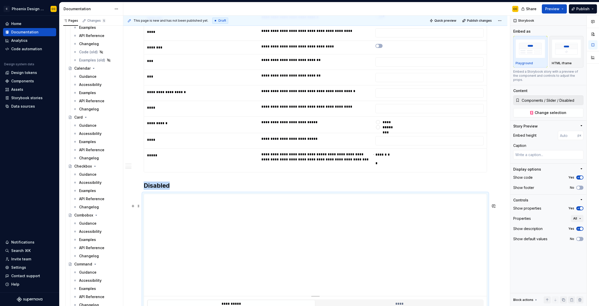
scroll to position [1079, 0]
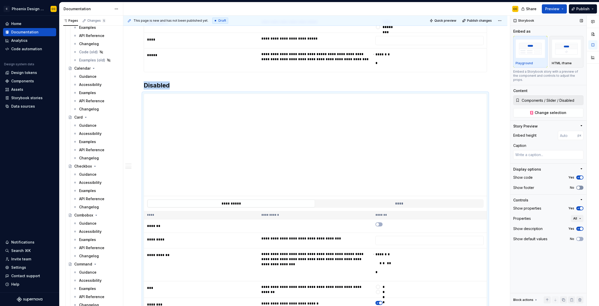
click at [577, 186] on span "button" at bounding box center [578, 187] width 3 height 3
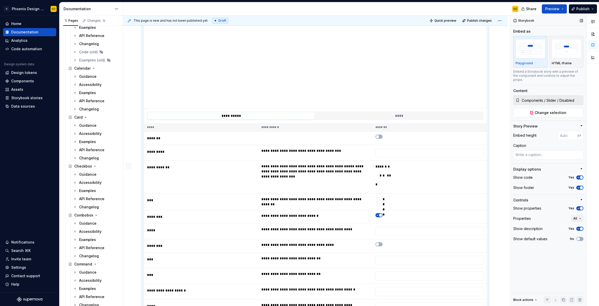
click at [581, 206] on button "Yes" at bounding box center [579, 208] width 7 height 4
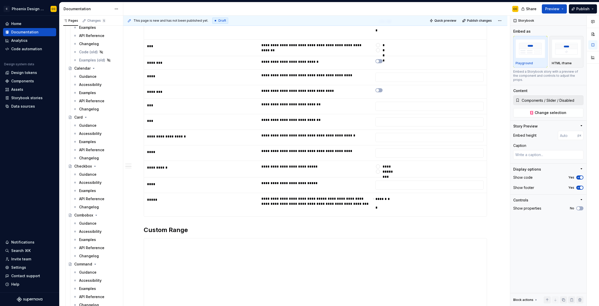
scroll to position [371, 0]
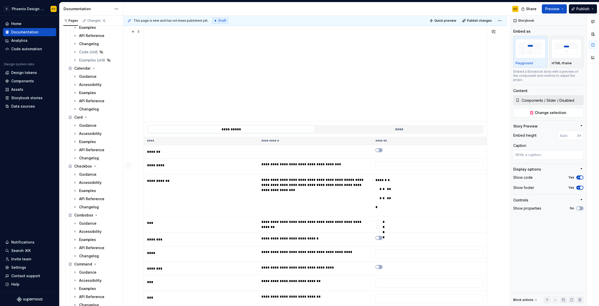
type textarea "*"
type input "Components / Slider / Range"
click at [469, 145] on th "*******" at bounding box center [429, 141] width 114 height 8
click at [578, 186] on span "button" at bounding box center [578, 187] width 3 height 3
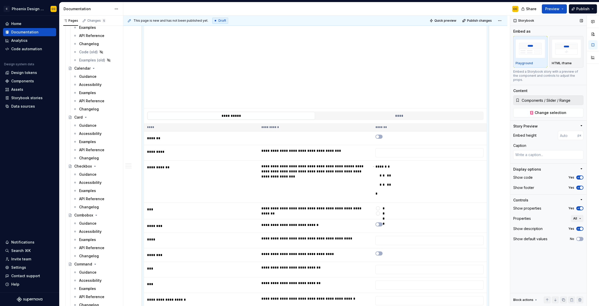
click at [581, 207] on span "button" at bounding box center [581, 208] width 3 height 3
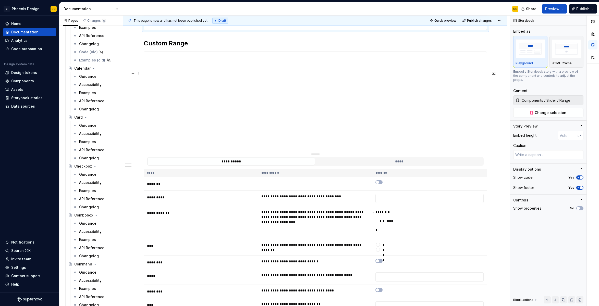
scroll to position [602, 0]
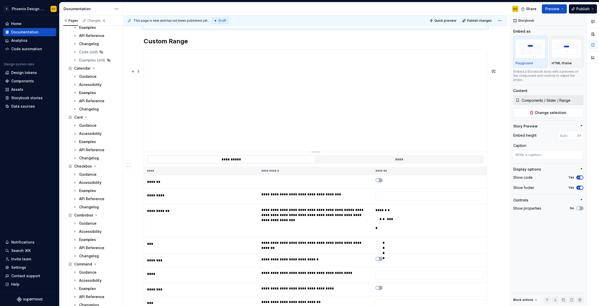
type textarea "*"
type input "Components / Slider / Custom Range"
click at [578, 186] on span "button" at bounding box center [578, 187] width 3 height 3
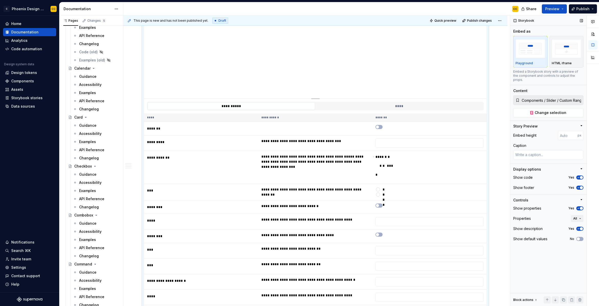
click at [581, 206] on button "Yes" at bounding box center [579, 208] width 7 height 4
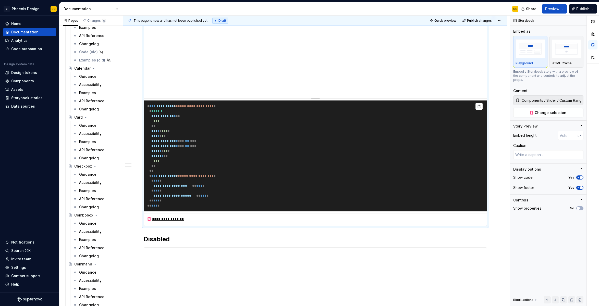
click at [494, 172] on div "**********" at bounding box center [315, 7] width 384 height 1147
click at [502, 193] on div "**********" at bounding box center [315, 7] width 384 height 1147
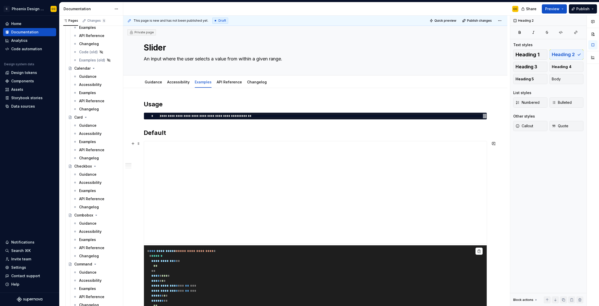
scroll to position [0, 0]
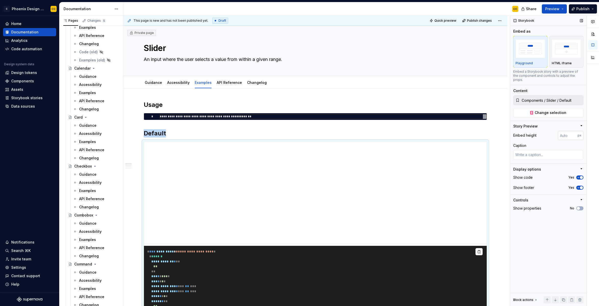
type textarea "*"
click at [570, 134] on input "number" at bounding box center [568, 135] width 20 height 9
type input "200"
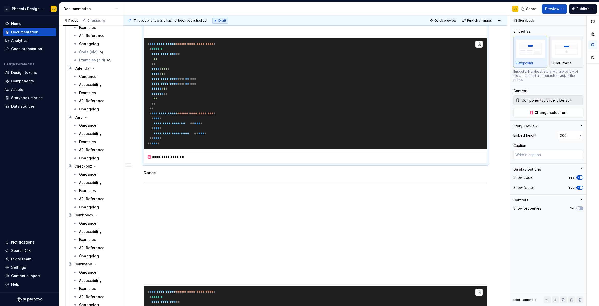
scroll to position [157, 0]
type textarea "*"
type input "Components / Slider / Range"
type textarea "*"
click at [565, 131] on input "number" at bounding box center [568, 135] width 20 height 9
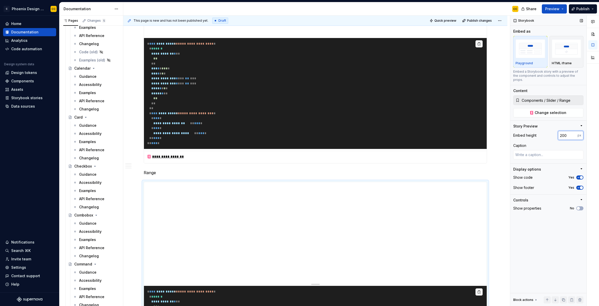
type input "200"
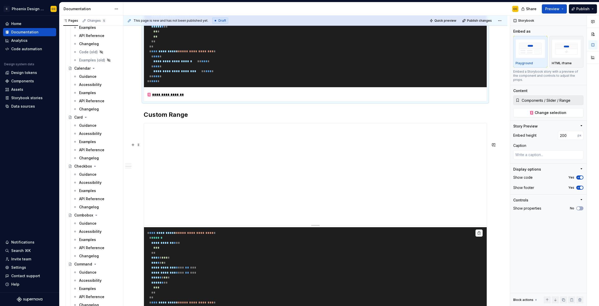
scroll to position [427, 0]
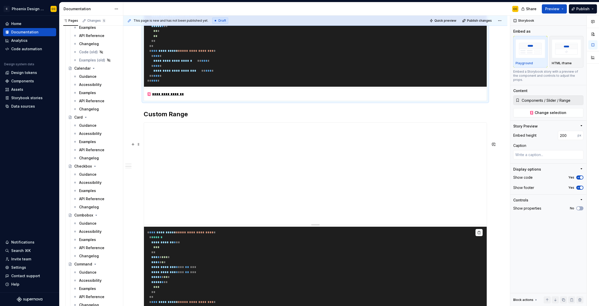
type textarea "*"
type input "Components / Slider / Custom Range"
type textarea "*"
click at [562, 134] on input "number" at bounding box center [568, 135] width 20 height 9
type input "200"
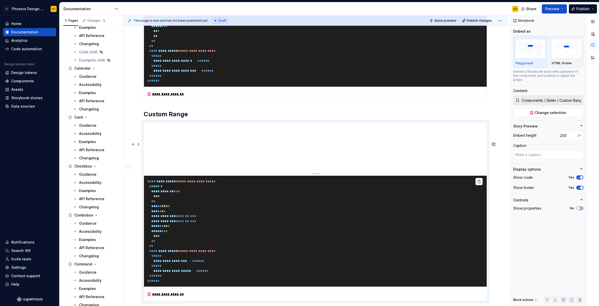
click at [507, 169] on div "**********" at bounding box center [315, 159] width 384 height 994
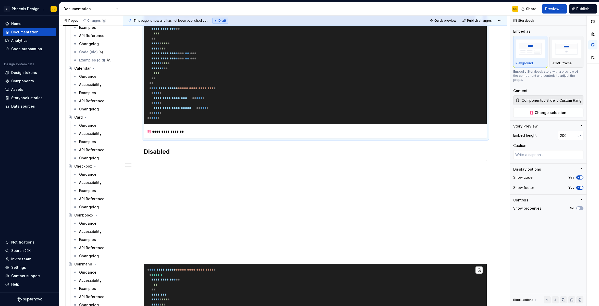
scroll to position [590, 0]
type textarea "*"
type input "Components / Slider / Disabled"
type textarea "*"
click at [565, 132] on input "number" at bounding box center [568, 135] width 20 height 9
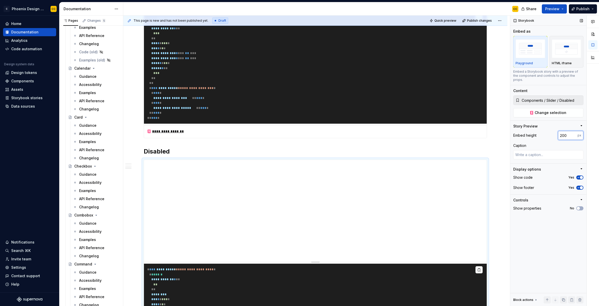
type input "200"
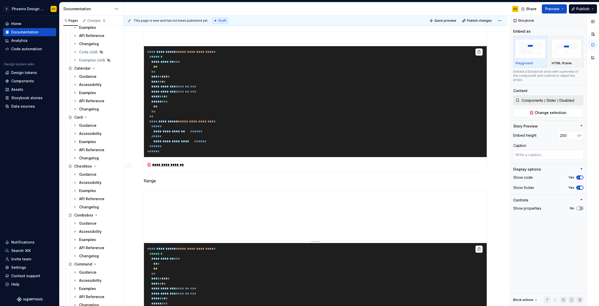
scroll to position [0, 0]
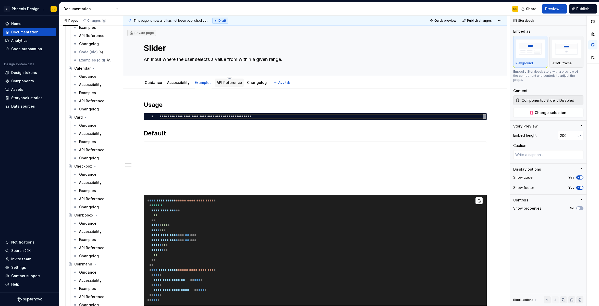
click at [227, 84] on link "API Reference" at bounding box center [229, 82] width 25 height 4
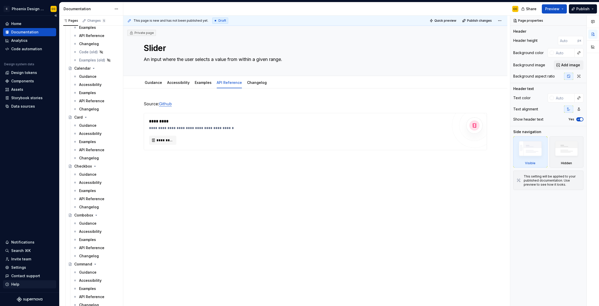
type textarea "*"
